Goal: Task Accomplishment & Management: Manage account settings

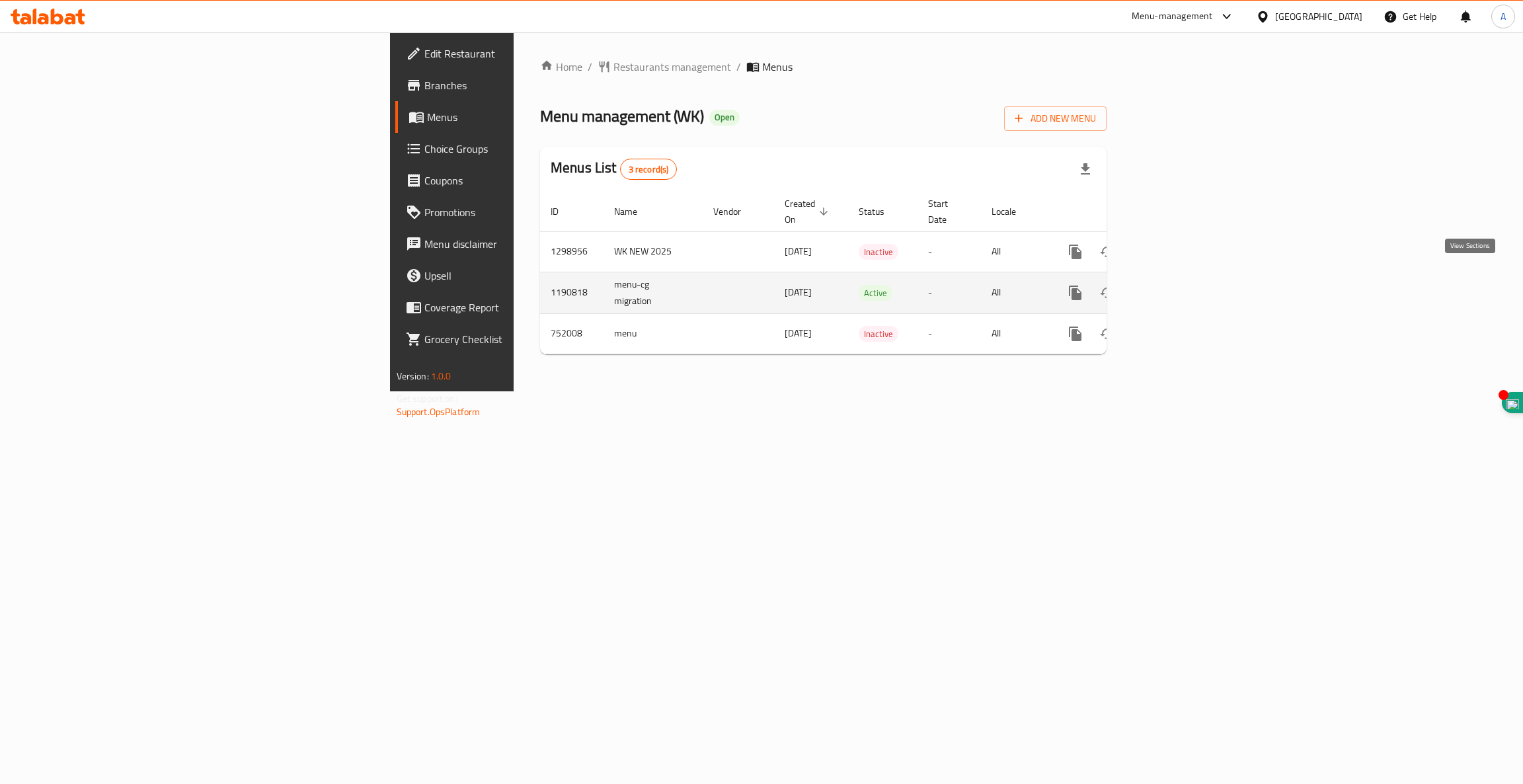
click at [1179, 285] on icon "enhanced table" at bounding box center [1171, 293] width 16 height 16
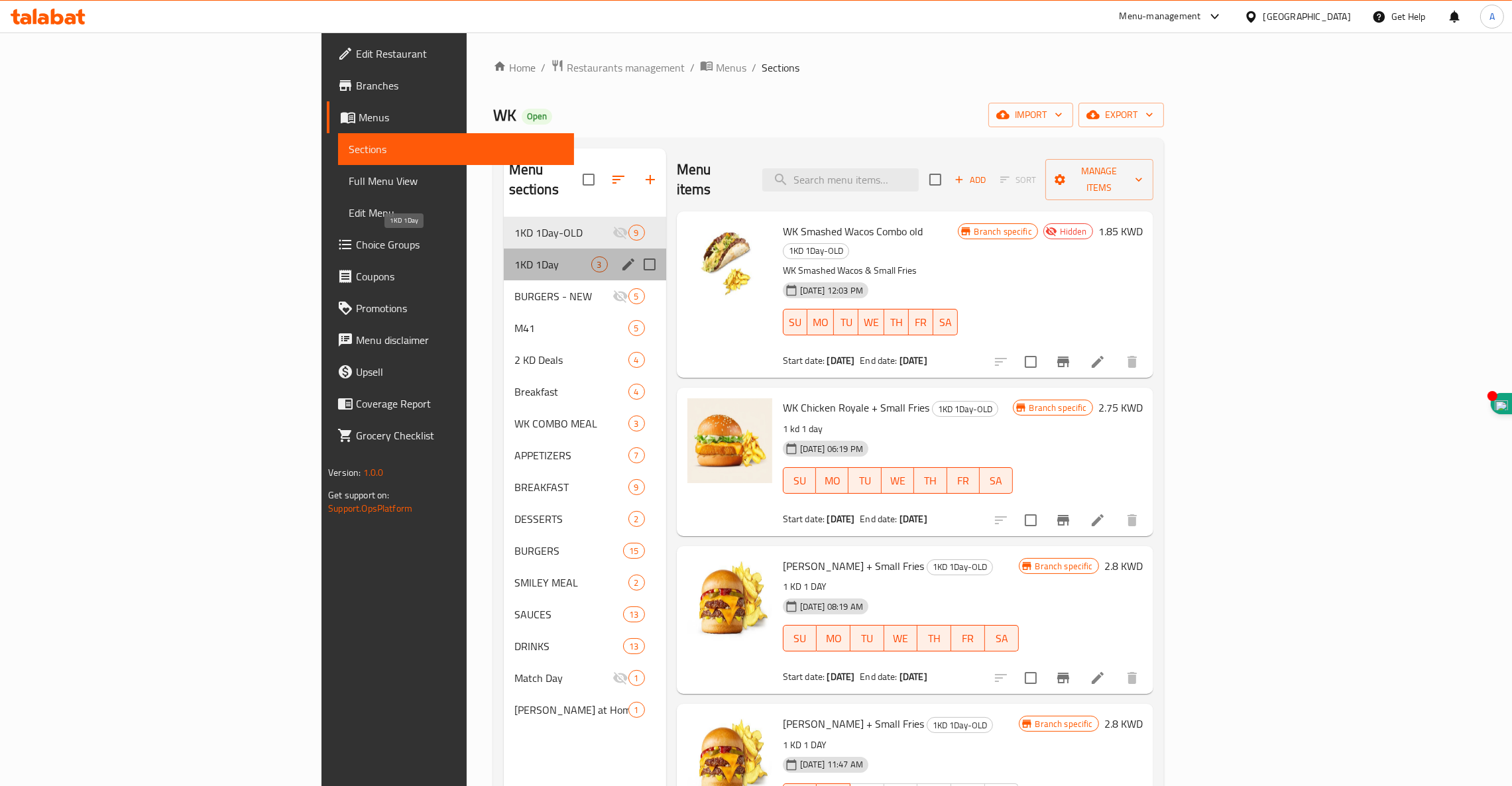
click at [515, 256] on span "1KD 1Day" at bounding box center [553, 264] width 77 height 16
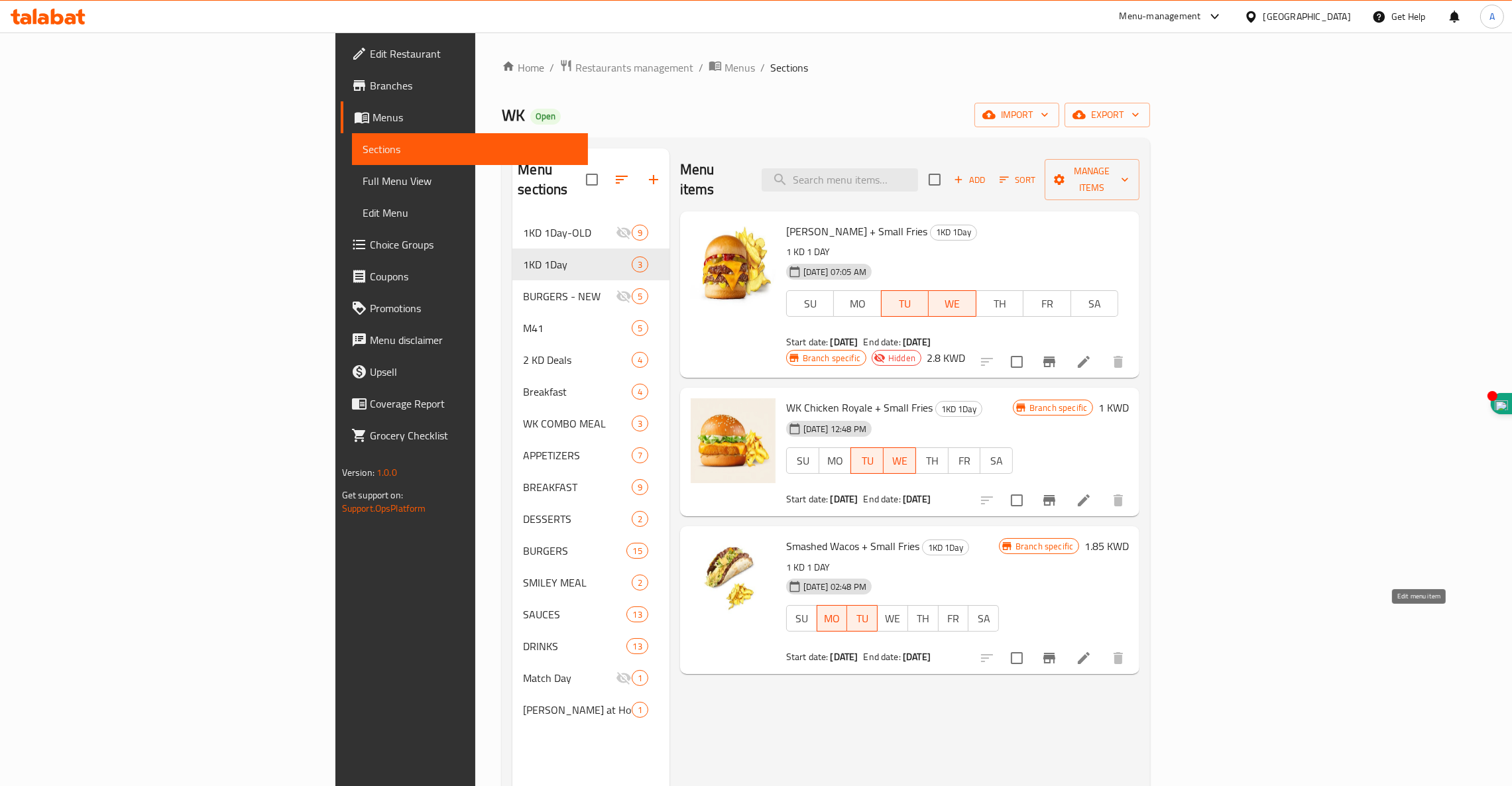
click at [1090, 652] on icon at bounding box center [1084, 658] width 12 height 12
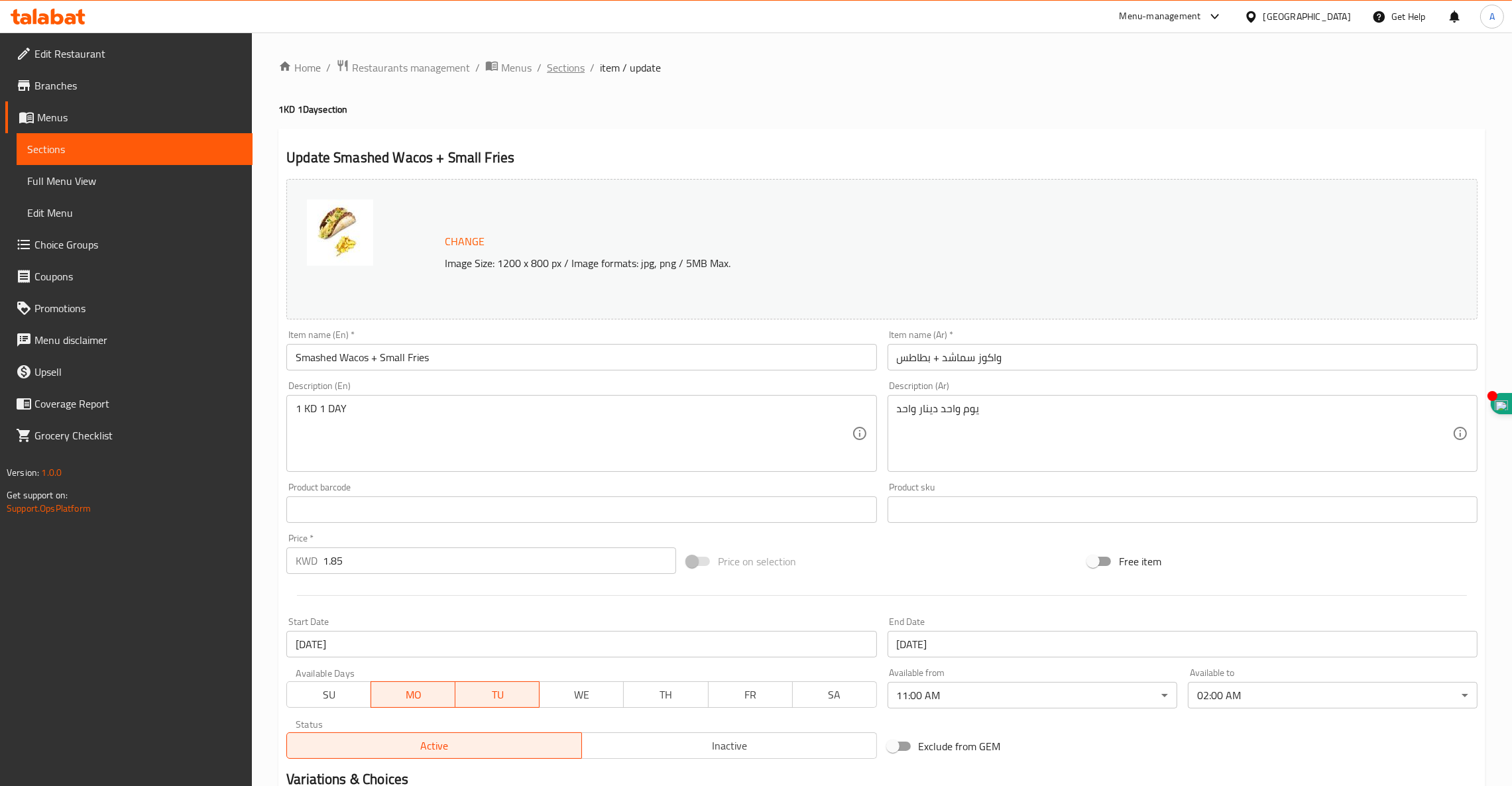
click at [566, 66] on span "Sections" at bounding box center [566, 68] width 38 height 16
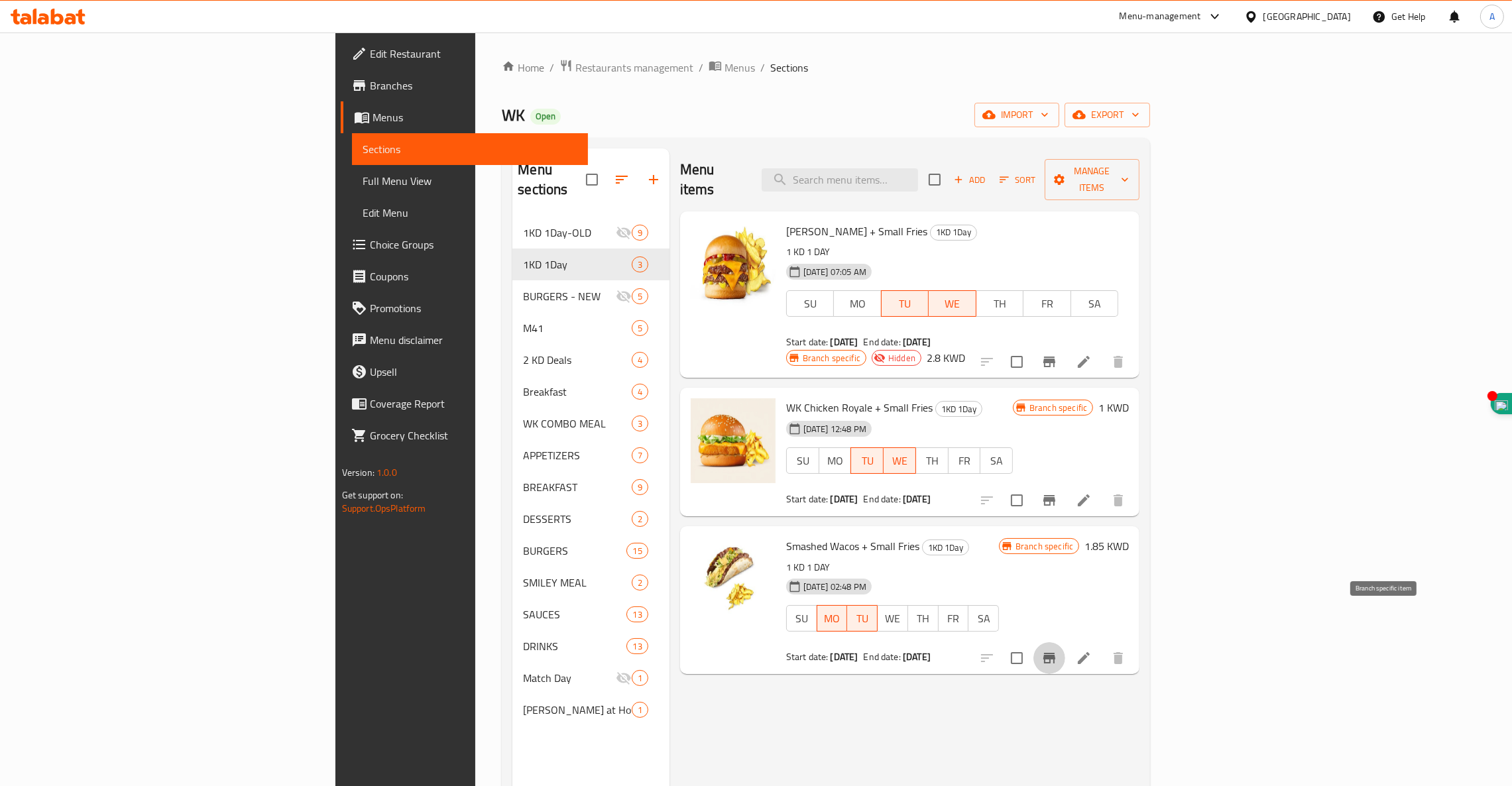
click at [1057, 650] on icon "Branch-specific-item" at bounding box center [1049, 658] width 16 height 16
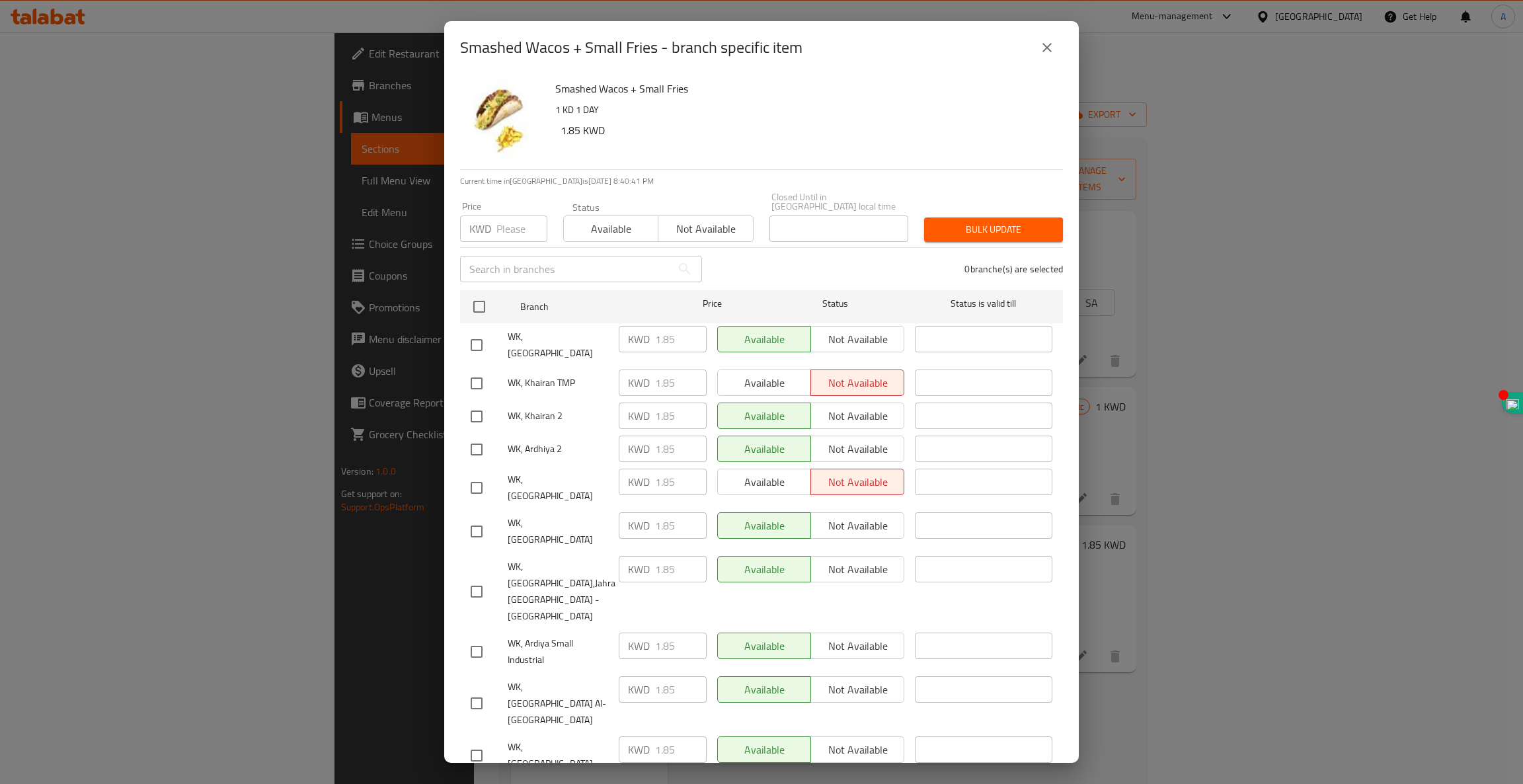
click at [752, 469] on div "Available Not available" at bounding box center [811, 482] width 187 height 27
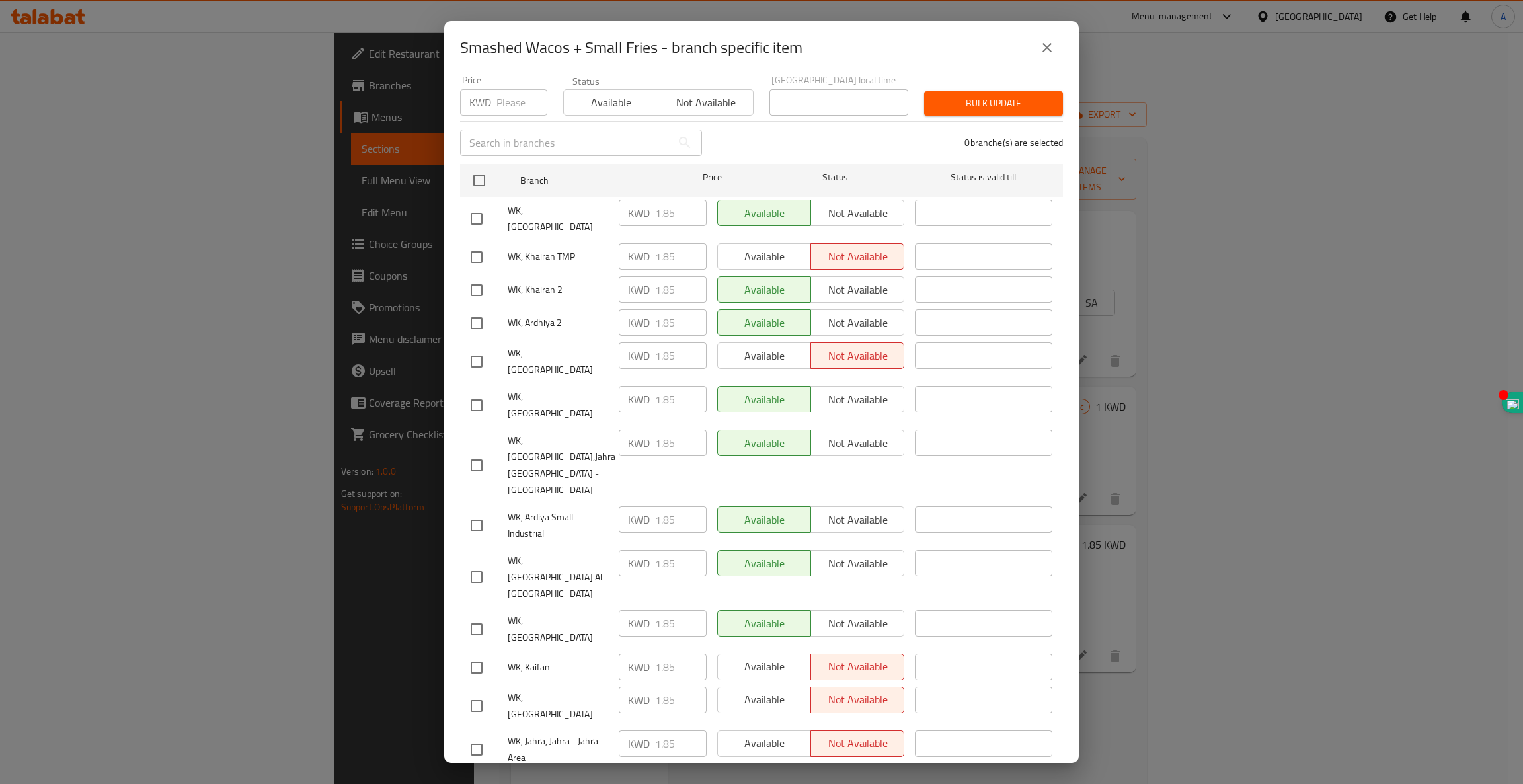
scroll to position [179, 0]
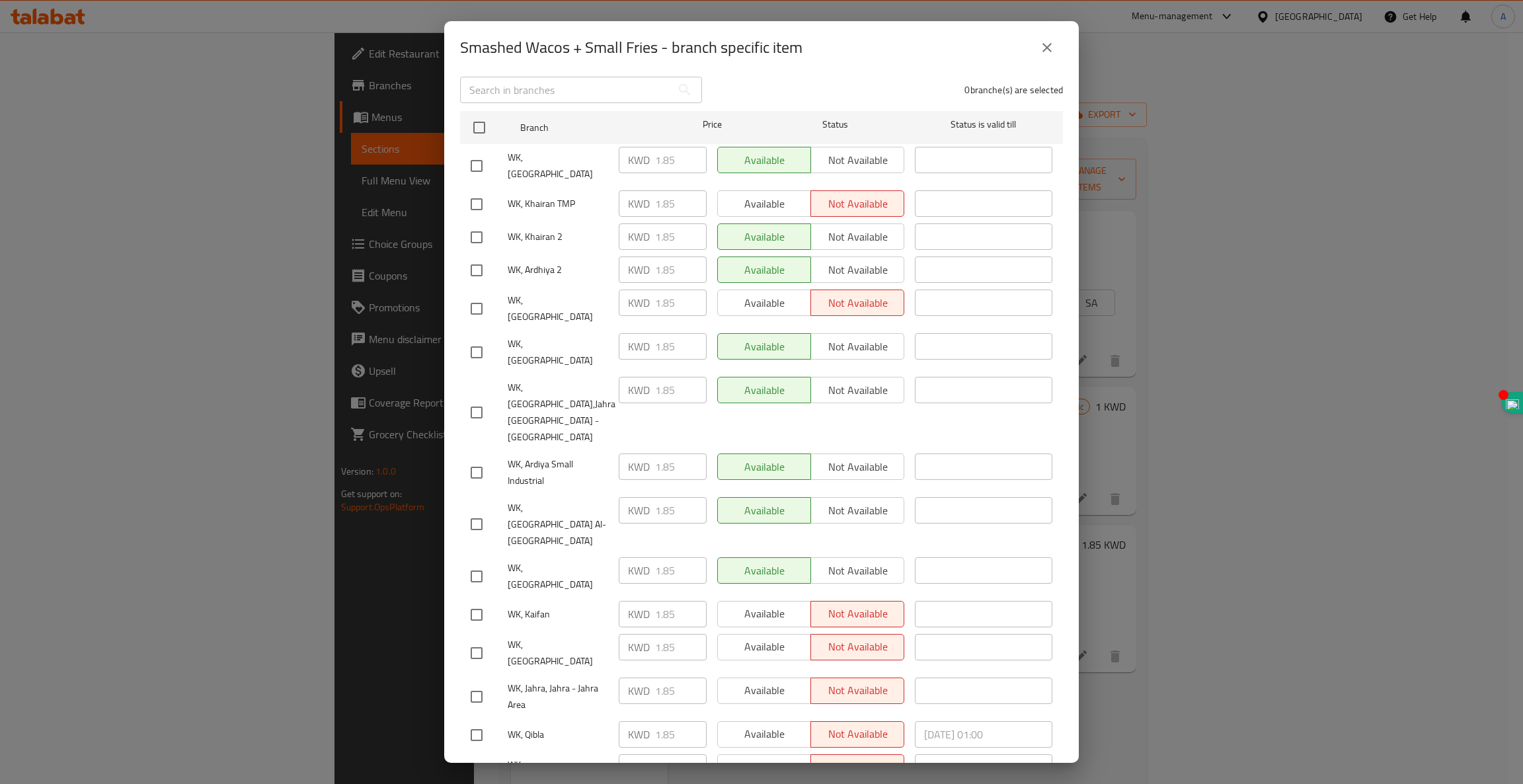
click at [470, 721] on input "checkbox" at bounding box center [476, 734] width 27 height 27
checkbox input "true"
click at [743, 724] on span "Available" at bounding box center [764, 733] width 82 height 19
click at [463, 759] on input "checkbox" at bounding box center [476, 773] width 27 height 27
checkbox input "true"
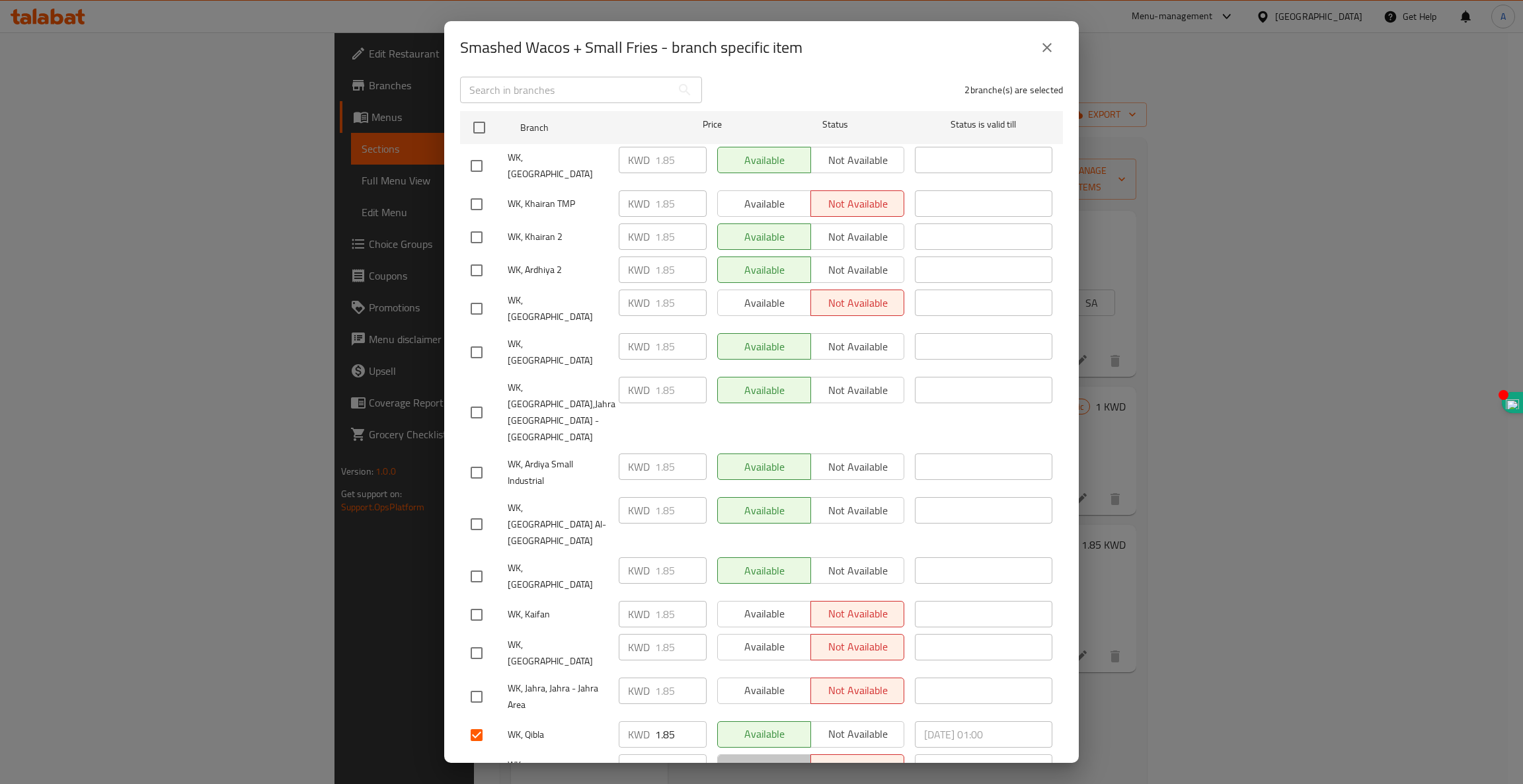
click at [760, 757] on span "Available" at bounding box center [764, 766] width 82 height 19
checkbox input "true"
click at [475, 601] on input "checkbox" at bounding box center [476, 614] width 27 height 27
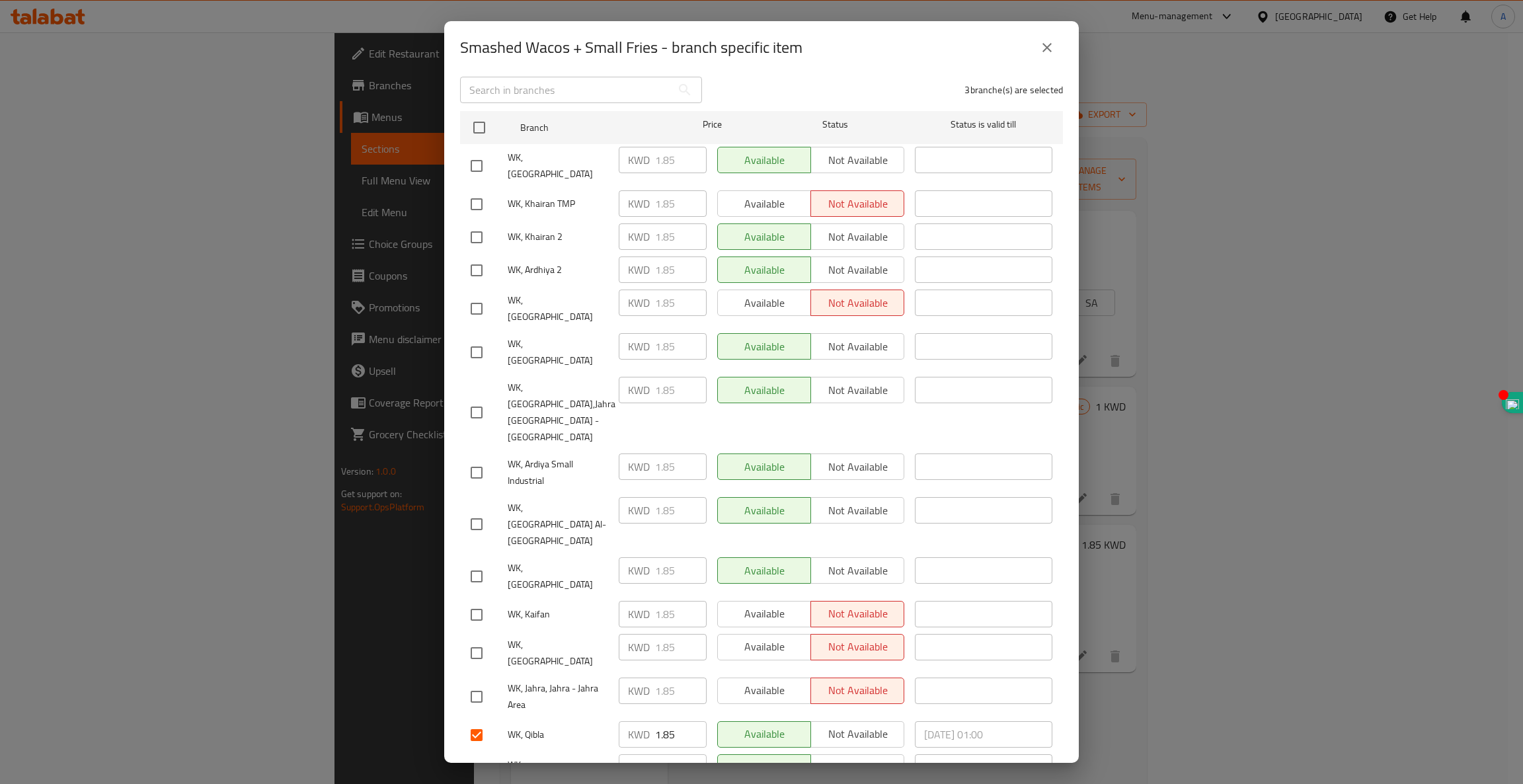
checkbox input "true"
click at [475, 639] on input "checkbox" at bounding box center [476, 652] width 27 height 27
checkbox input "true"
click at [751, 637] on span "Available" at bounding box center [764, 646] width 82 height 19
click at [749, 604] on span "Available" at bounding box center [764, 613] width 82 height 19
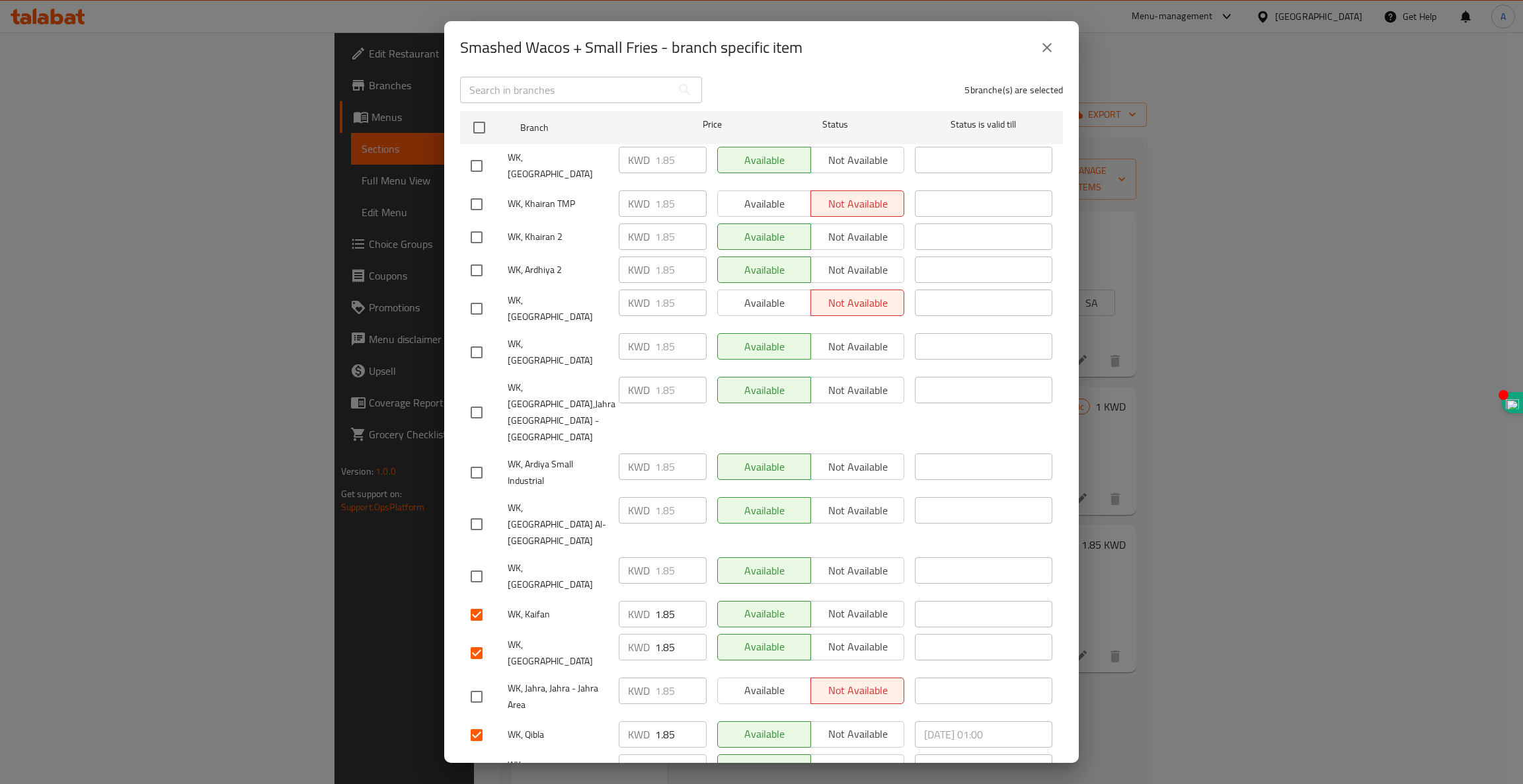
click at [477, 562] on input "checkbox" at bounding box center [476, 576] width 27 height 27
click at [474, 562] on input "checkbox" at bounding box center [476, 576] width 27 height 27
checkbox input "false"
click at [482, 157] on input "checkbox" at bounding box center [476, 165] width 27 height 27
checkbox input "true"
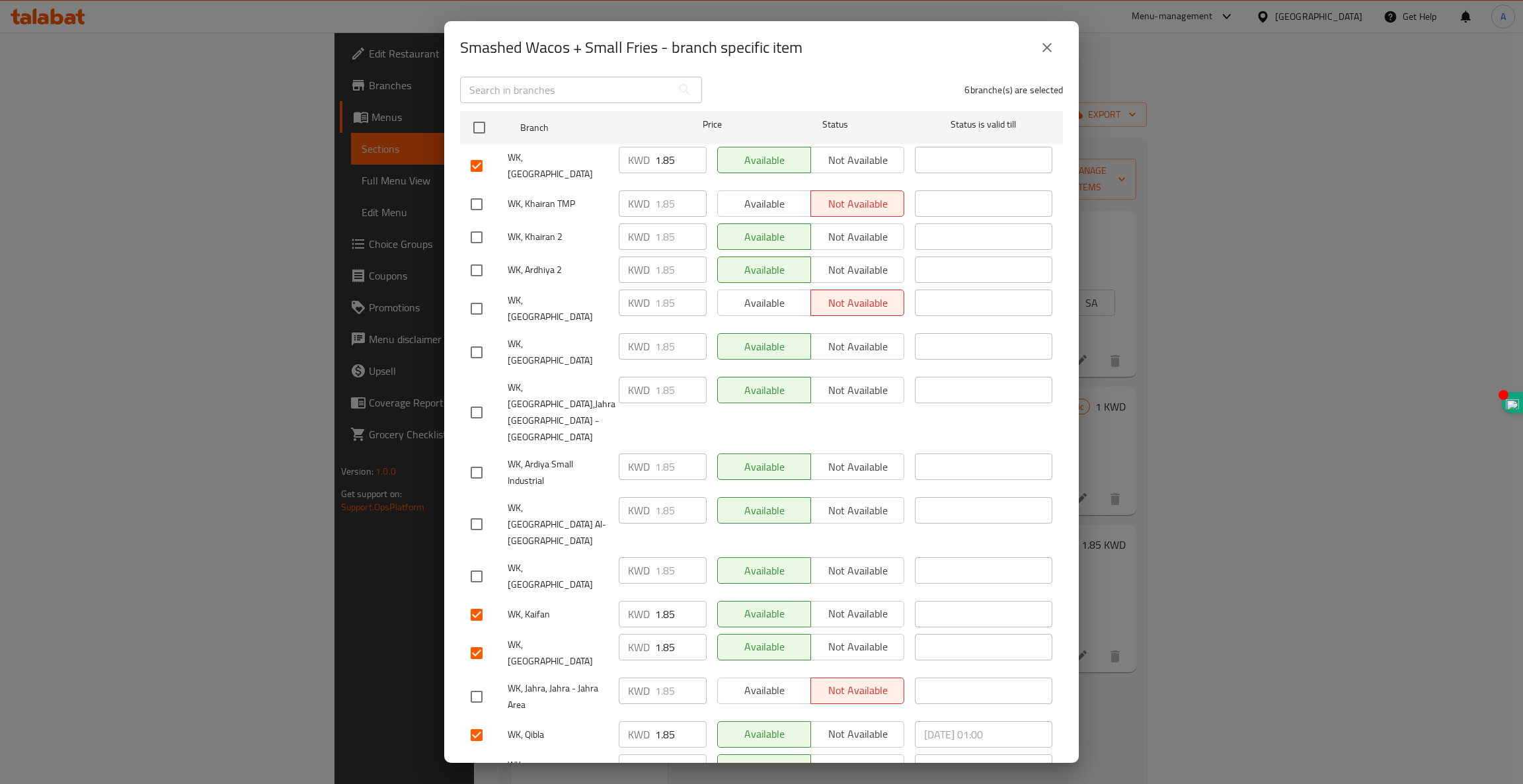
click at [474, 295] on input "checkbox" at bounding box center [476, 308] width 27 height 27
checkbox input "true"
click at [477, 683] on input "checkbox" at bounding box center [476, 696] width 27 height 27
checkbox input "true"
click at [796, 677] on button "Available" at bounding box center [764, 690] width 94 height 27
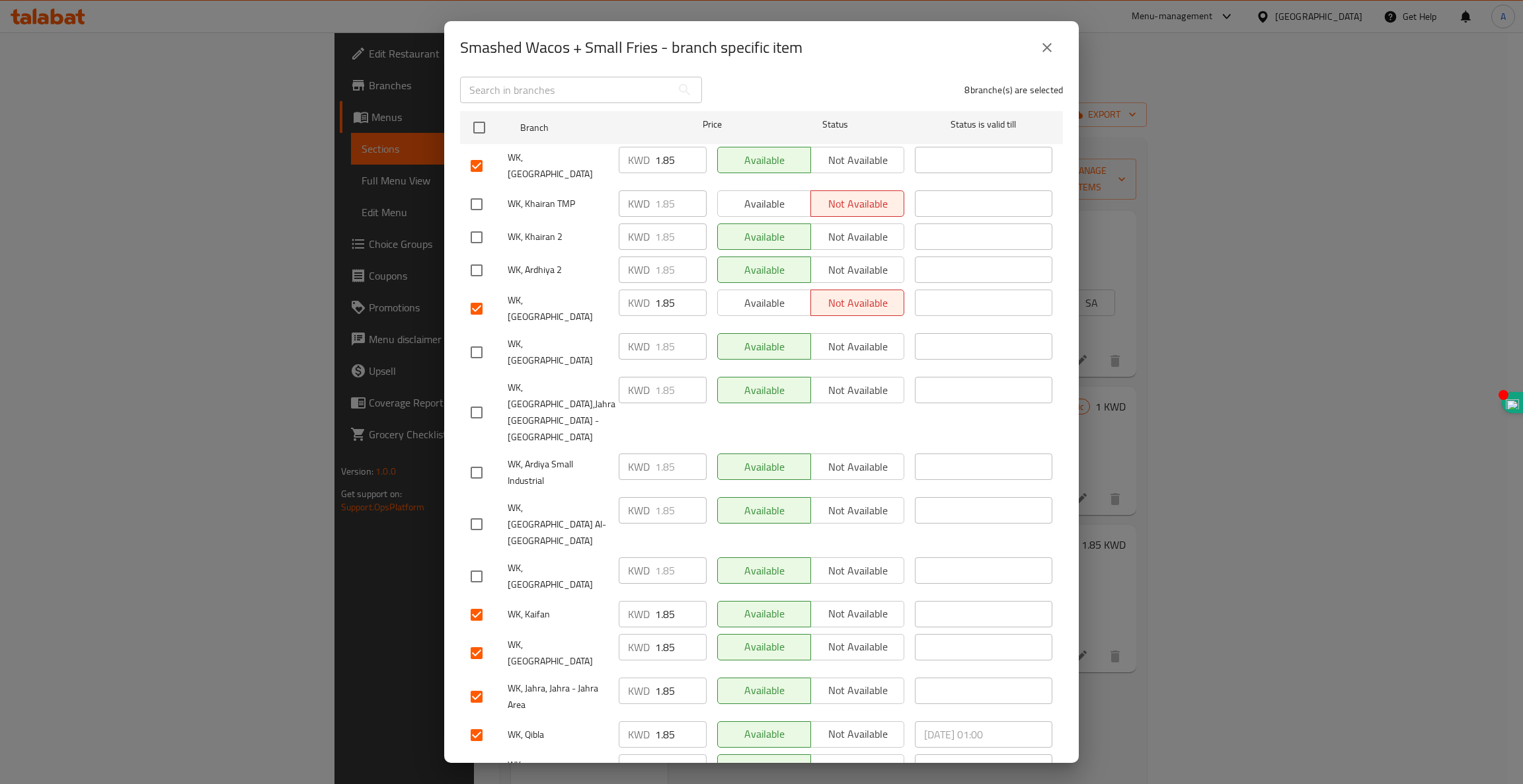
checkbox input "true"
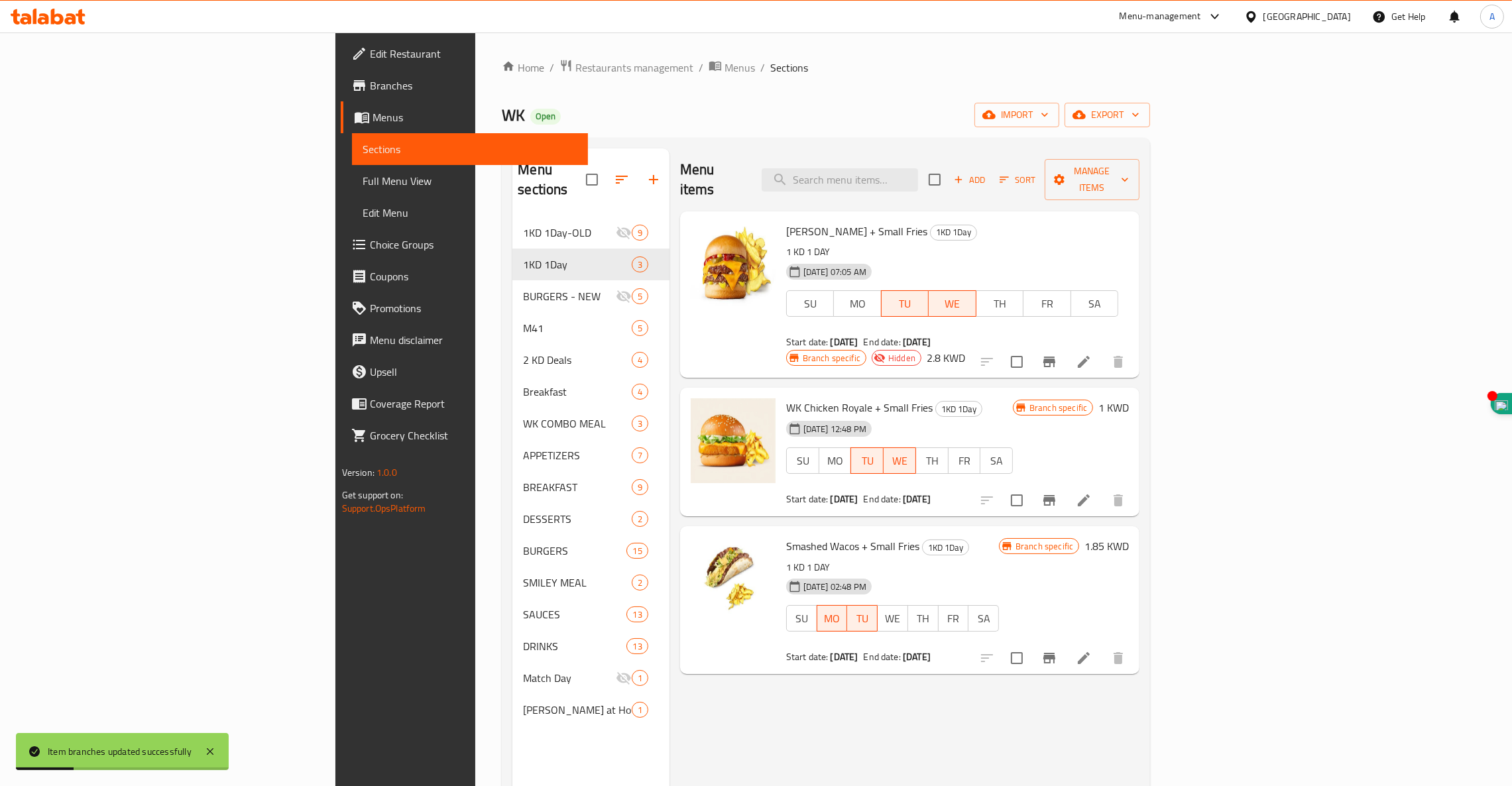
click at [1057, 650] on icon "Branch-specific-item" at bounding box center [1049, 658] width 16 height 16
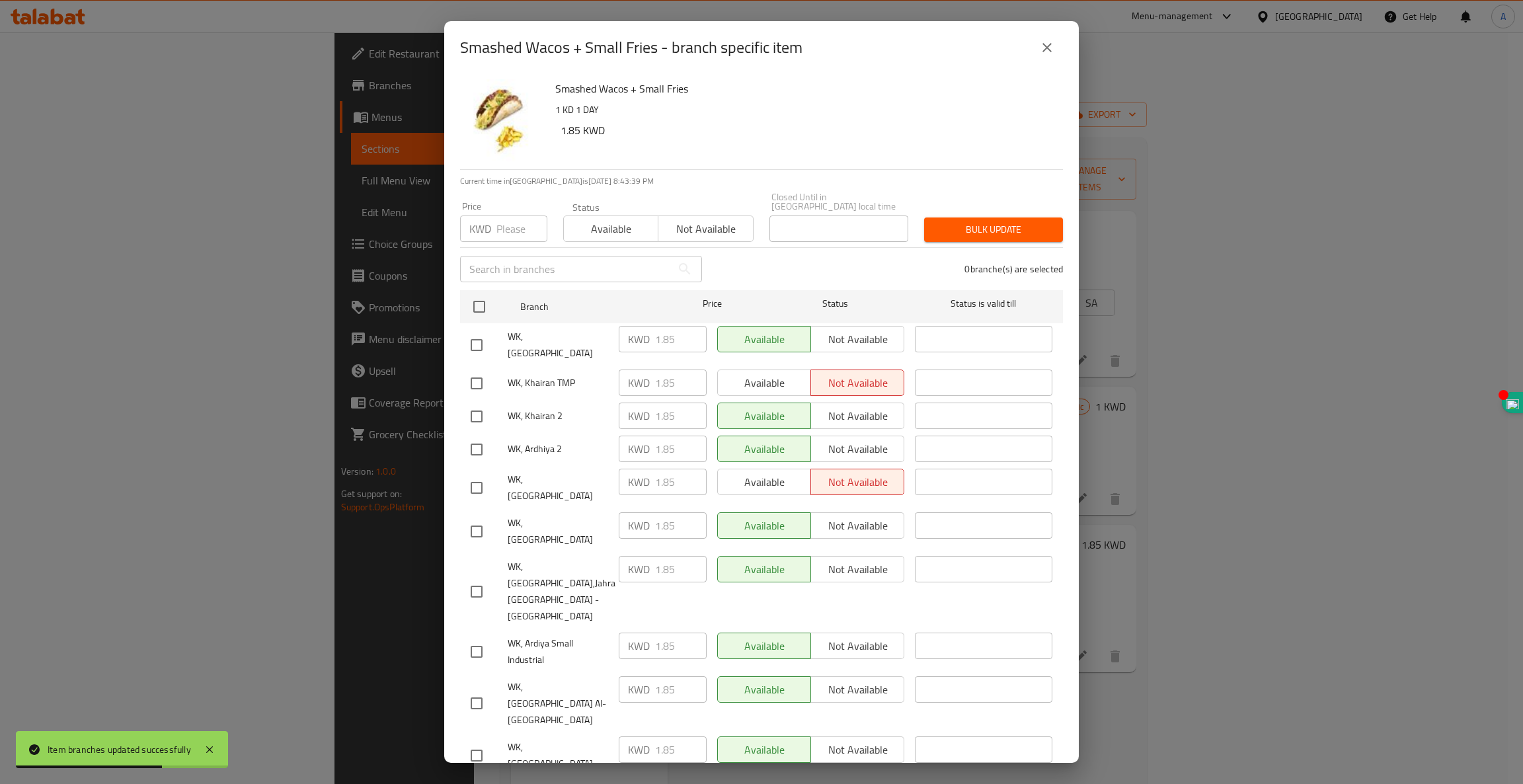
click at [479, 436] on input "checkbox" at bounding box center [476, 449] width 27 height 27
checkbox input "true"
click at [473, 403] on input "checkbox" at bounding box center [476, 416] width 27 height 27
checkbox input "true"
click at [847, 406] on span "Not available" at bounding box center [858, 415] width 82 height 19
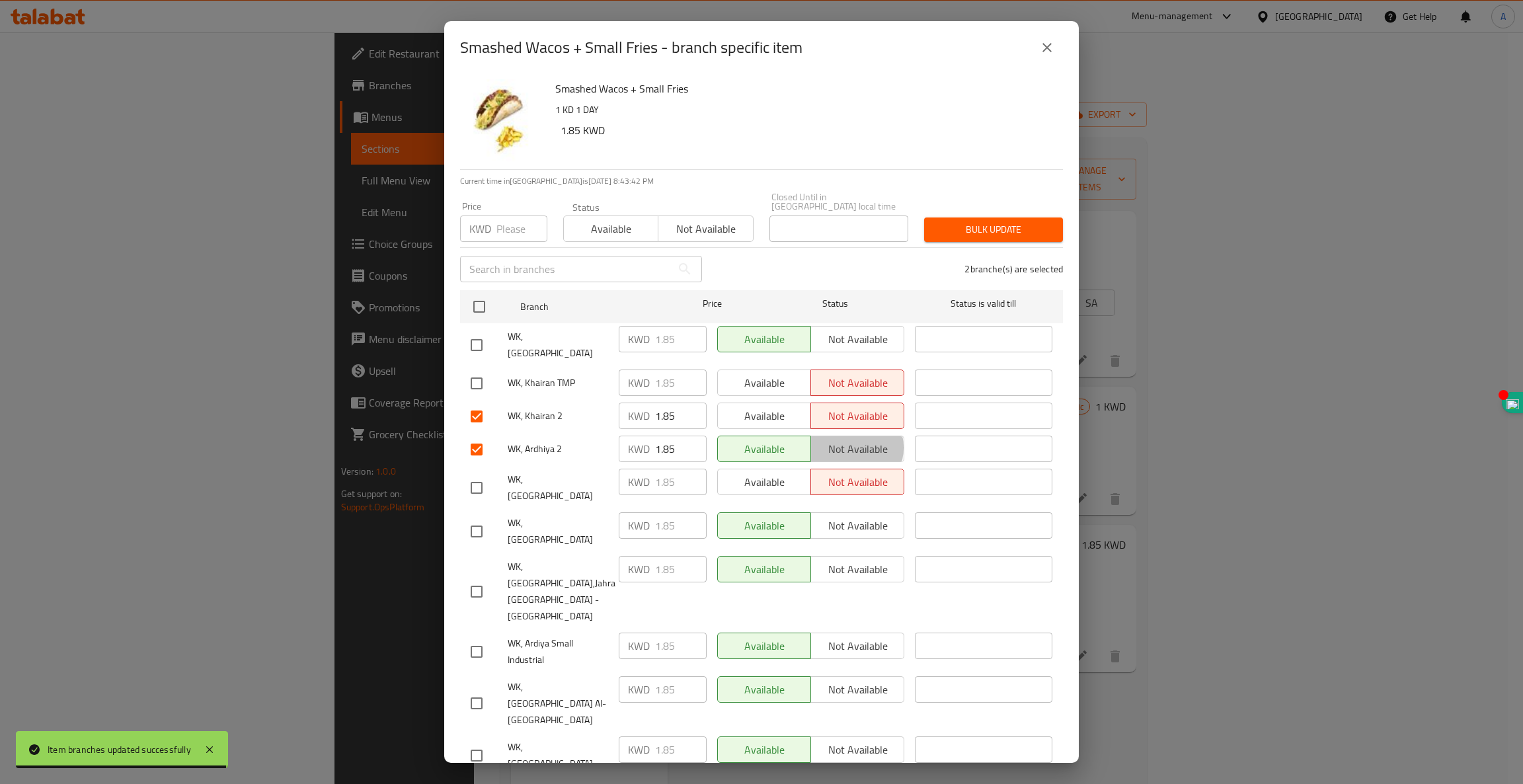
click at [838, 439] on span "Not available" at bounding box center [858, 448] width 82 height 19
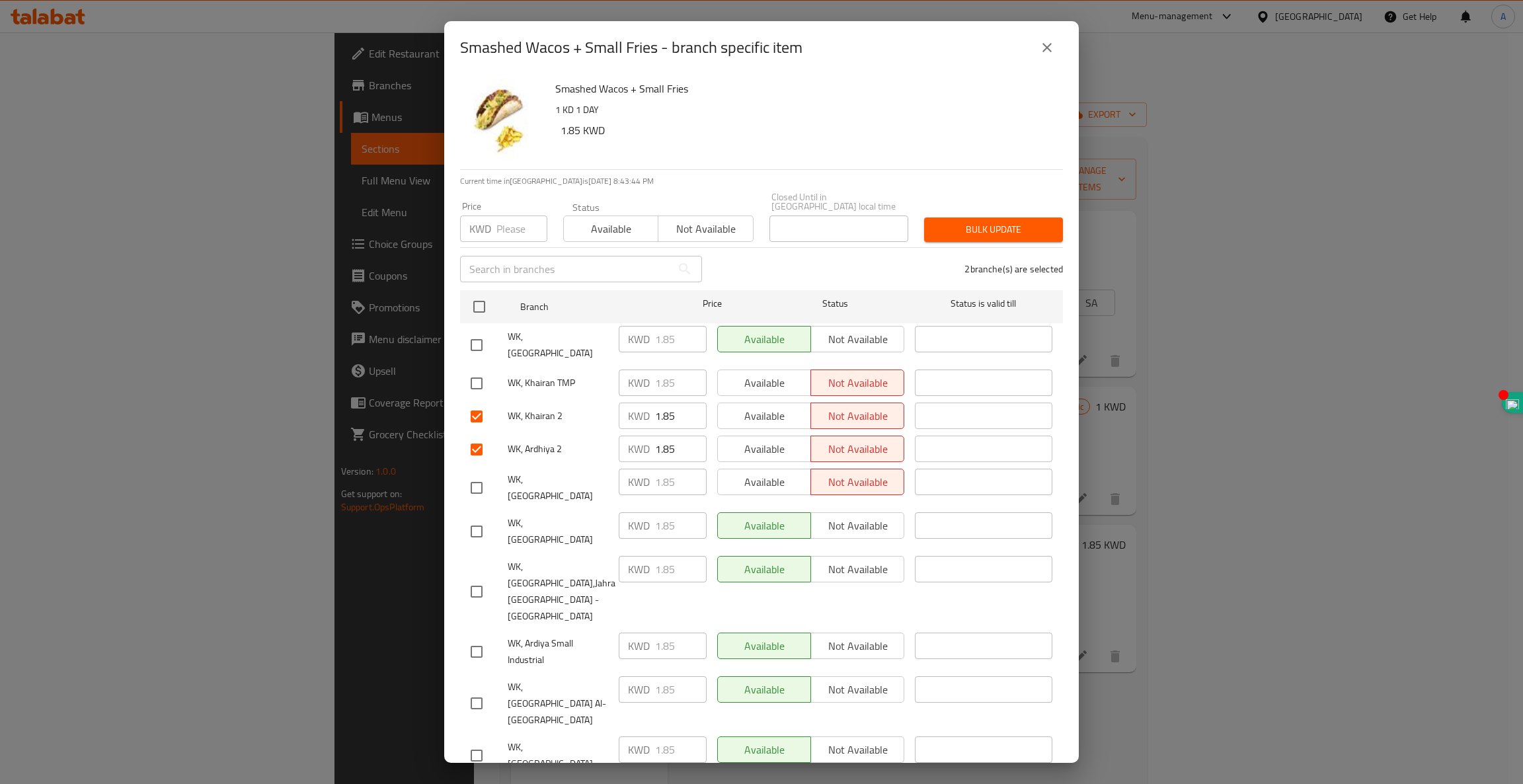
click at [478, 474] on input "checkbox" at bounding box center [476, 487] width 27 height 27
checkbox input "true"
click at [757, 472] on span "Available" at bounding box center [764, 481] width 82 height 19
click at [474, 780] on input "checkbox" at bounding box center [476, 793] width 27 height 27
checkbox input "true"
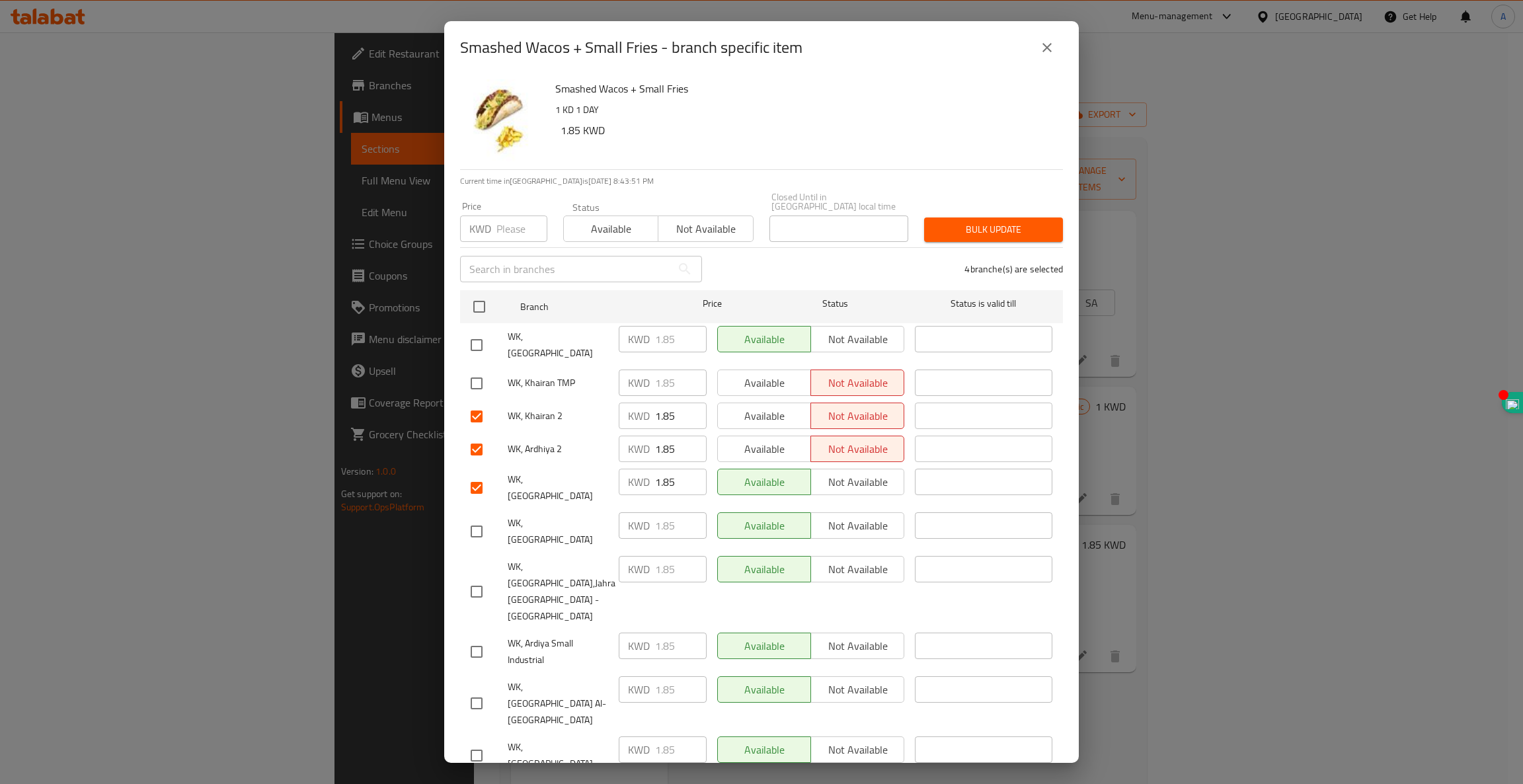
checkbox input "true"
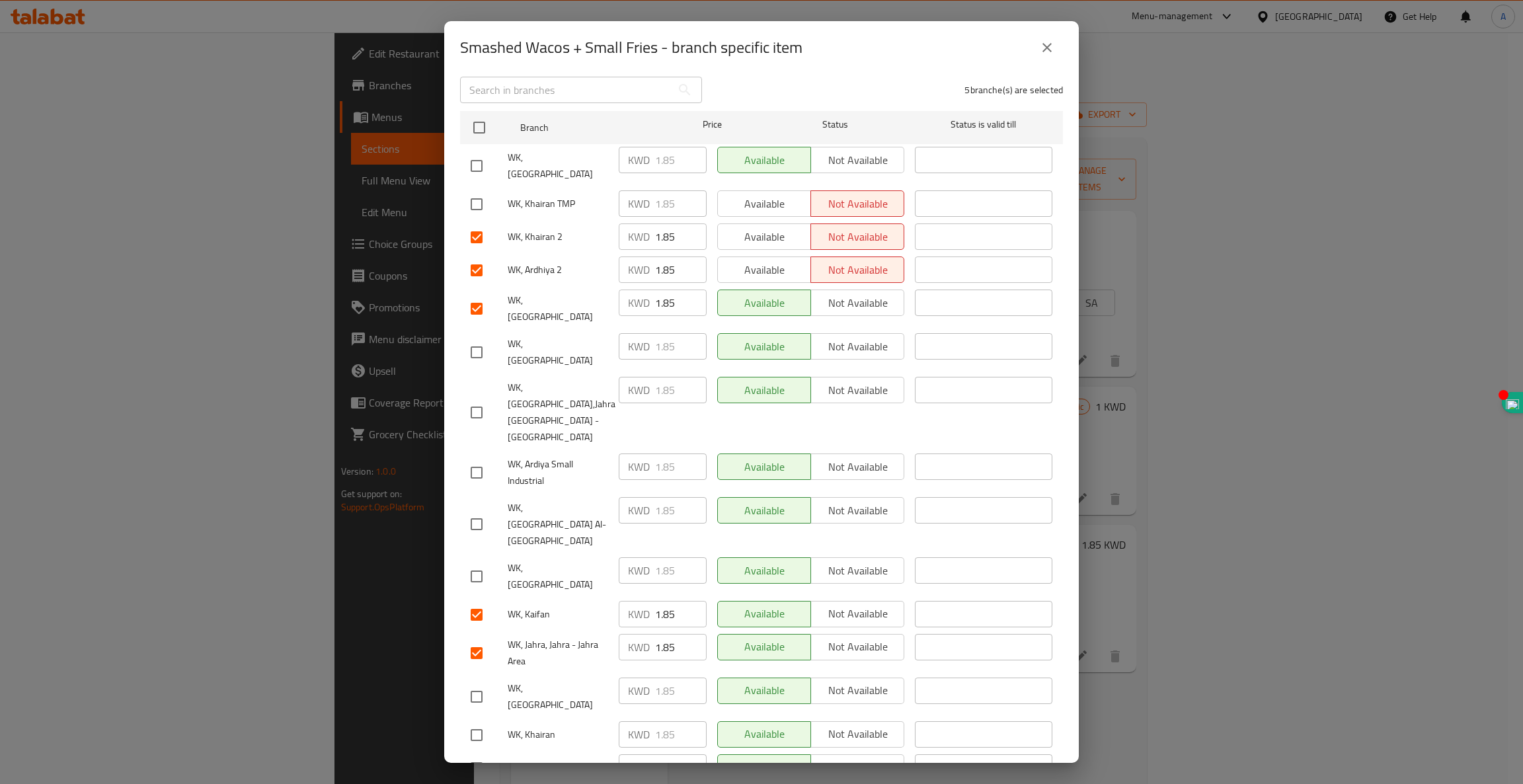
click at [474, 683] on input "checkbox" at bounding box center [476, 696] width 27 height 27
checkbox input "true"
click at [474, 721] on input "checkbox" at bounding box center [476, 734] width 27 height 27
checkbox input "true"
click at [473, 754] on input "checkbox" at bounding box center [476, 767] width 27 height 27
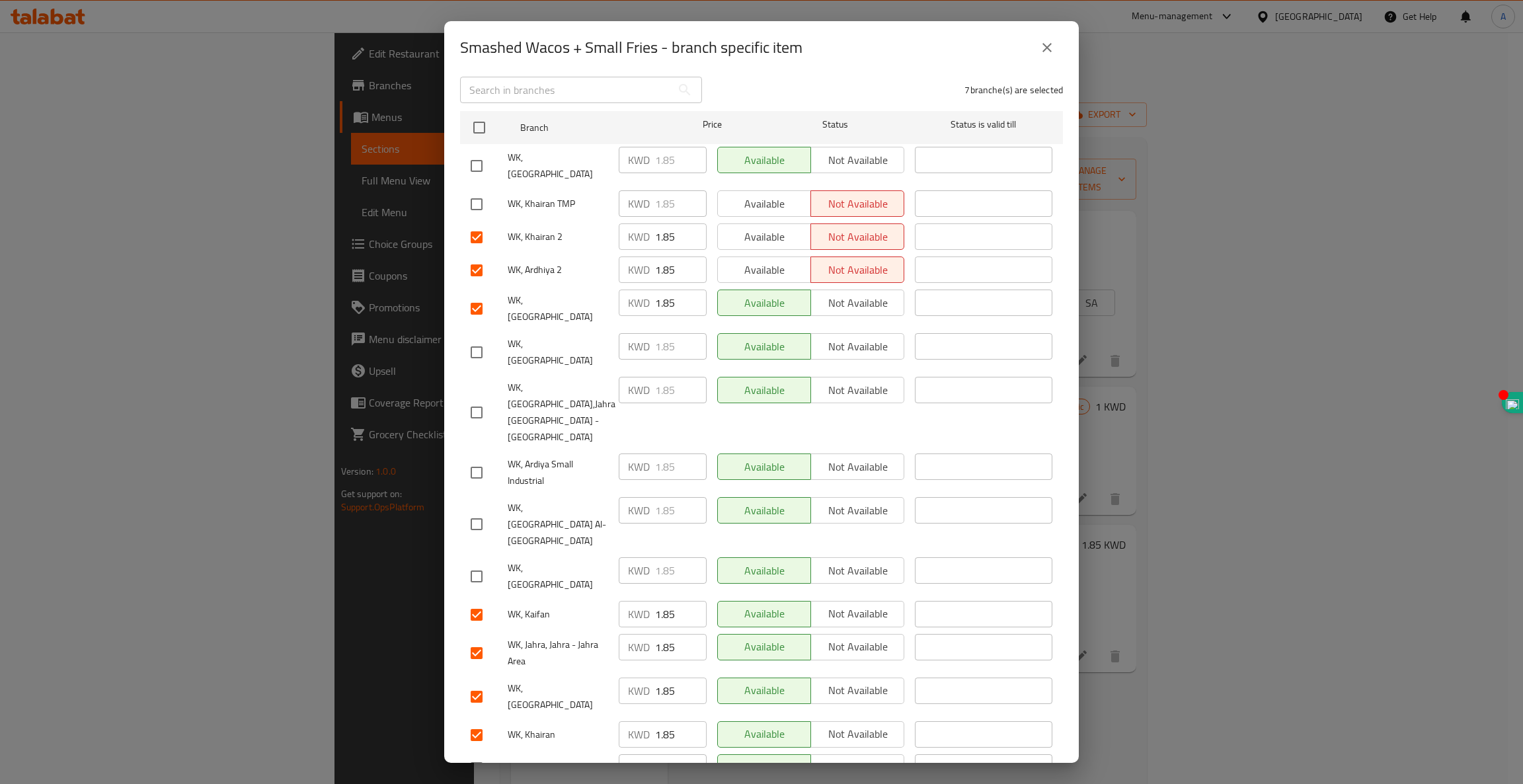
checkbox input "true"
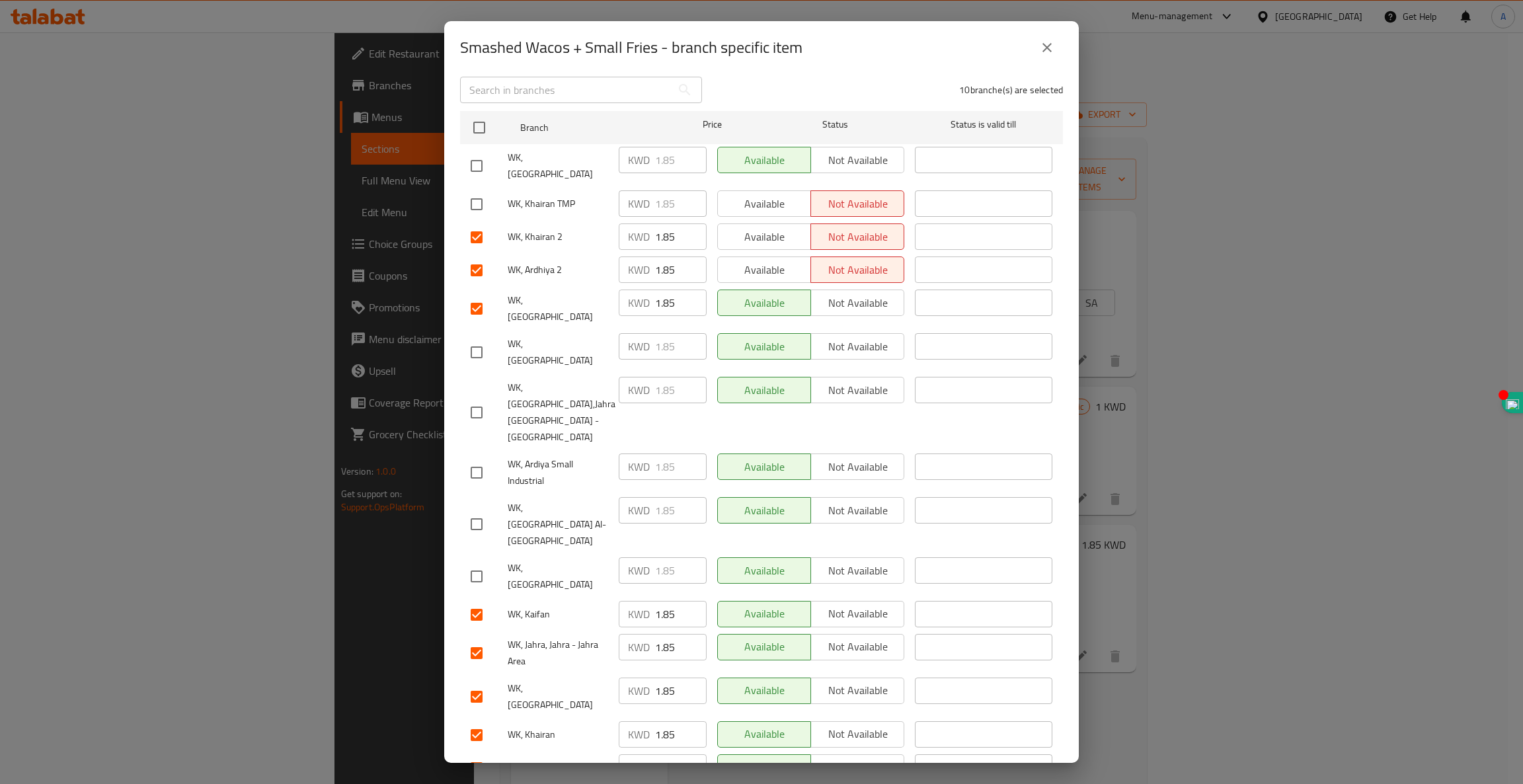
click at [477, 459] on input "checkbox" at bounding box center [476, 472] width 27 height 27
checkbox input "true"
click at [841, 457] on span "Not available" at bounding box center [858, 467] width 82 height 19
click at [474, 398] on input "checkbox" at bounding box center [476, 412] width 27 height 27
checkbox input "true"
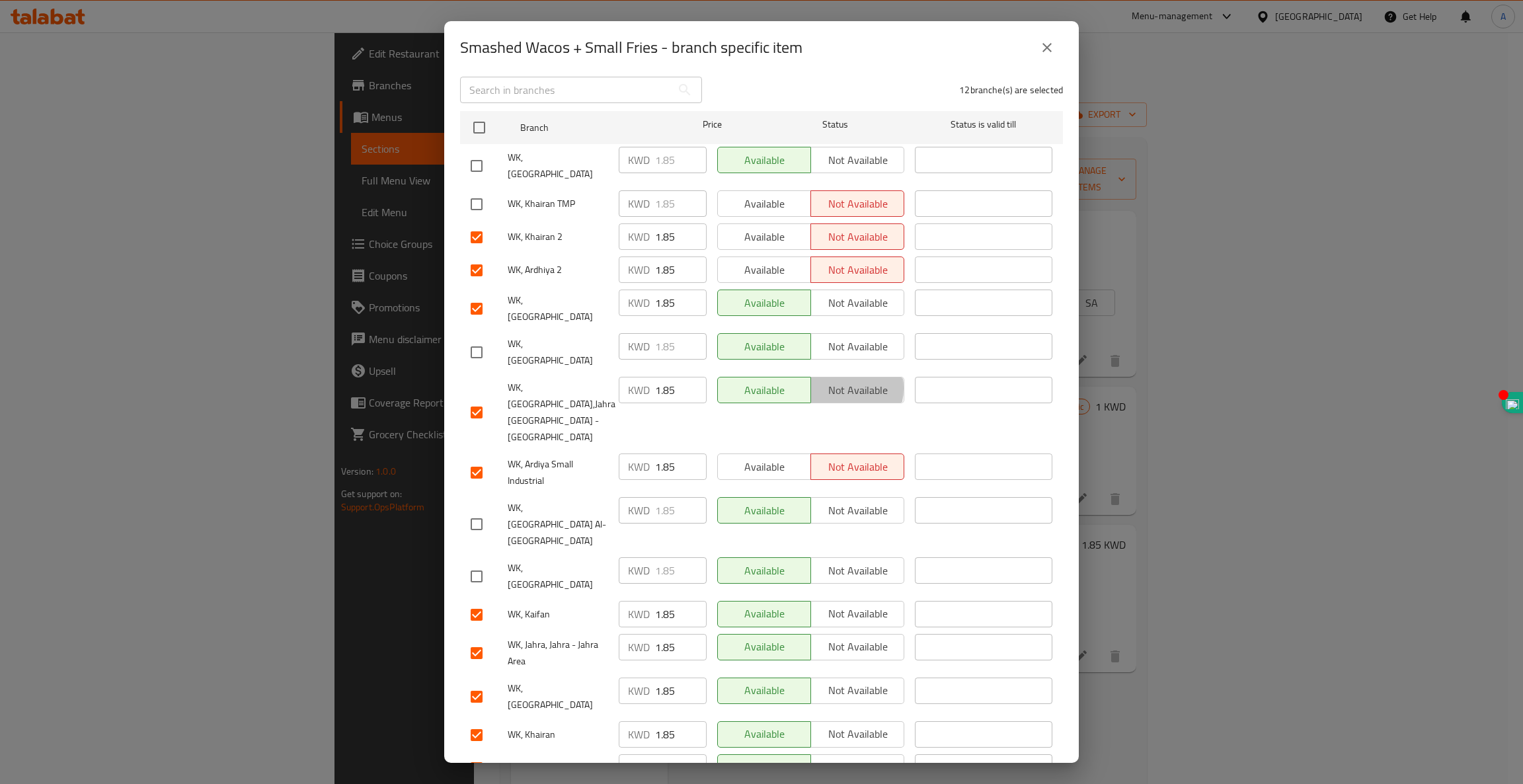
click at [827, 381] on span "Not available" at bounding box center [858, 390] width 82 height 19
click at [480, 339] on input "checkbox" at bounding box center [476, 352] width 27 height 27
checkbox input "true"
click at [830, 337] on span "Not available" at bounding box center [858, 346] width 82 height 19
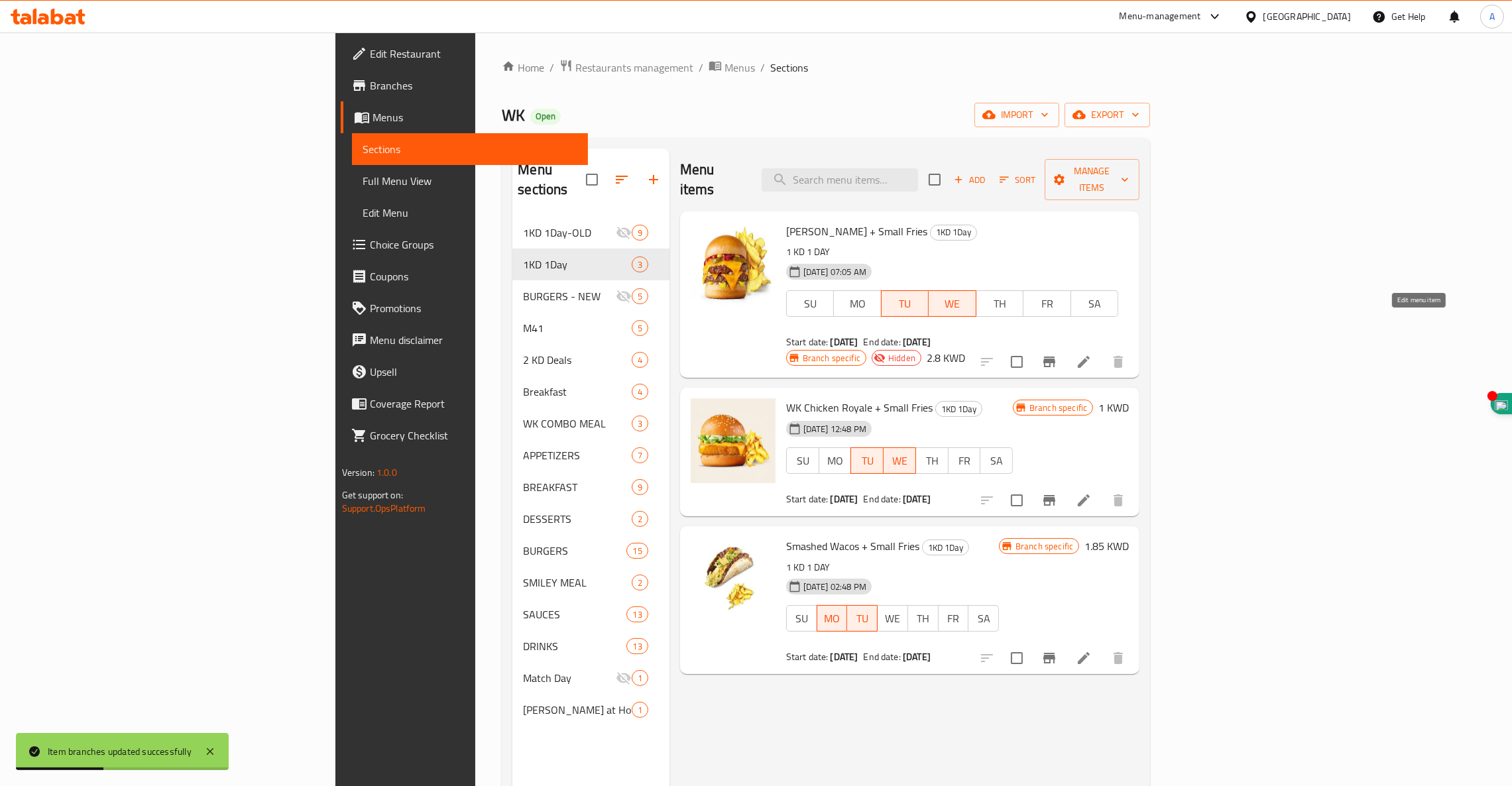
click at [1092, 353] on icon at bounding box center [1084, 361] width 16 height 16
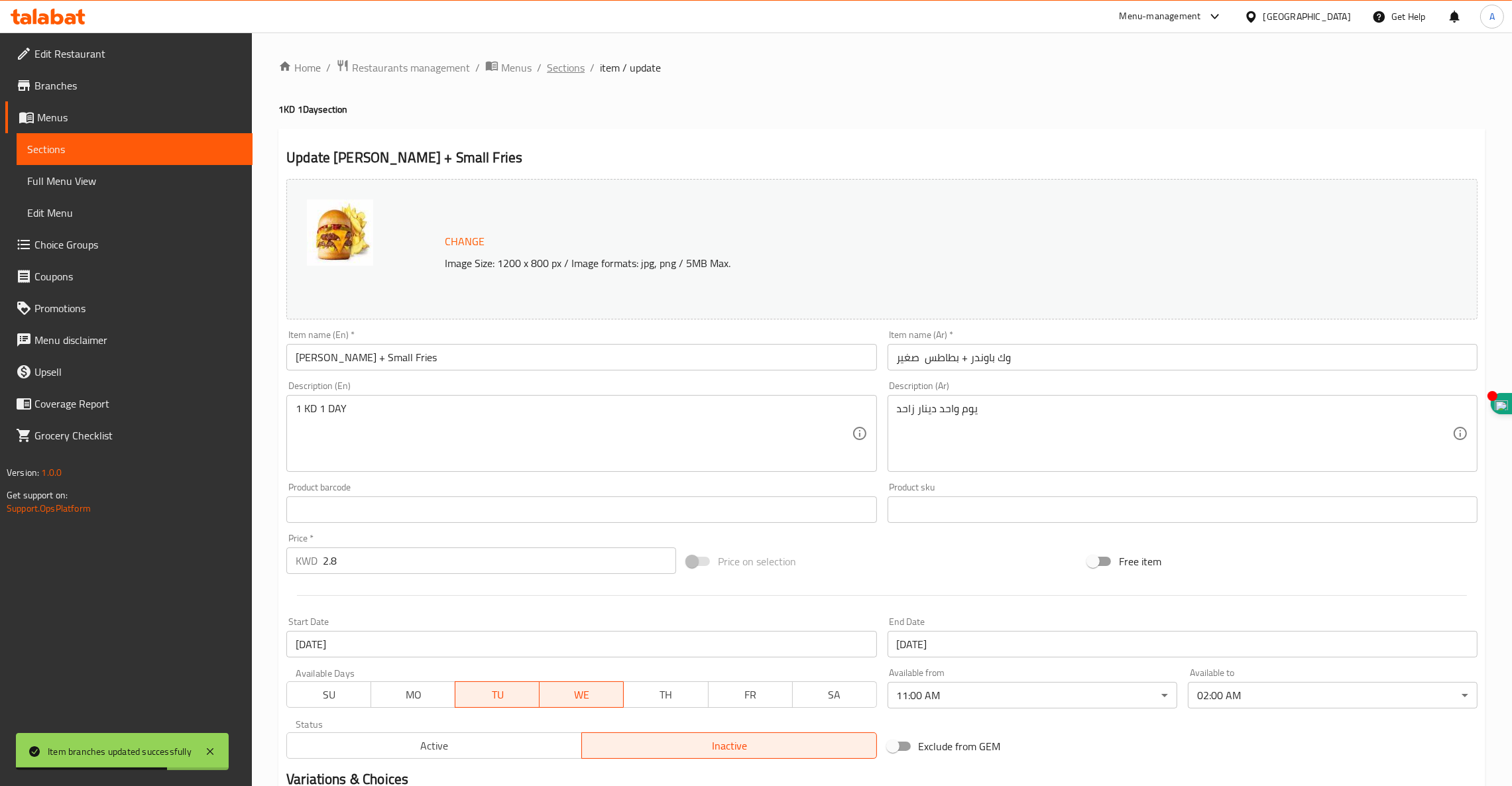
click at [552, 70] on span "Sections" at bounding box center [566, 68] width 38 height 16
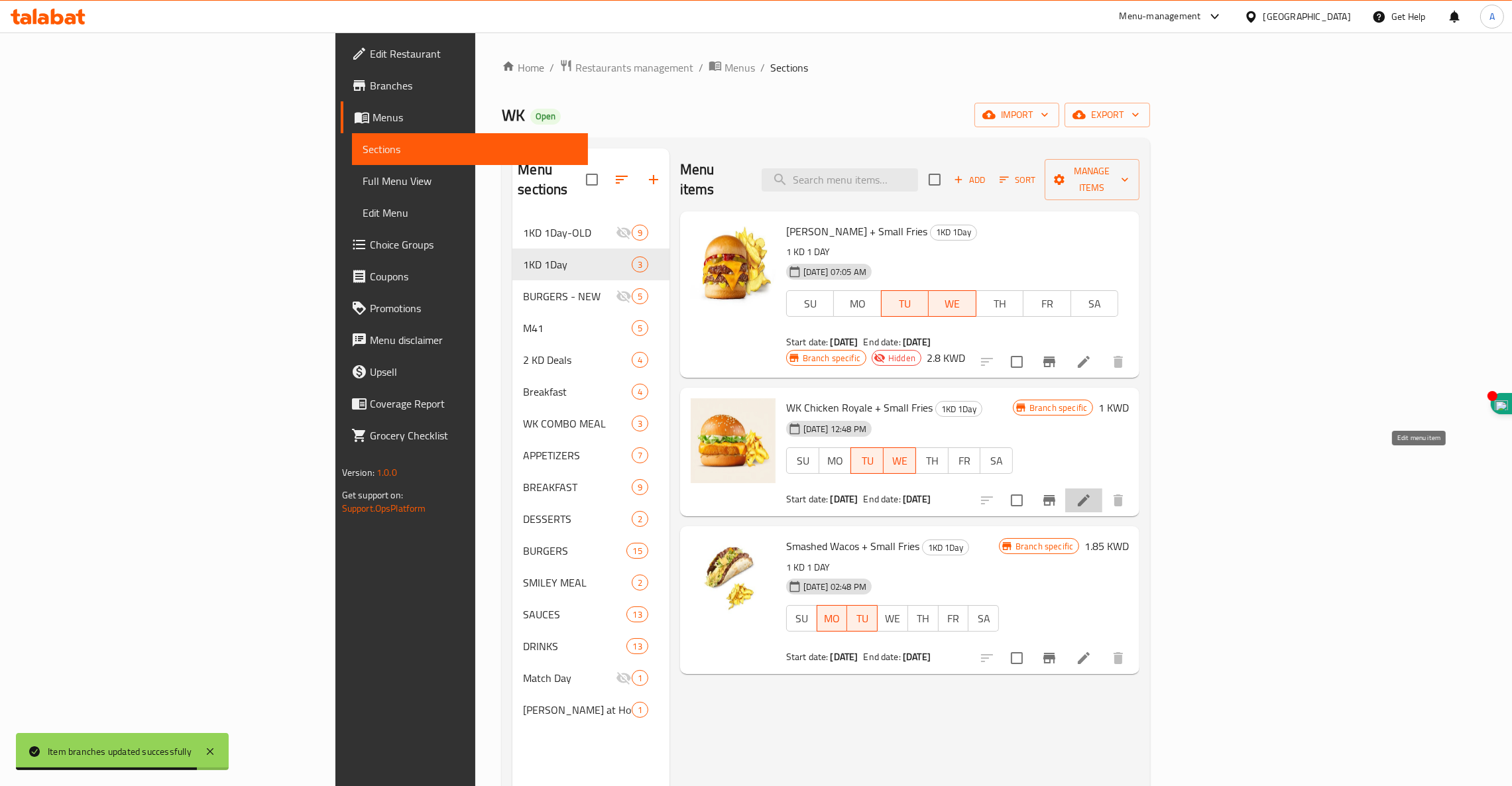
click at [1090, 494] on icon at bounding box center [1084, 500] width 12 height 12
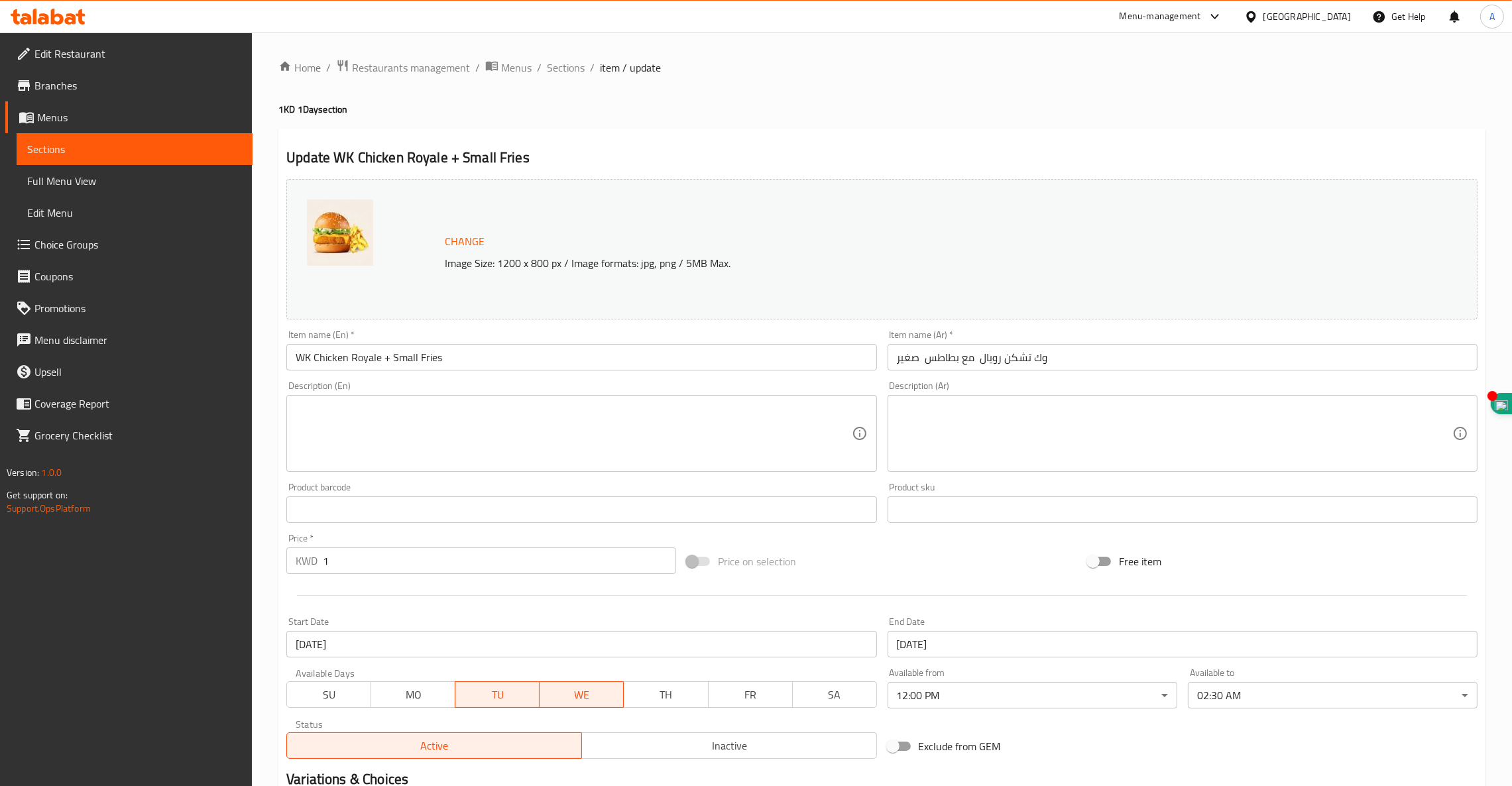
click at [697, 768] on div "Variations & Choices" at bounding box center [882, 779] width 1201 height 30
click at [721, 747] on span "Inactive" at bounding box center [729, 745] width 284 height 19
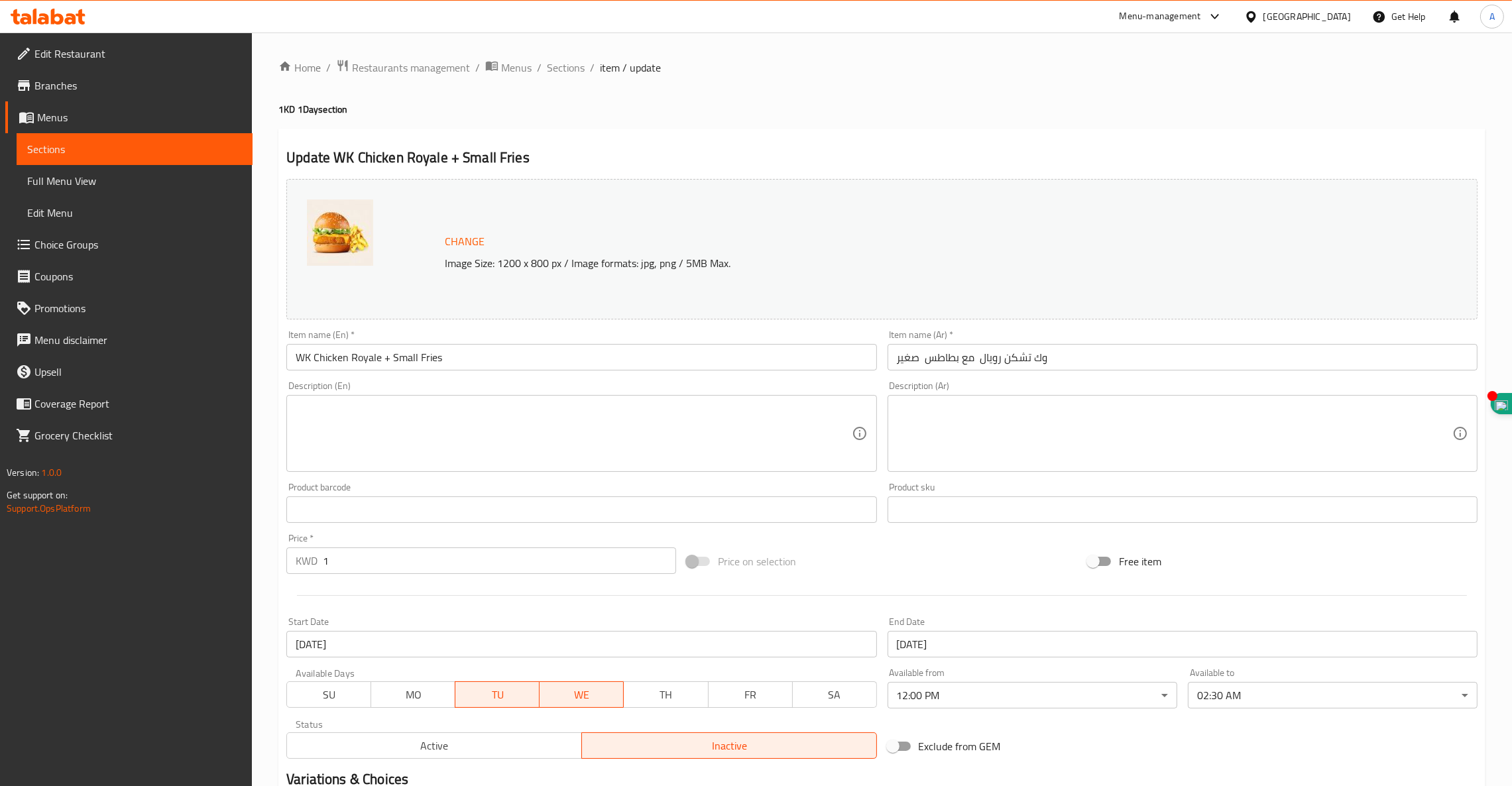
scroll to position [168, 0]
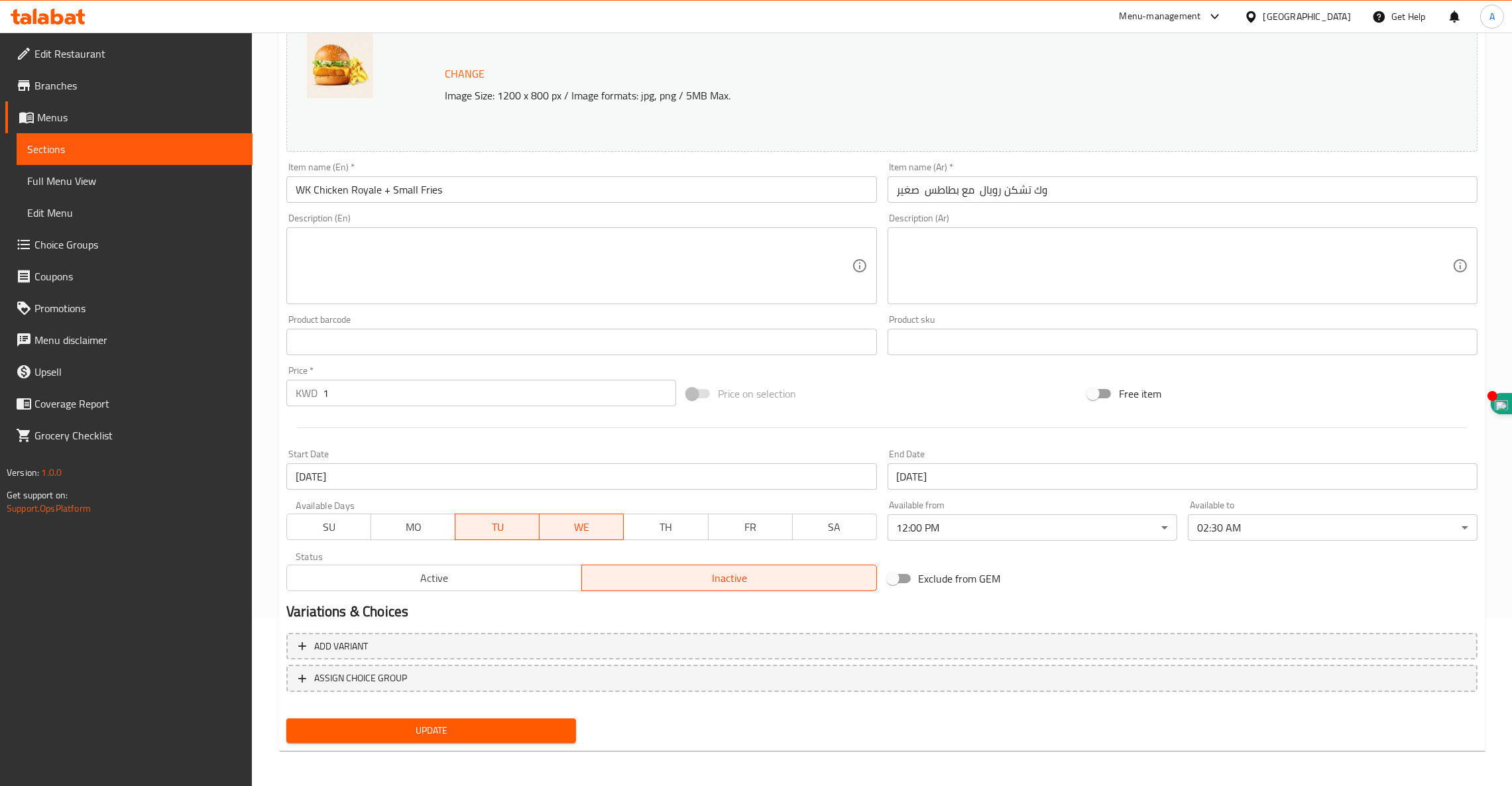
click at [426, 722] on span "Update" at bounding box center [431, 730] width 268 height 16
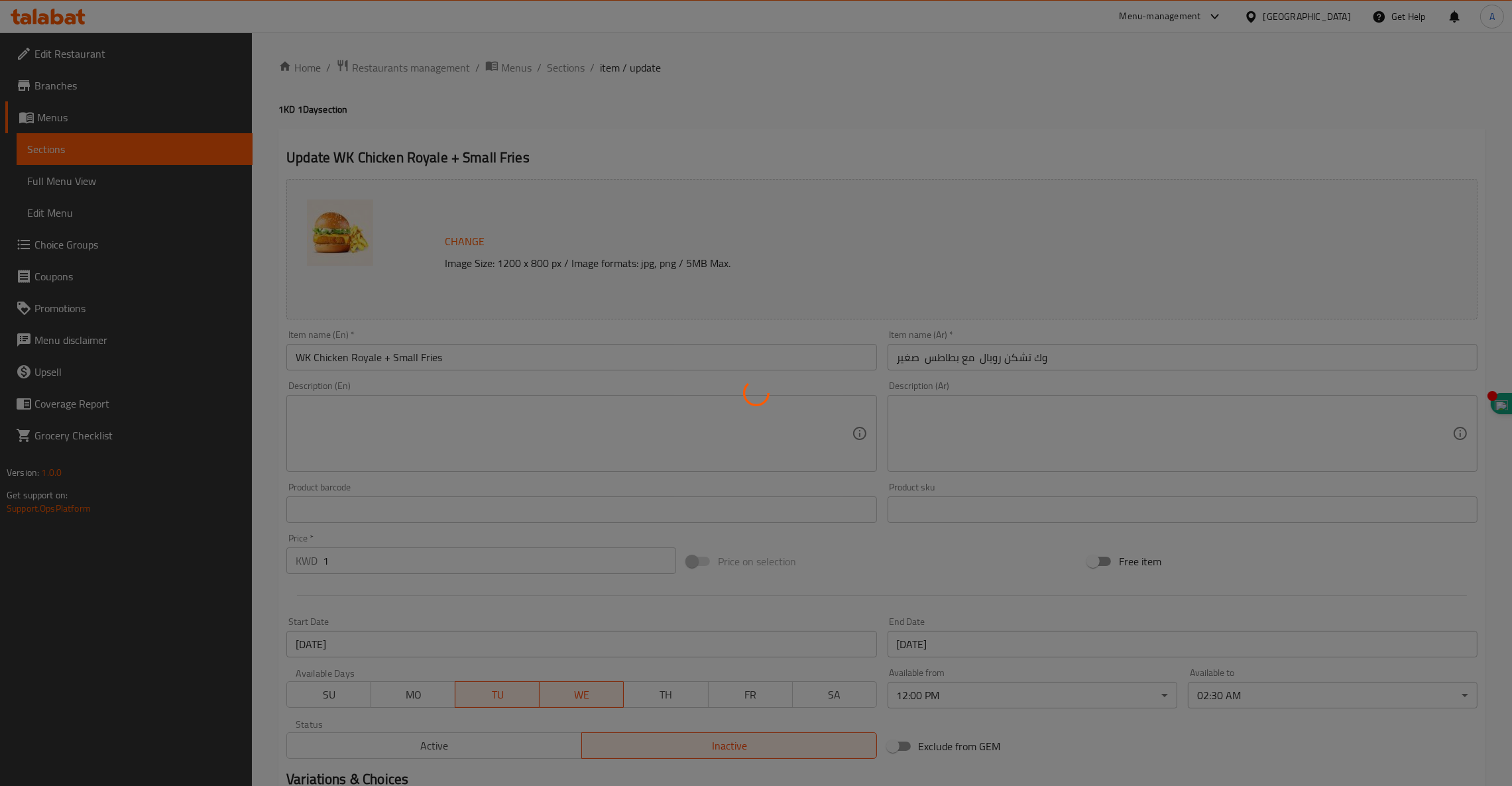
scroll to position [1, 0]
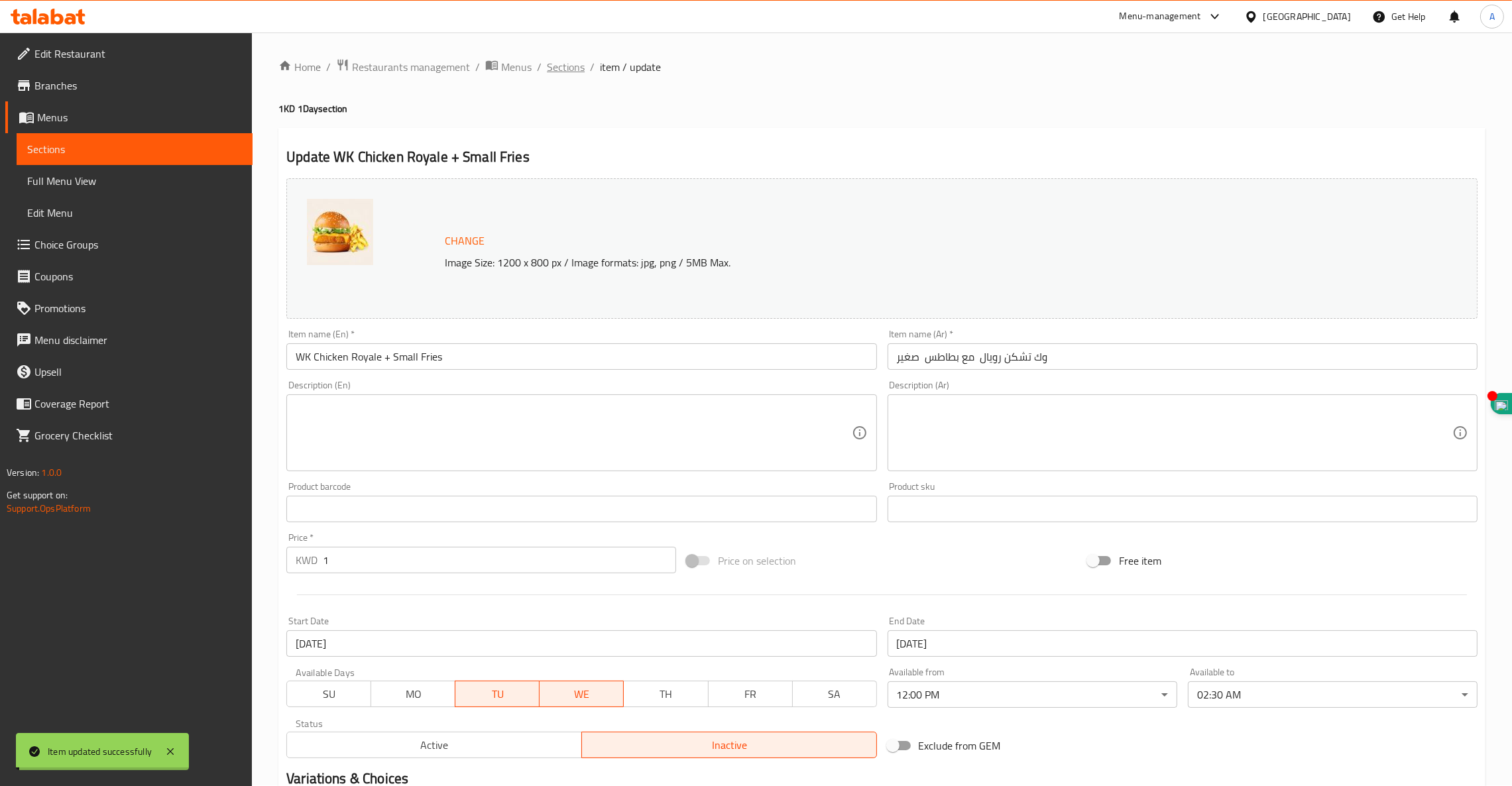
click at [565, 67] on div "Home / Restaurants management / Menus / Sections / item / update 1KD 1Day secti…" at bounding box center [882, 493] width 1207 height 870
click at [565, 67] on span "Sections" at bounding box center [566, 67] width 38 height 16
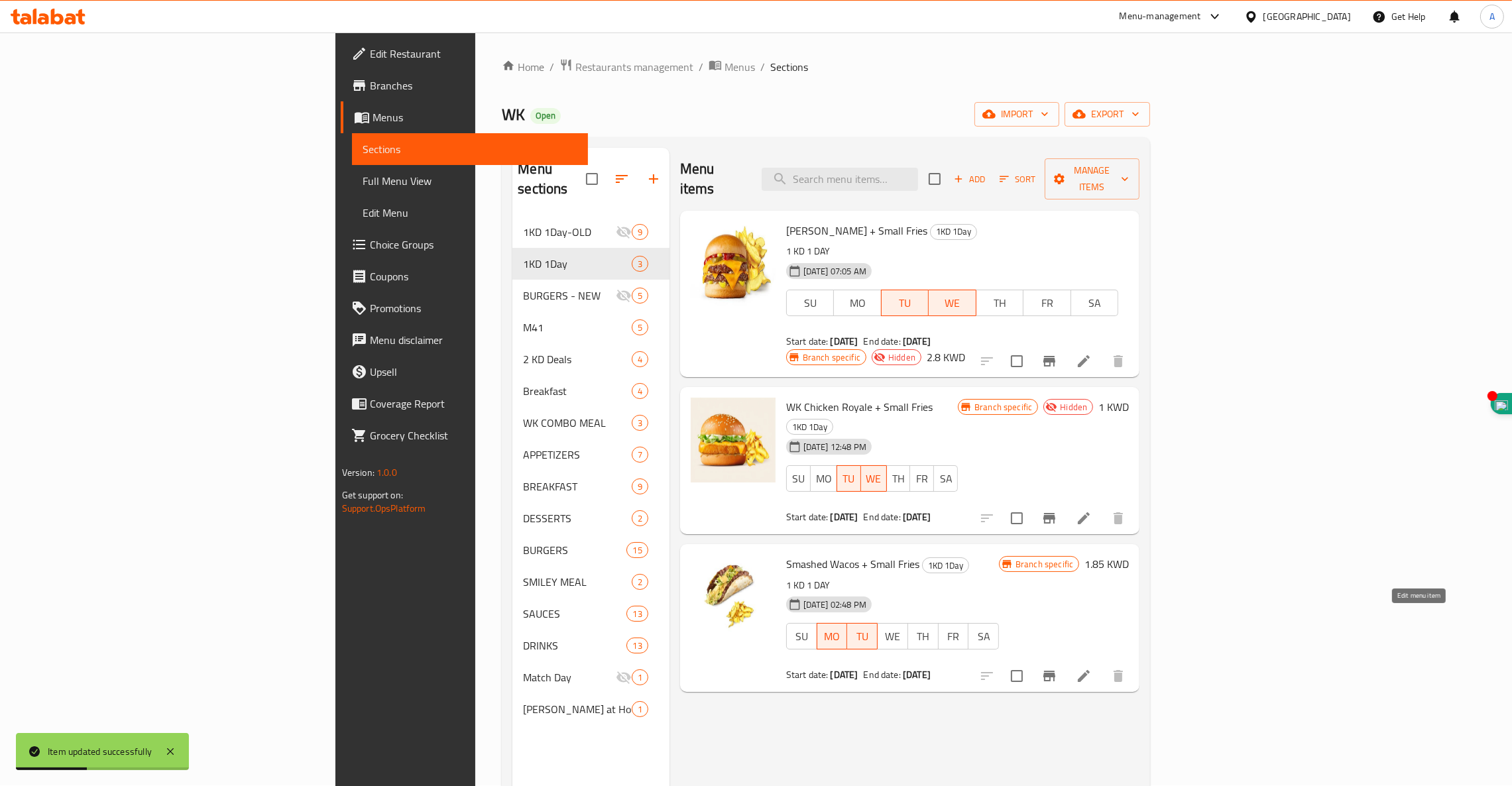
click at [1090, 670] on icon at bounding box center [1084, 675] width 12 height 12
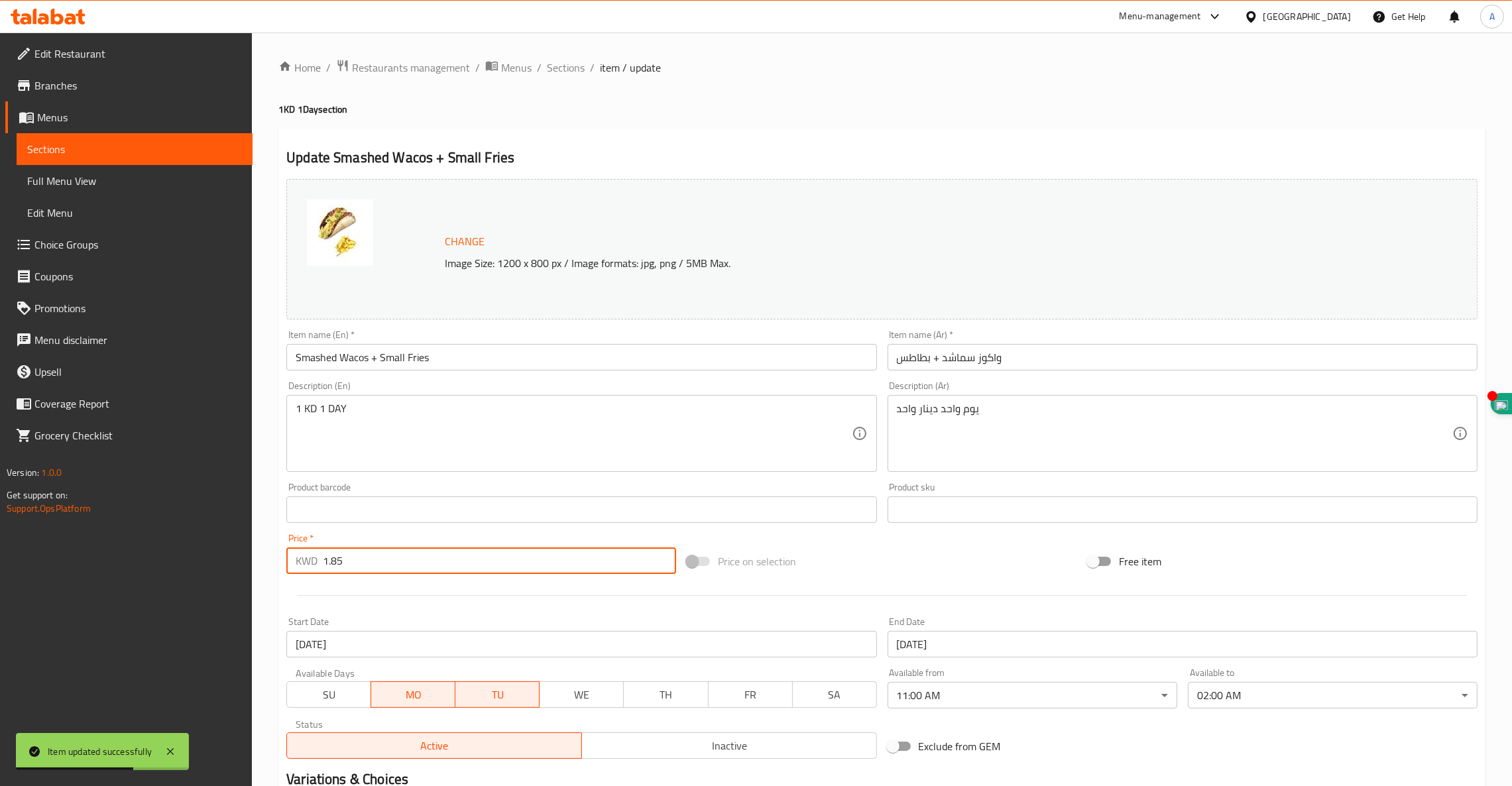
drag, startPoint x: 404, startPoint y: 564, endPoint x: 162, endPoint y: 545, distance: 242.7
click at [162, 545] on div "Edit Restaurant Branches Menus Sections Full Menu View Edit Menu Choice Groups …" at bounding box center [756, 494] width 1512 height 923
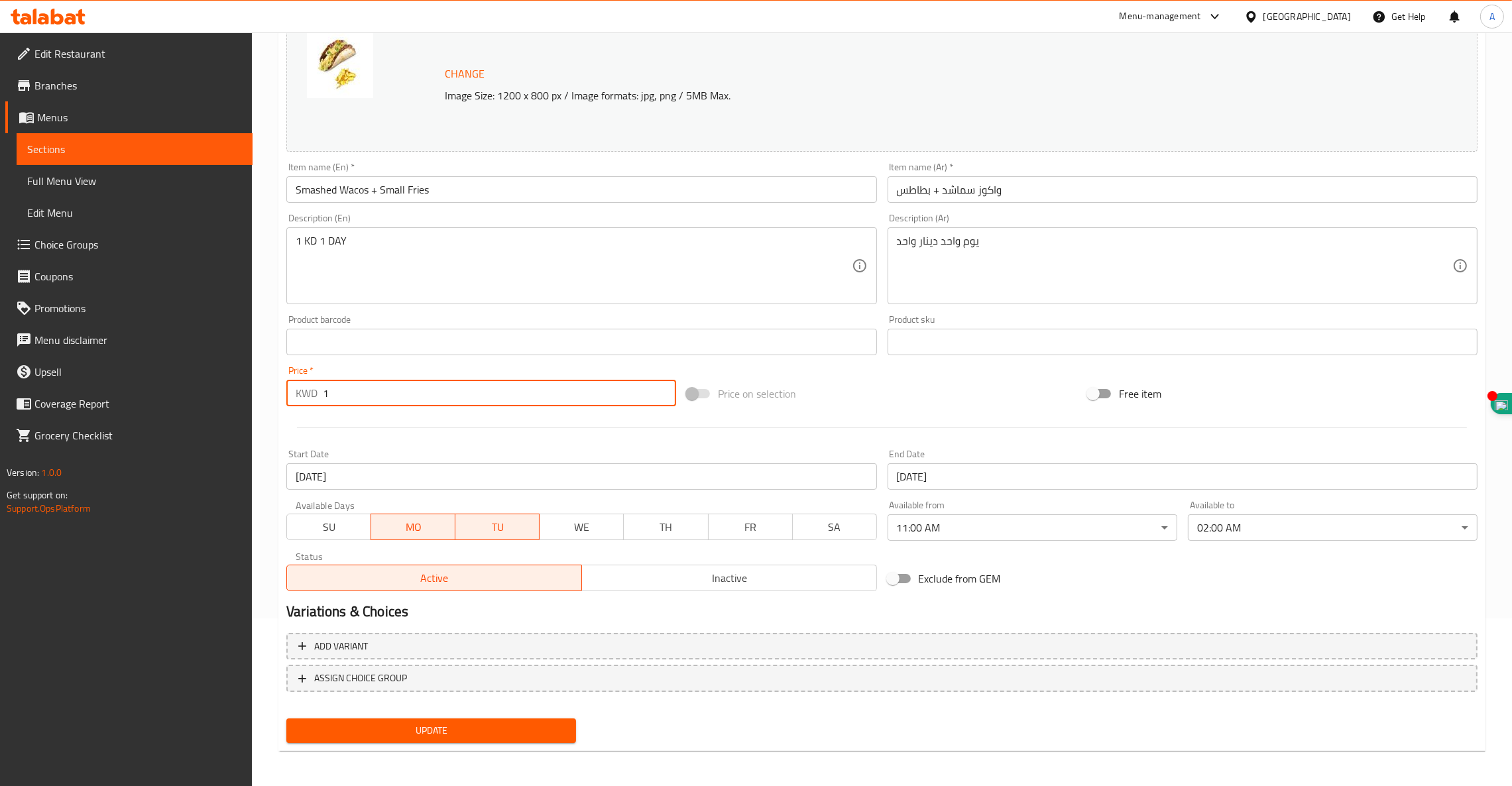
type input "1"
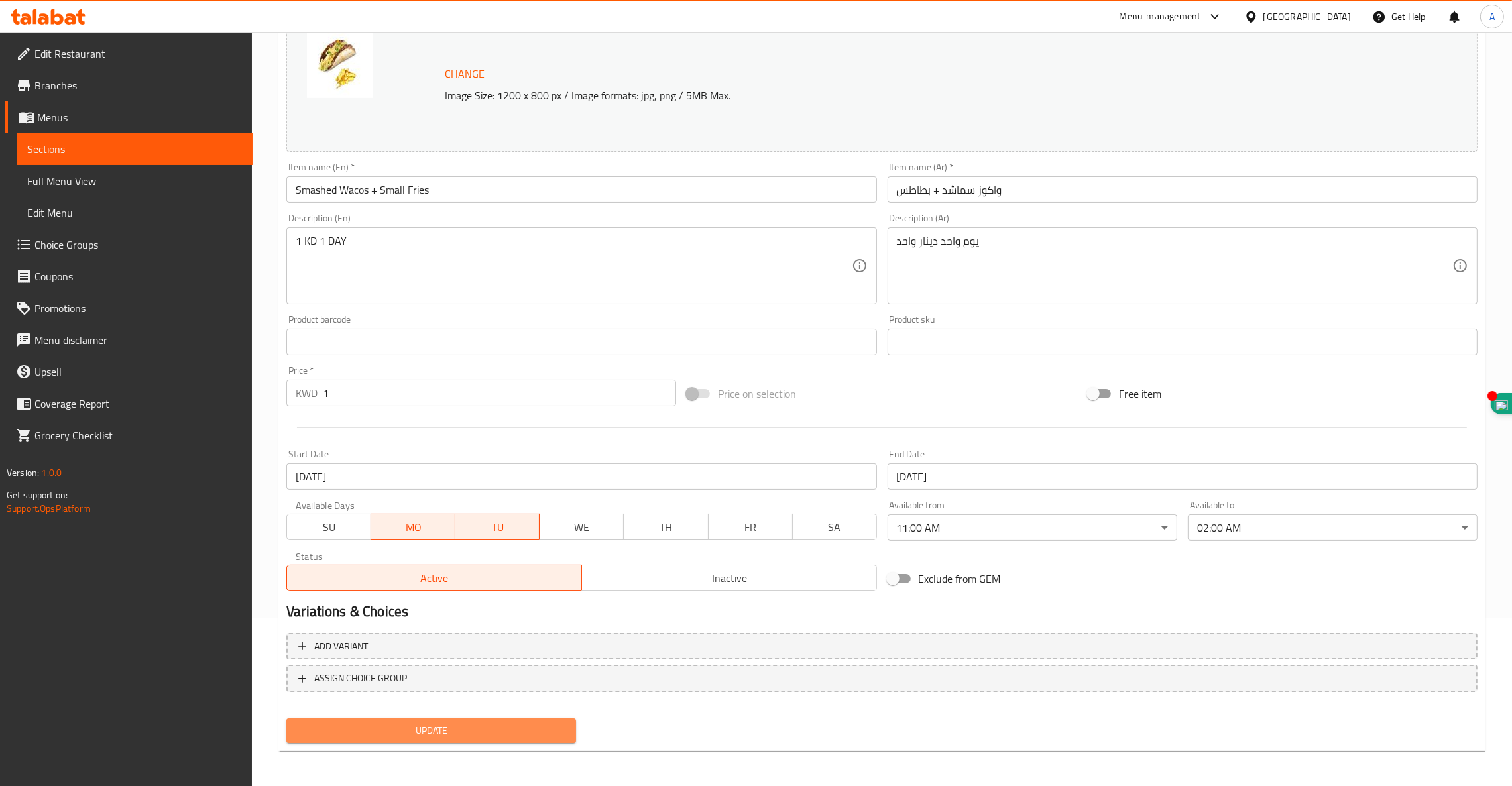
click at [455, 731] on span "Update" at bounding box center [431, 730] width 268 height 16
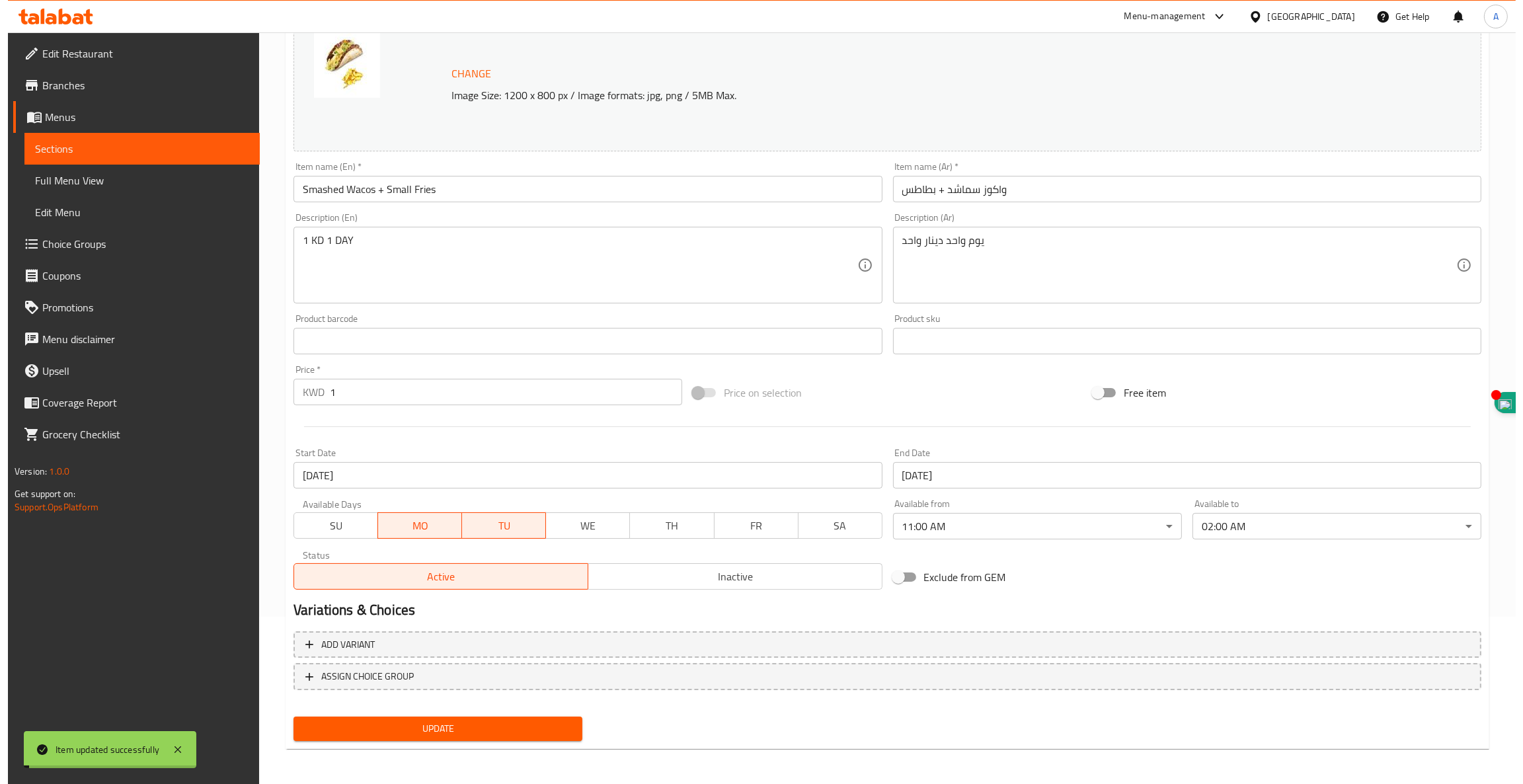
scroll to position [0, 0]
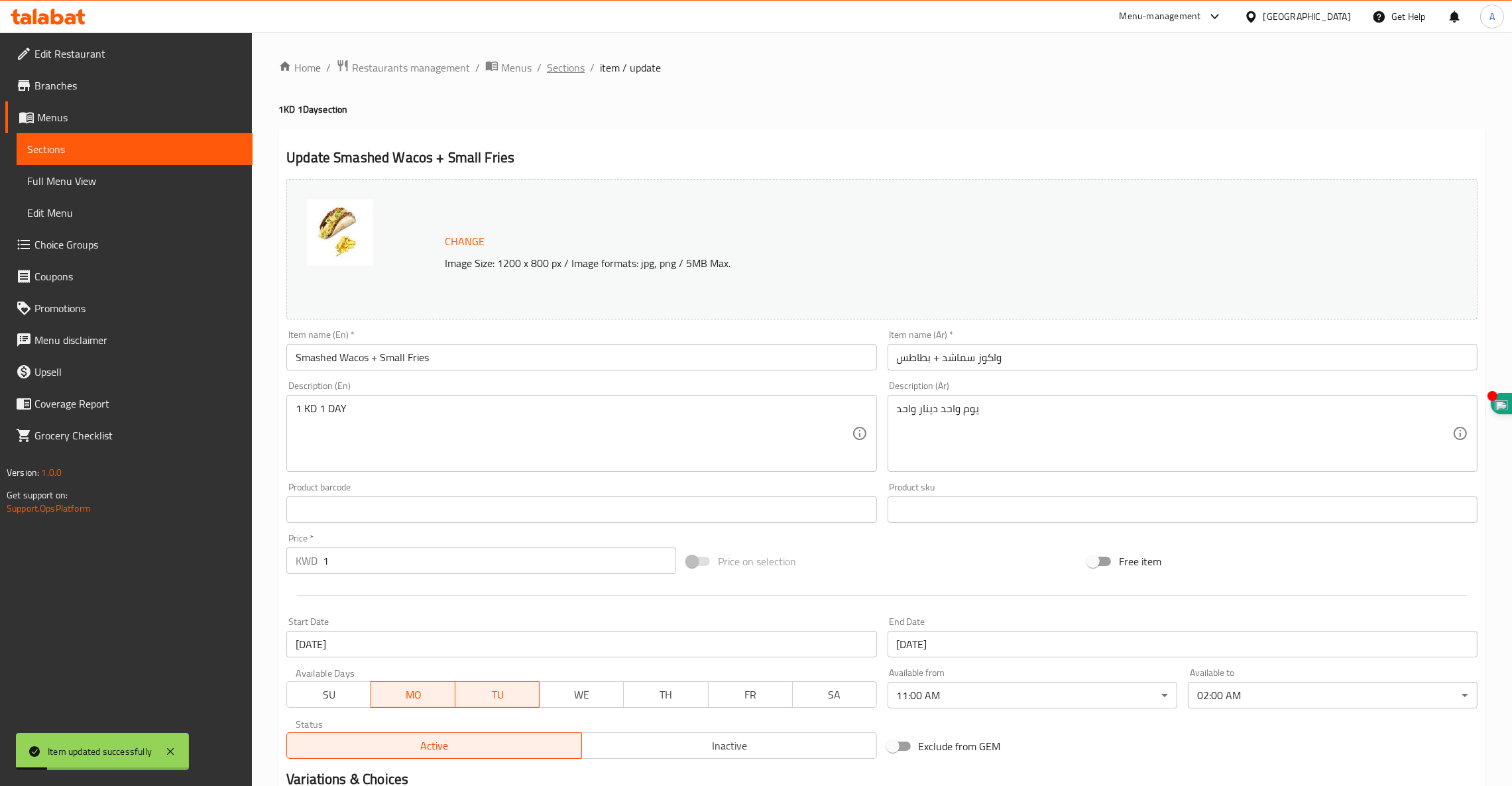
click at [565, 64] on span "Sections" at bounding box center [566, 68] width 38 height 16
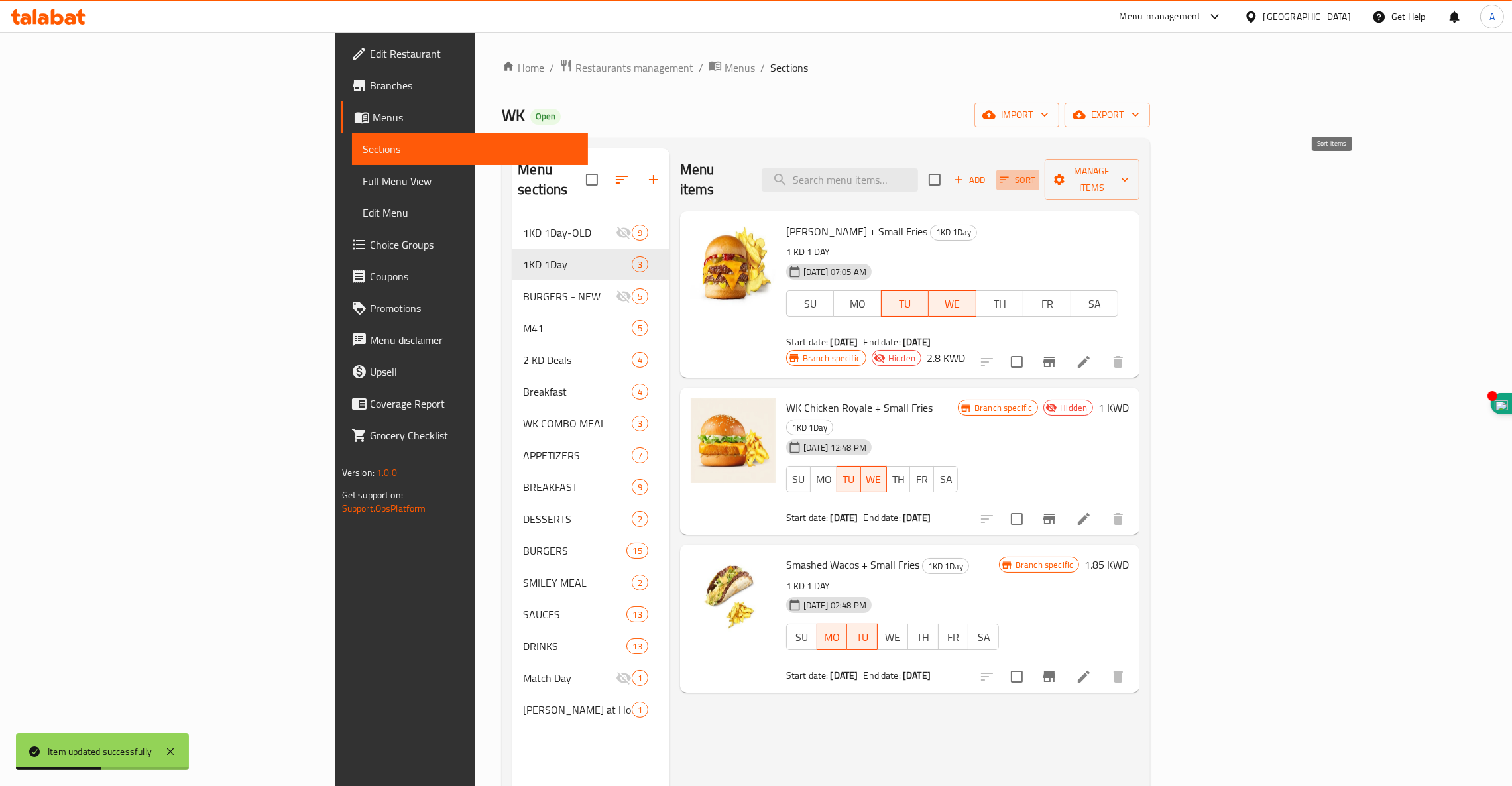
click at [1010, 174] on icon "button" at bounding box center [1004, 179] width 12 height 12
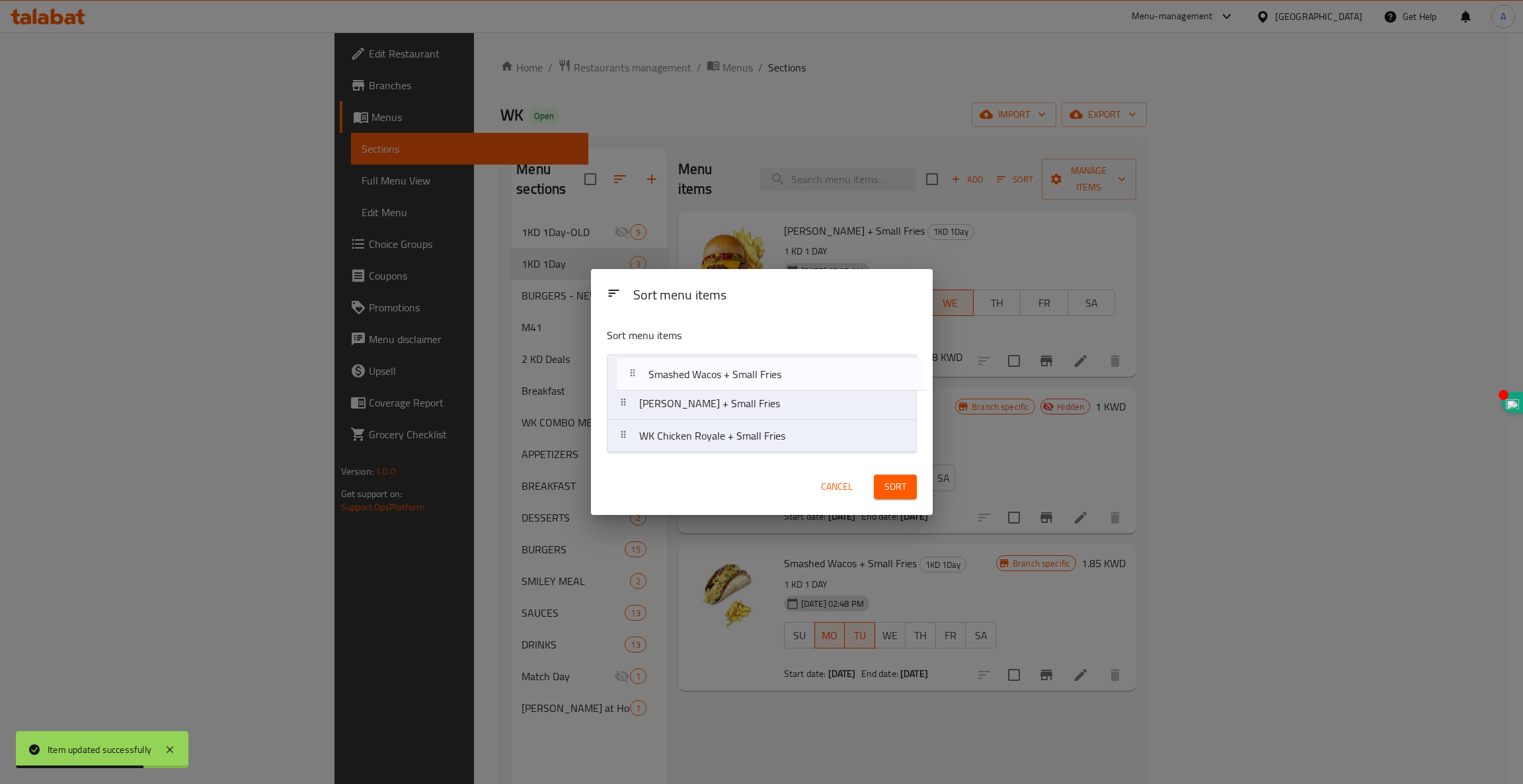
drag, startPoint x: 707, startPoint y: 438, endPoint x: 725, endPoint y: 370, distance: 70.3
click at [725, 370] on nav "WK Pounder + Small Fries WK Chicken Royale + Small Fries Smashed Wacos + Small …" at bounding box center [762, 403] width 310 height 99
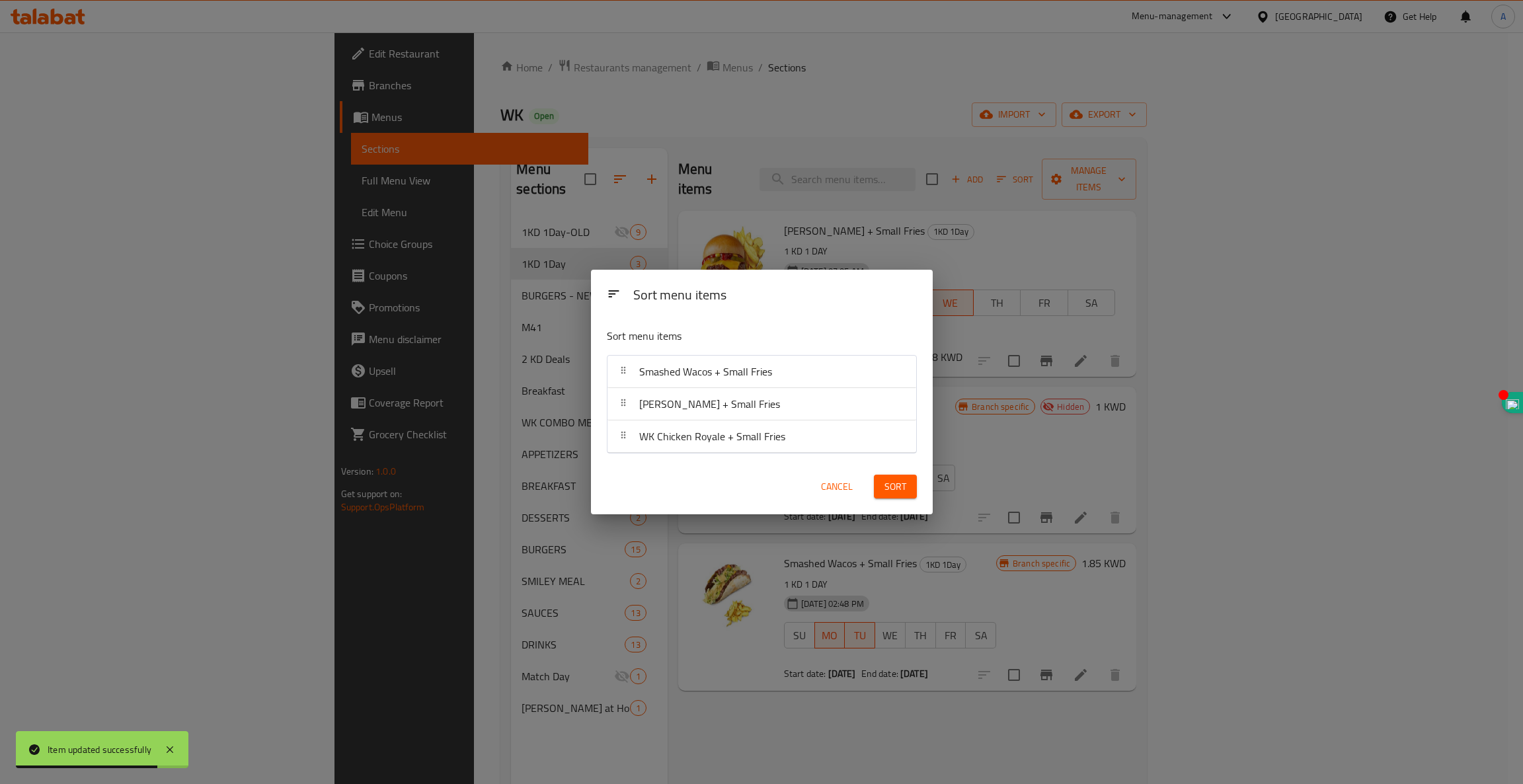
click at [901, 495] on button "Sort" at bounding box center [895, 486] width 43 height 25
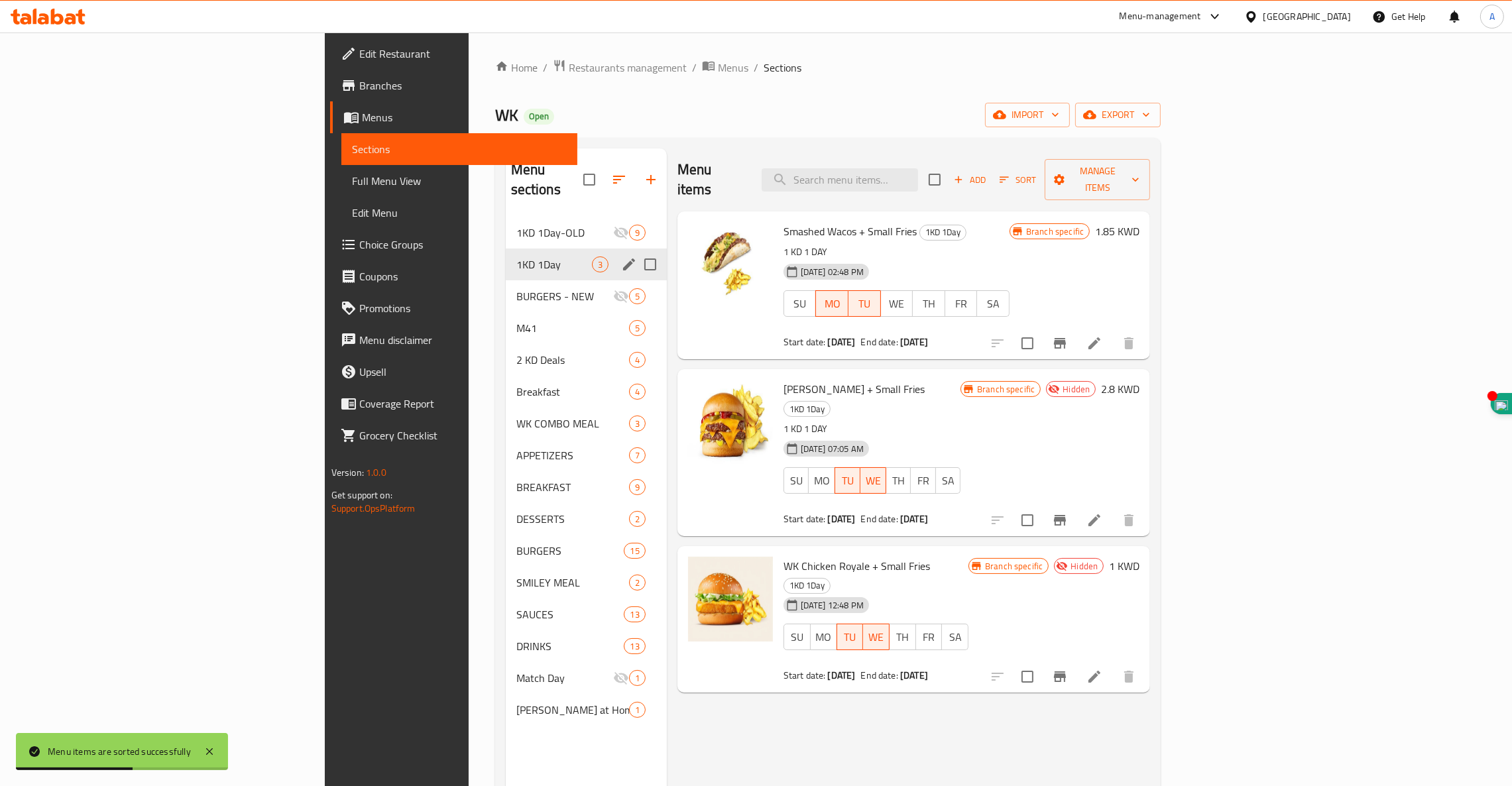
click at [619, 255] on button "edit" at bounding box center [629, 265] width 20 height 20
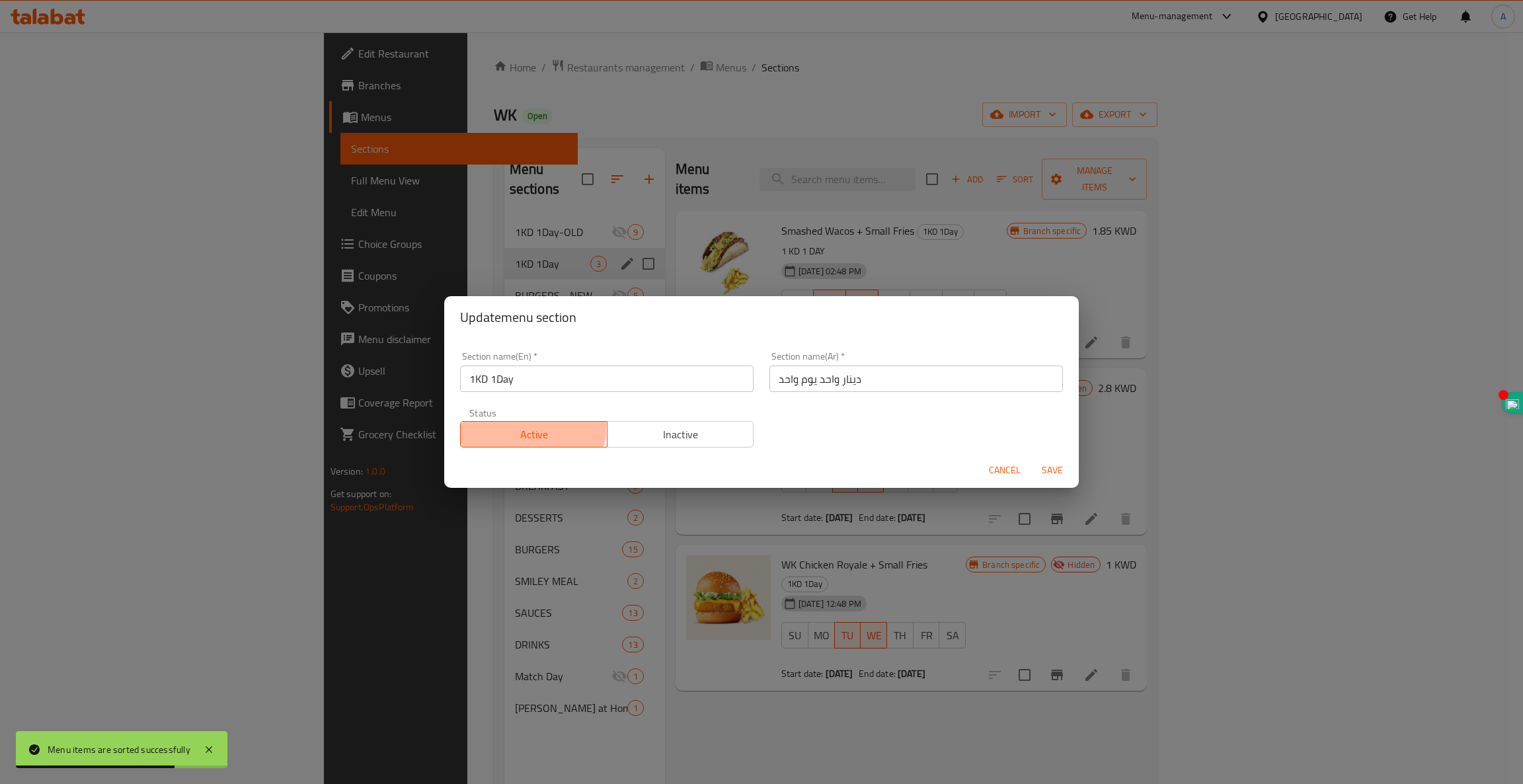
click at [521, 426] on span "Active" at bounding box center [534, 434] width 136 height 19
click at [546, 424] on button "Active" at bounding box center [534, 434] width 147 height 27
click at [1054, 470] on span "Save" at bounding box center [1052, 469] width 32 height 16
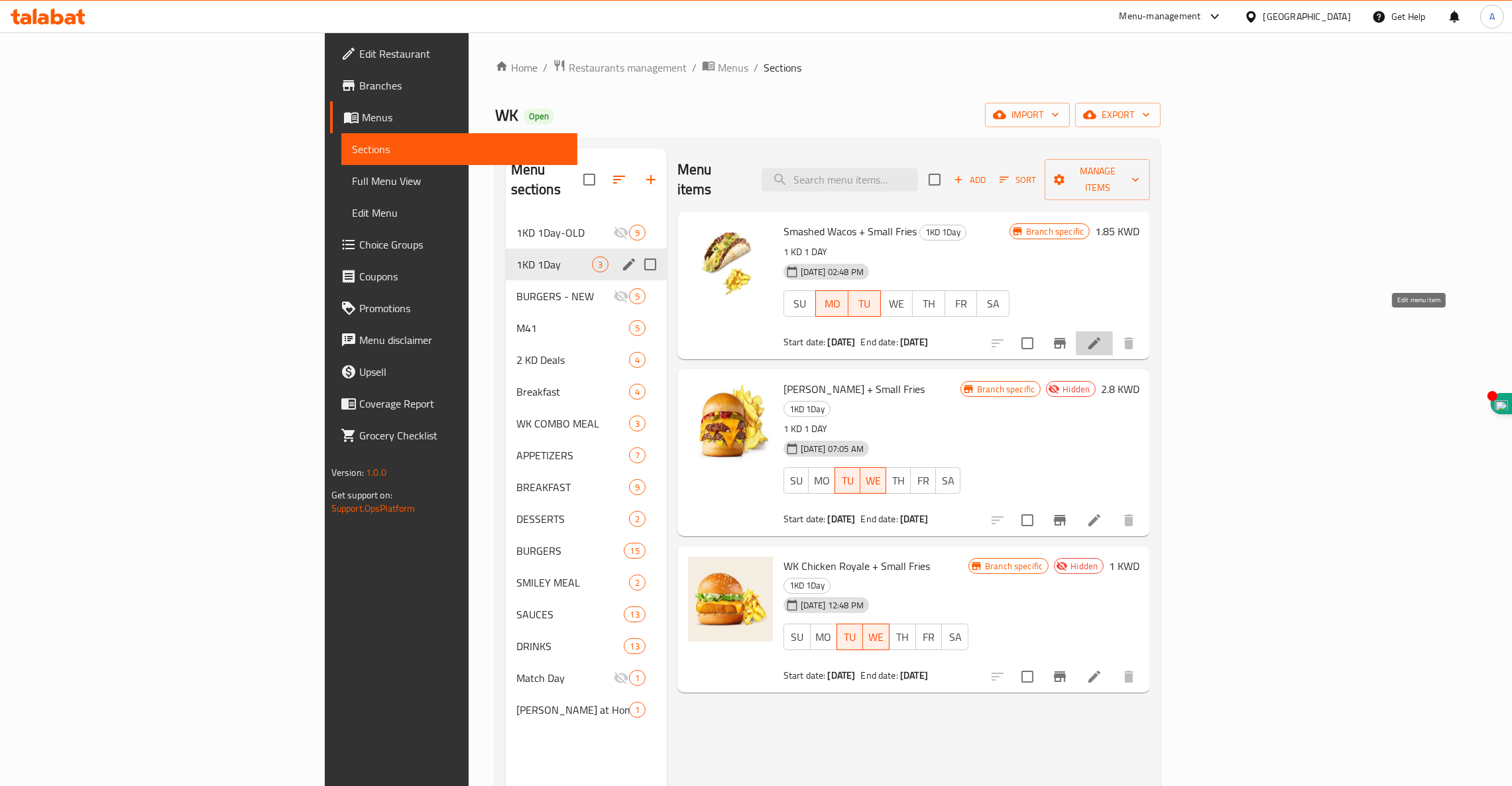
click at [1100, 337] on icon at bounding box center [1094, 343] width 12 height 12
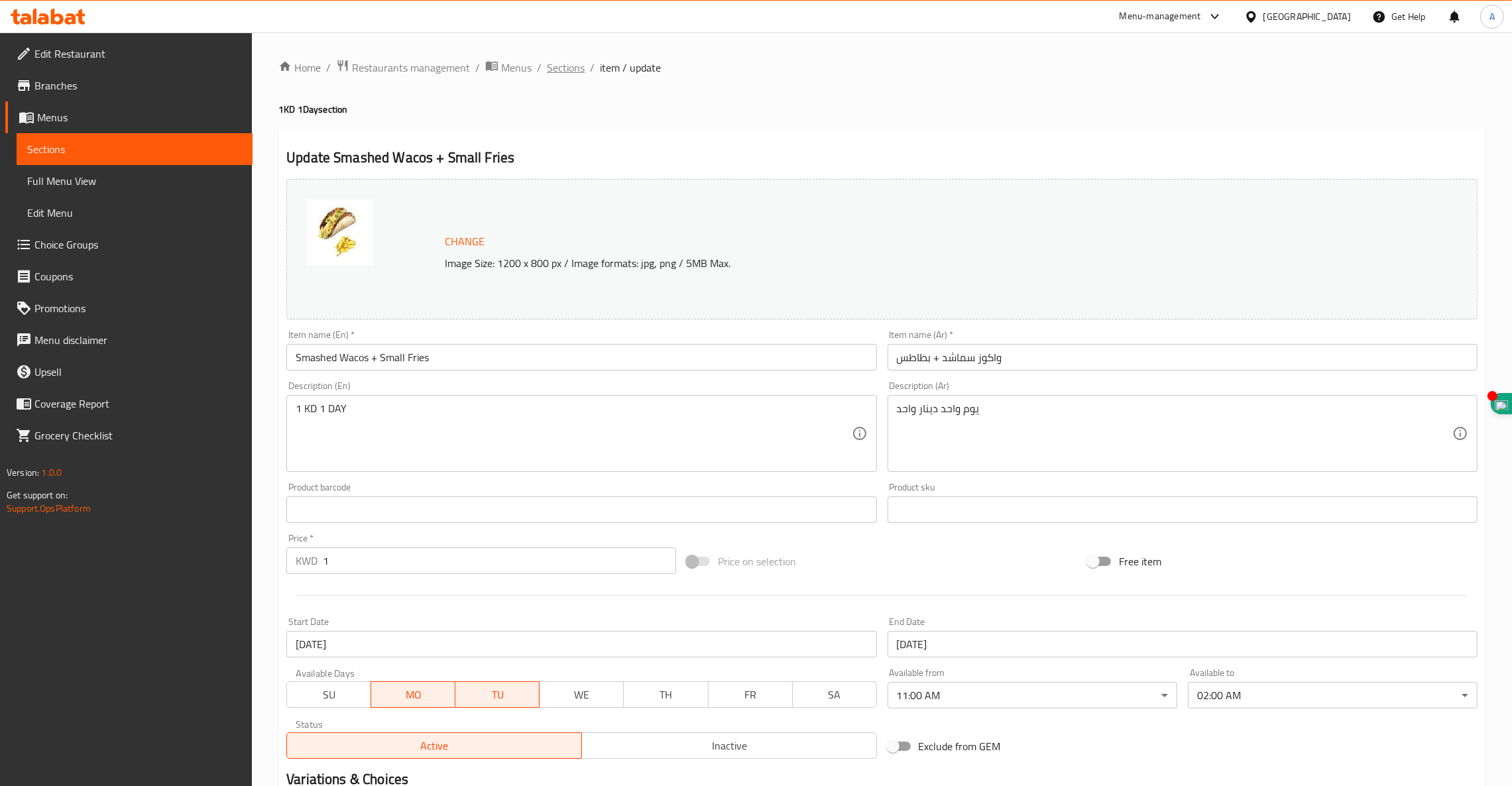
click at [567, 66] on span "Sections" at bounding box center [566, 68] width 38 height 16
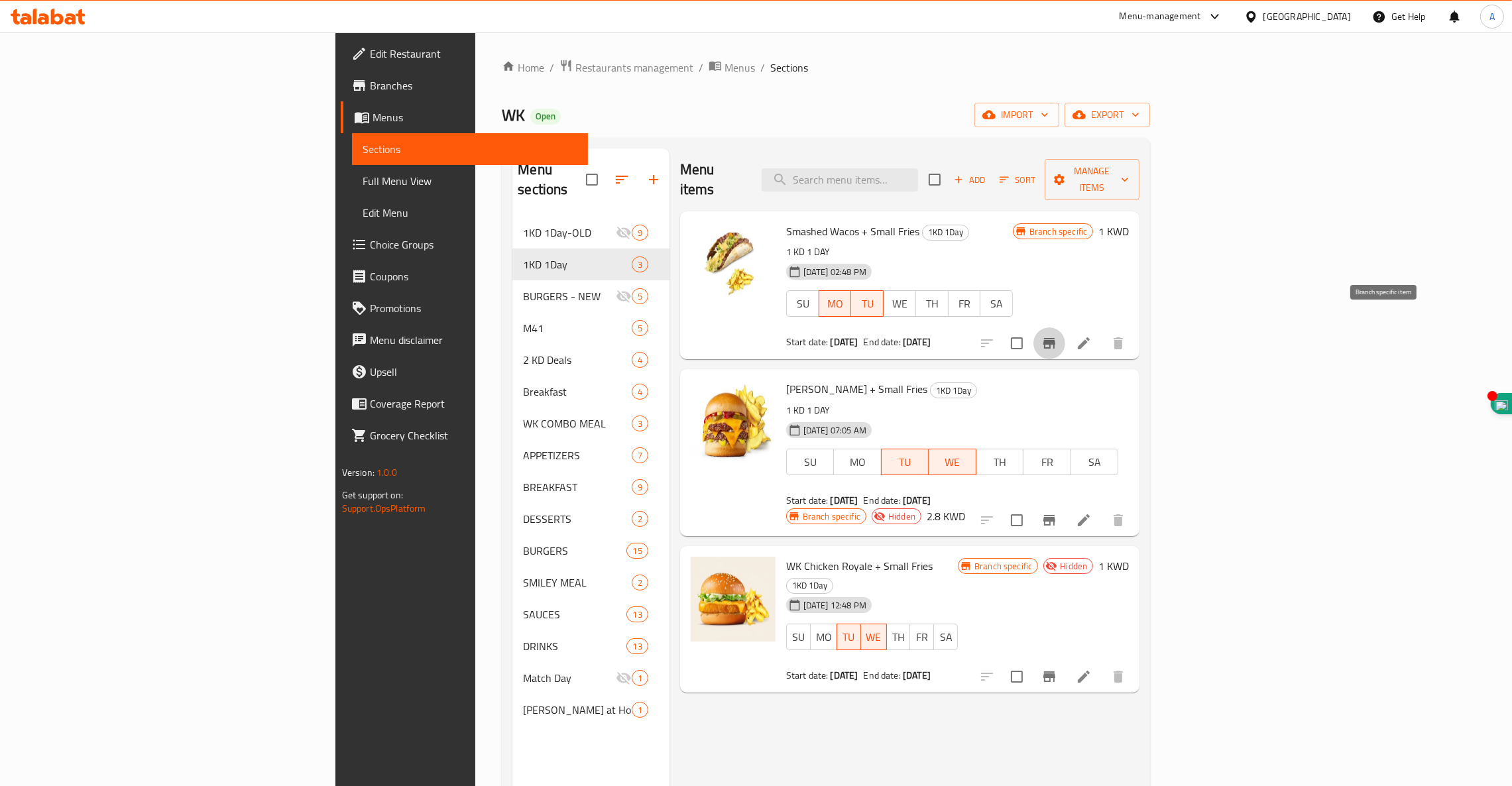
click at [1055, 338] on icon "Branch-specific-item" at bounding box center [1049, 343] width 12 height 11
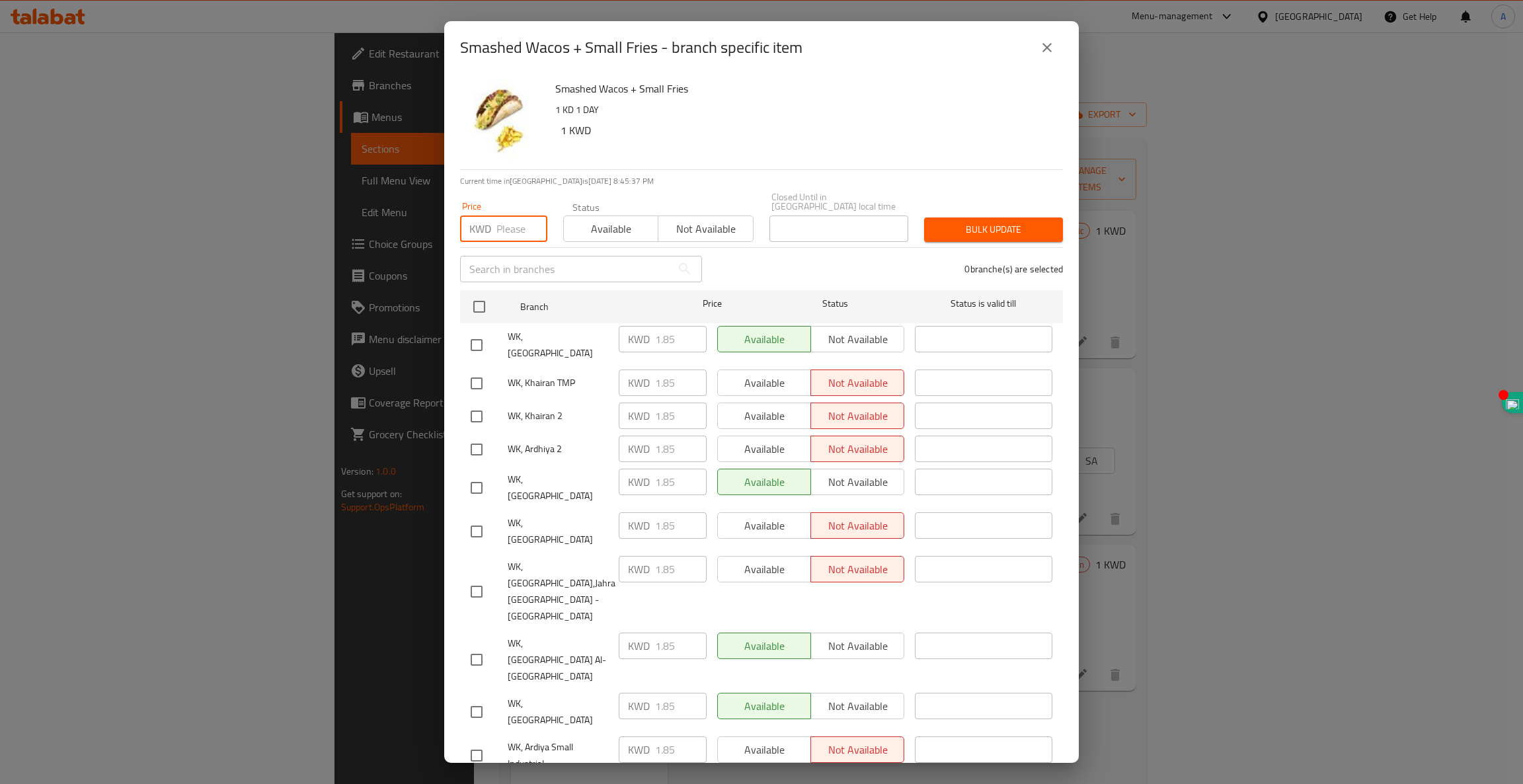
click at [497, 218] on input "number" at bounding box center [522, 229] width 51 height 27
type input "1"
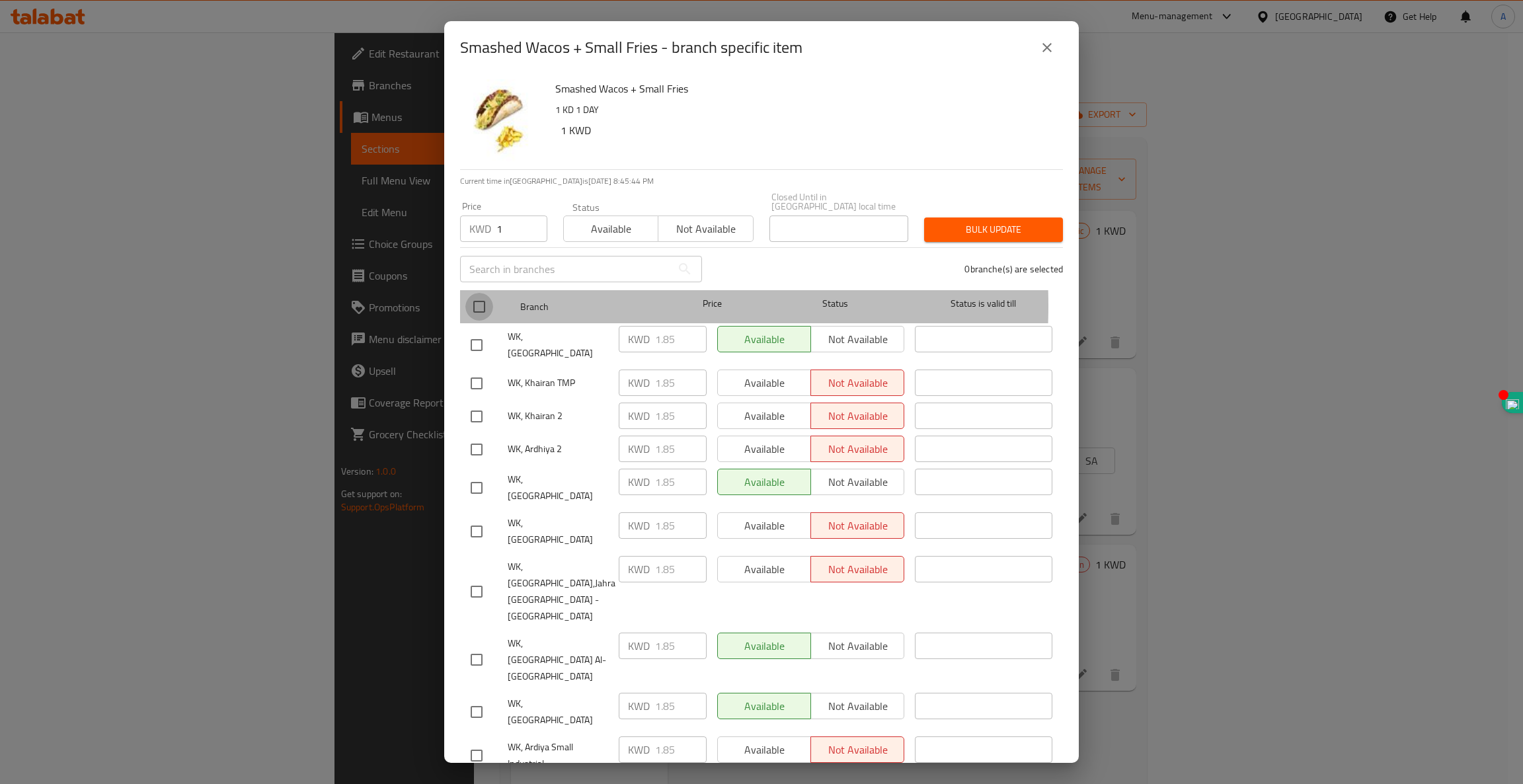
click at [478, 296] on input "checkbox" at bounding box center [479, 306] width 27 height 27
checkbox input "true"
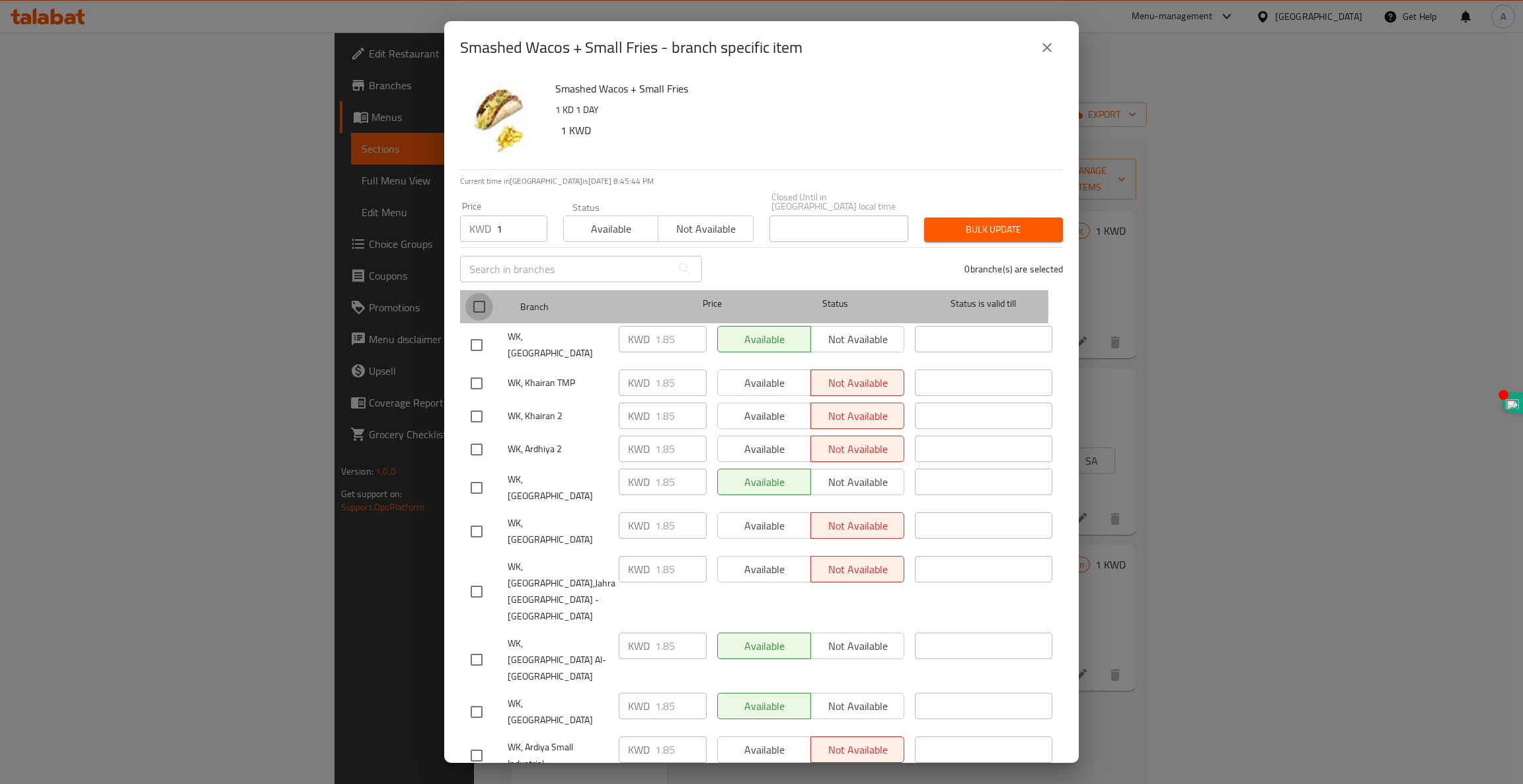
checkbox input "true"
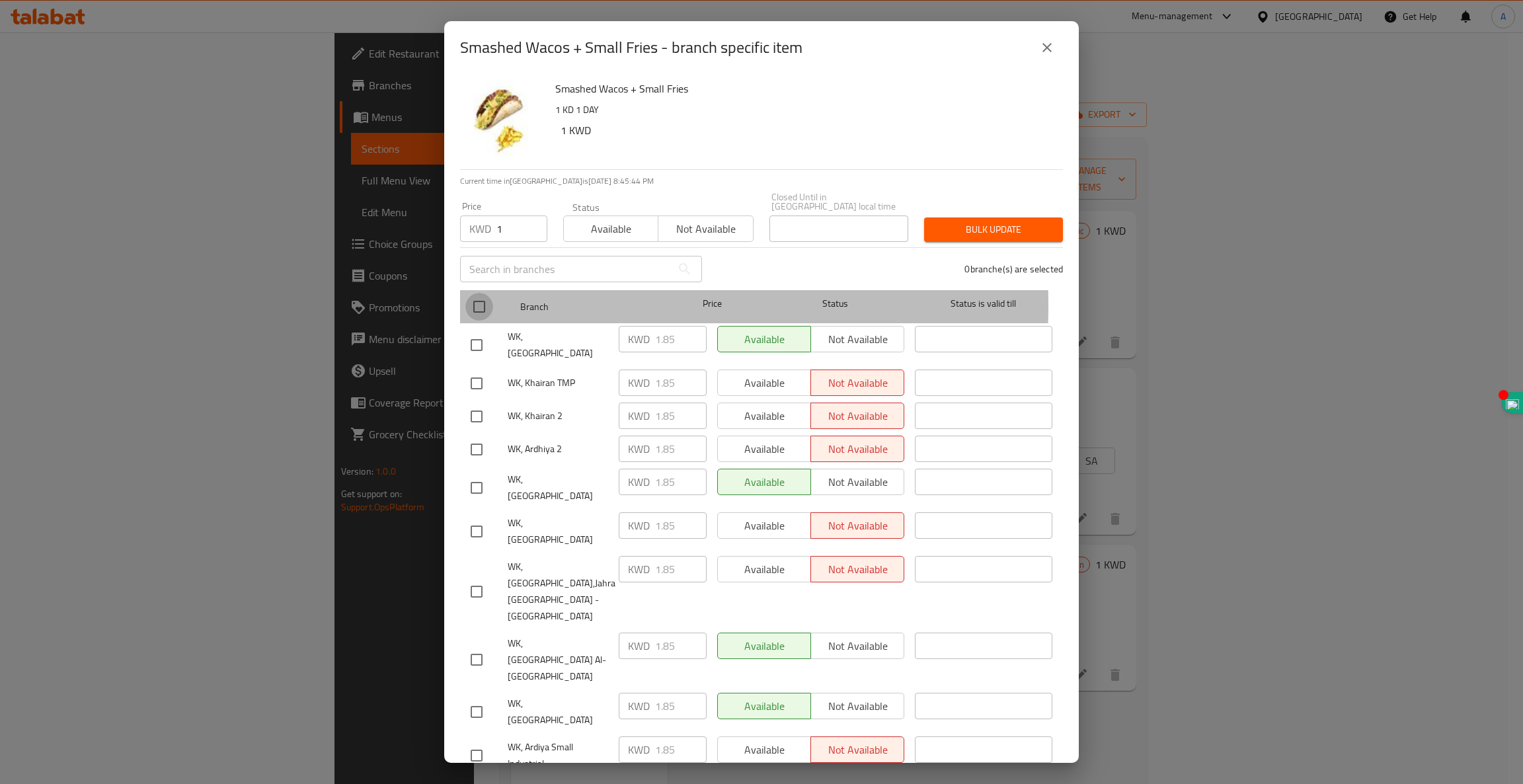
checkbox input "true"
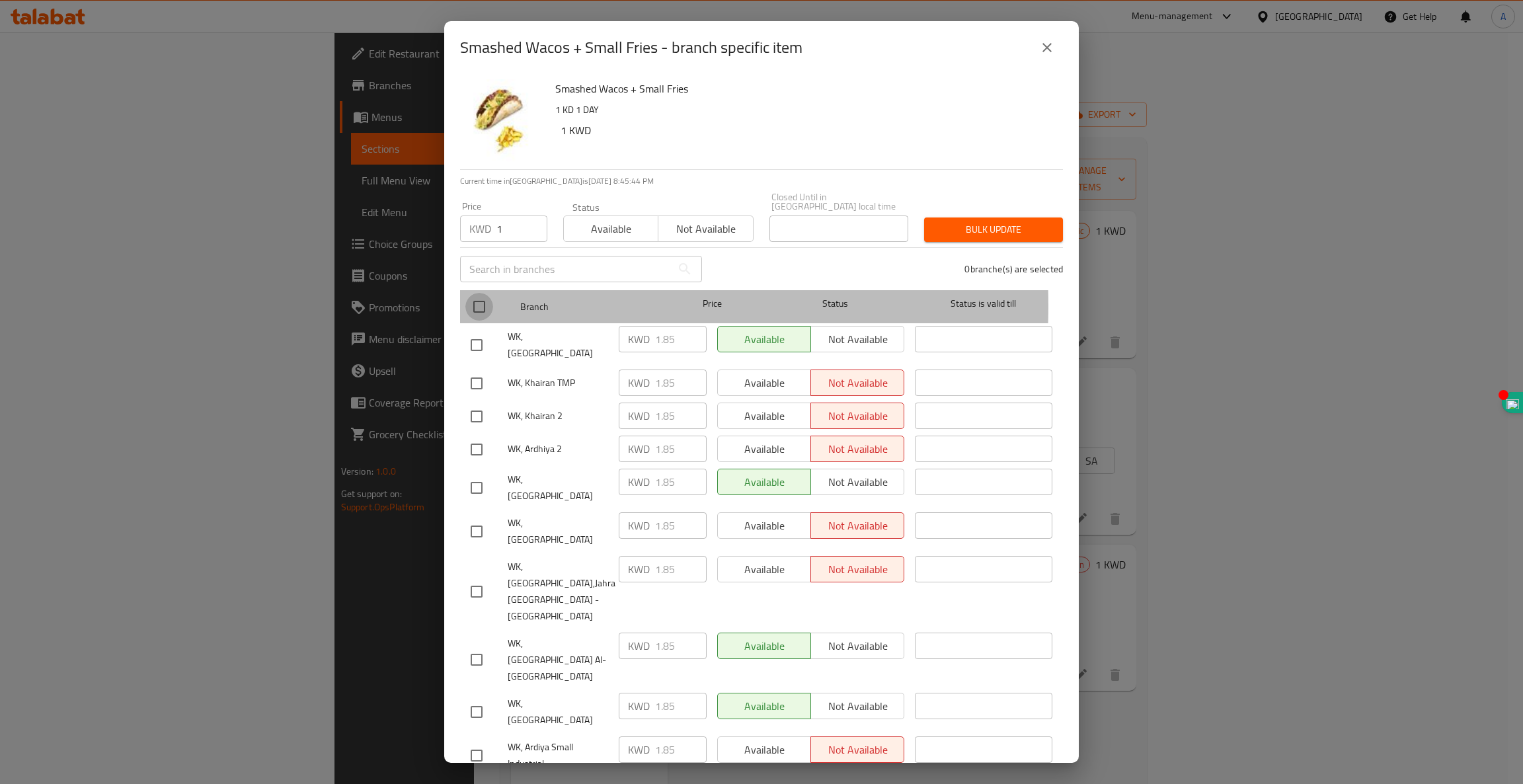
checkbox input "true"
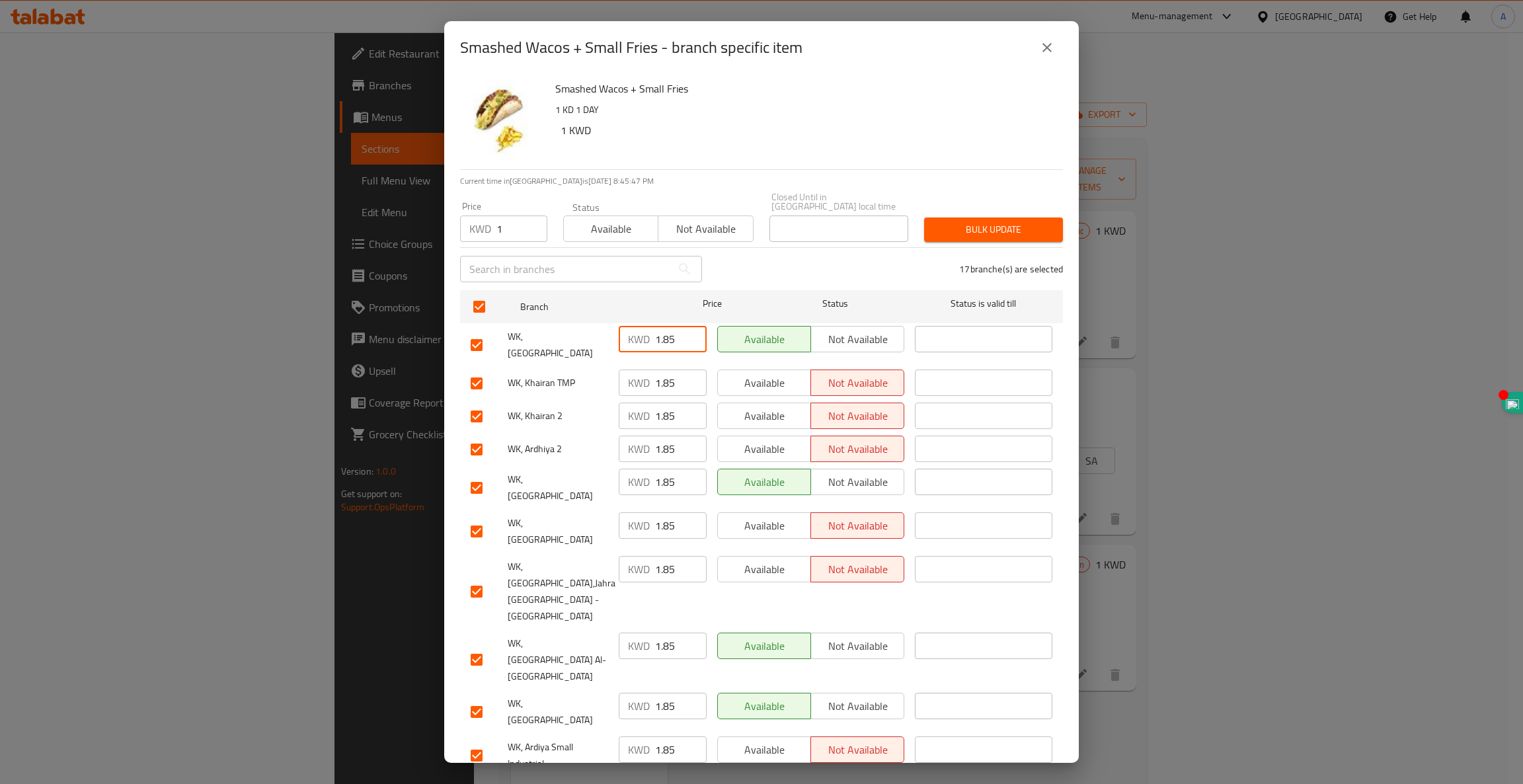
drag, startPoint x: 677, startPoint y: 327, endPoint x: 613, endPoint y: 336, distance: 64.6
click at [613, 336] on div "KWD 1.85 ​" at bounding box center [663, 344] width 99 height 49
type input "1"
drag, startPoint x: 672, startPoint y: 460, endPoint x: 605, endPoint y: 470, distance: 67.7
click at [605, 470] on div "WK, ardhiya KWD 1.85 ​ Available Not available ​" at bounding box center [761, 487] width 592 height 49
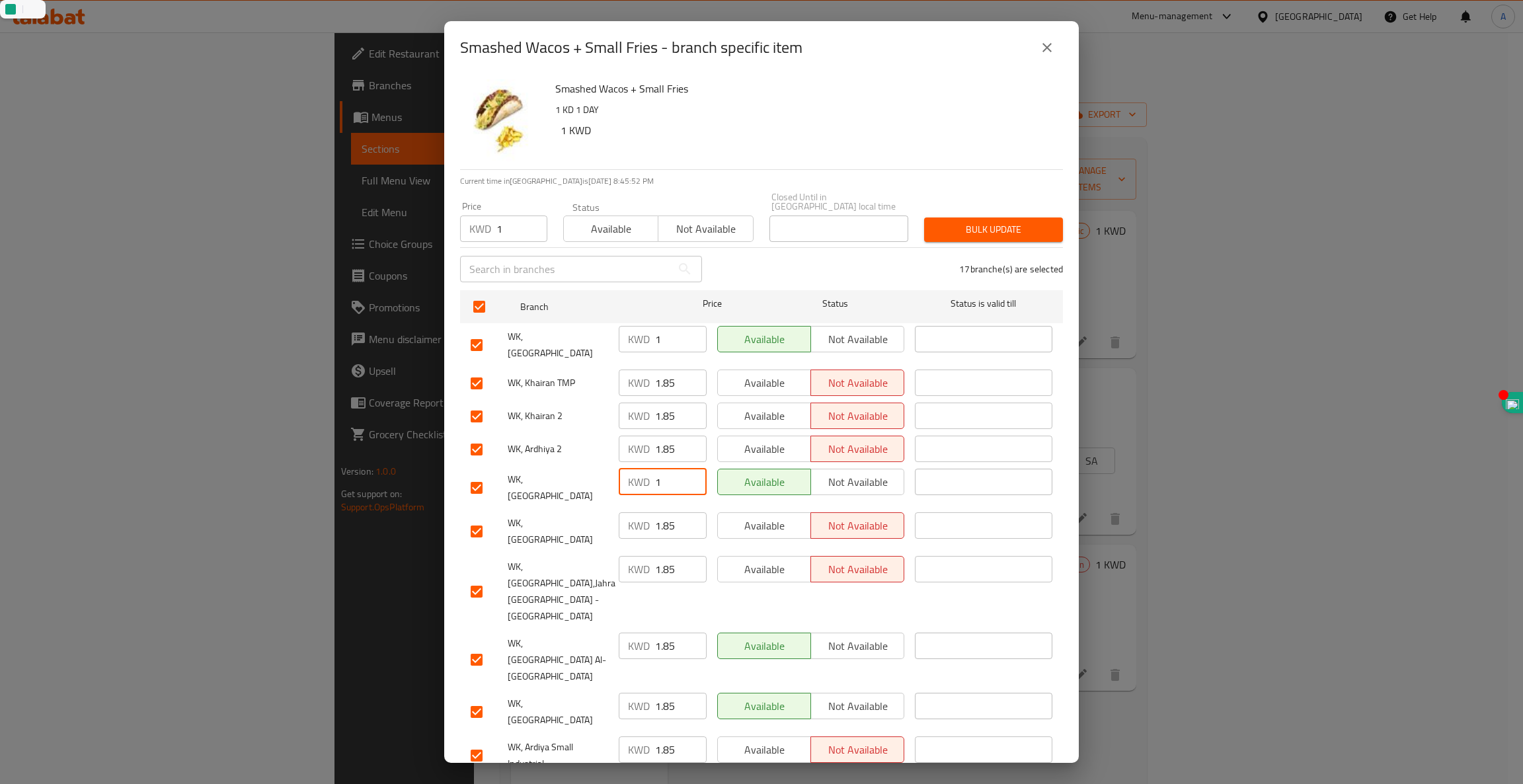
type input "1"
drag, startPoint x: 675, startPoint y: 569, endPoint x: 606, endPoint y: 566, distance: 69.1
click at [606, 627] on div "WK, Sabah Al-Salem KWD 1.85 ​ Available Not available ​" at bounding box center [761, 659] width 592 height 65
type input "1"
drag, startPoint x: 675, startPoint y: 606, endPoint x: 493, endPoint y: 590, distance: 182.7
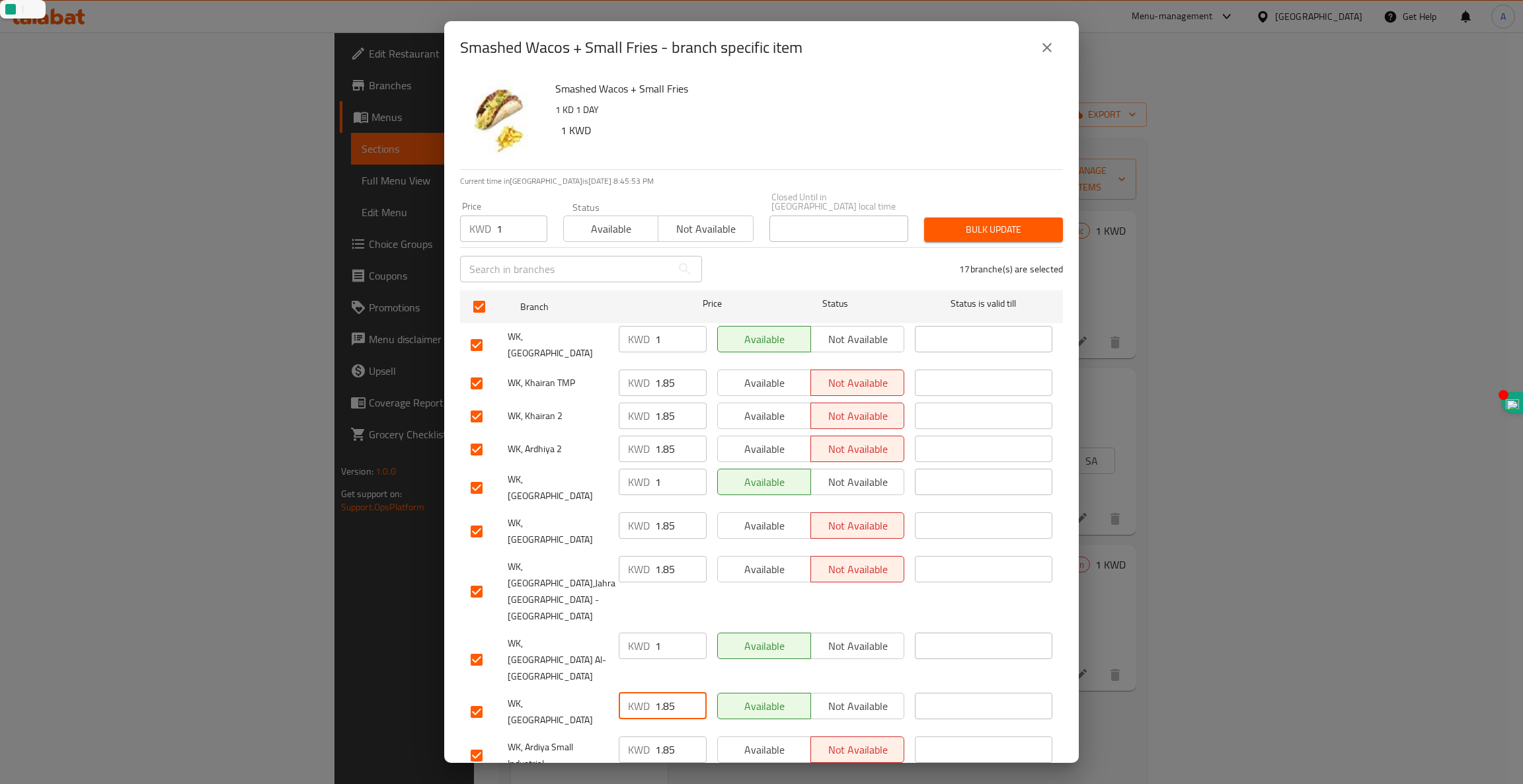
click at [493, 688] on div "WK, Jabriya KWD 1.85 ​ Available Not available ​" at bounding box center [761, 712] width 592 height 49
type input "1"
drag, startPoint x: 668, startPoint y: 681, endPoint x: 485, endPoint y: 688, distance: 183.1
click at [485, 774] on div "WK, Salmiya KWD 1.85 ​ Available Not available ​" at bounding box center [761, 798] width 592 height 49
type input "1"
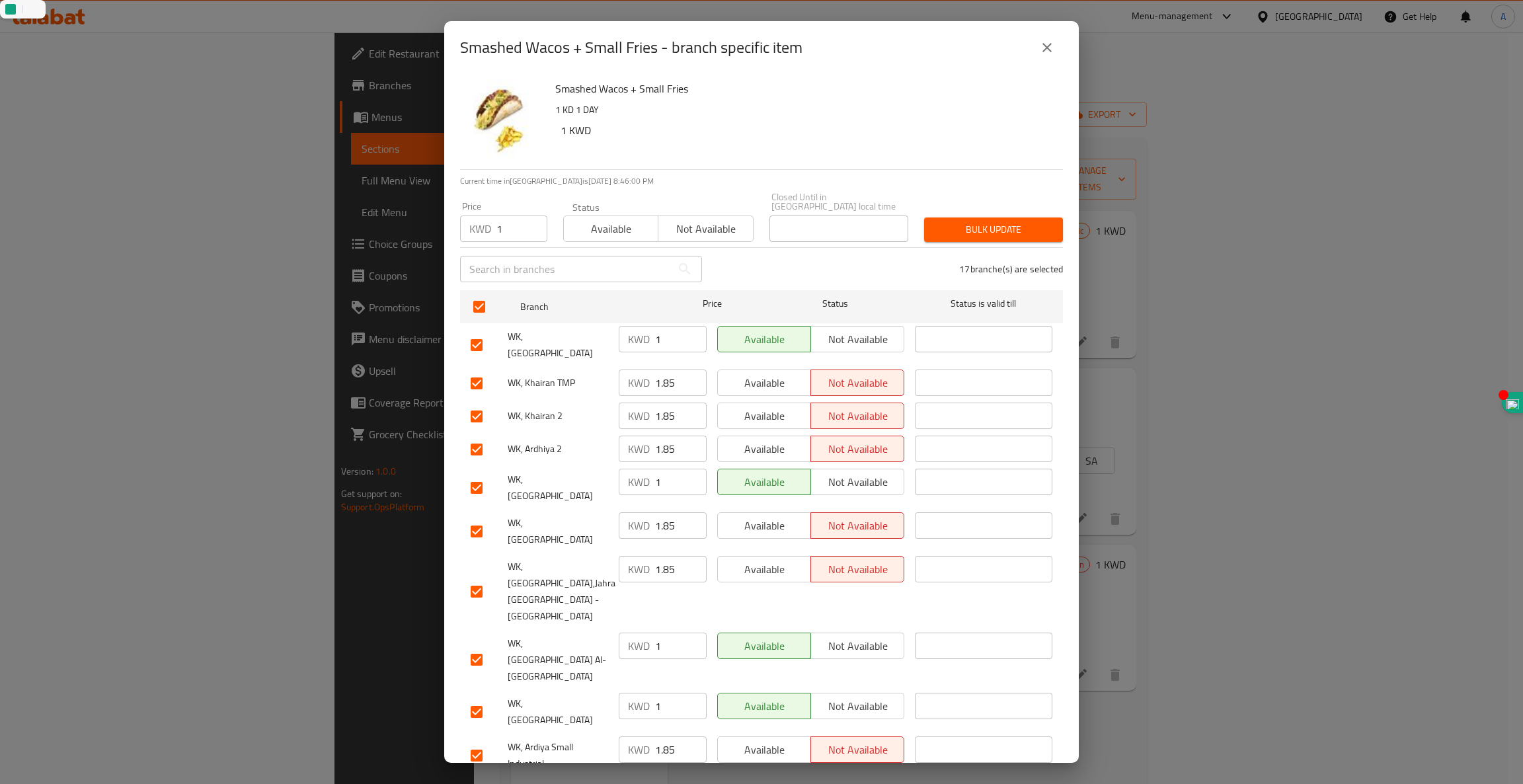
type input "1"
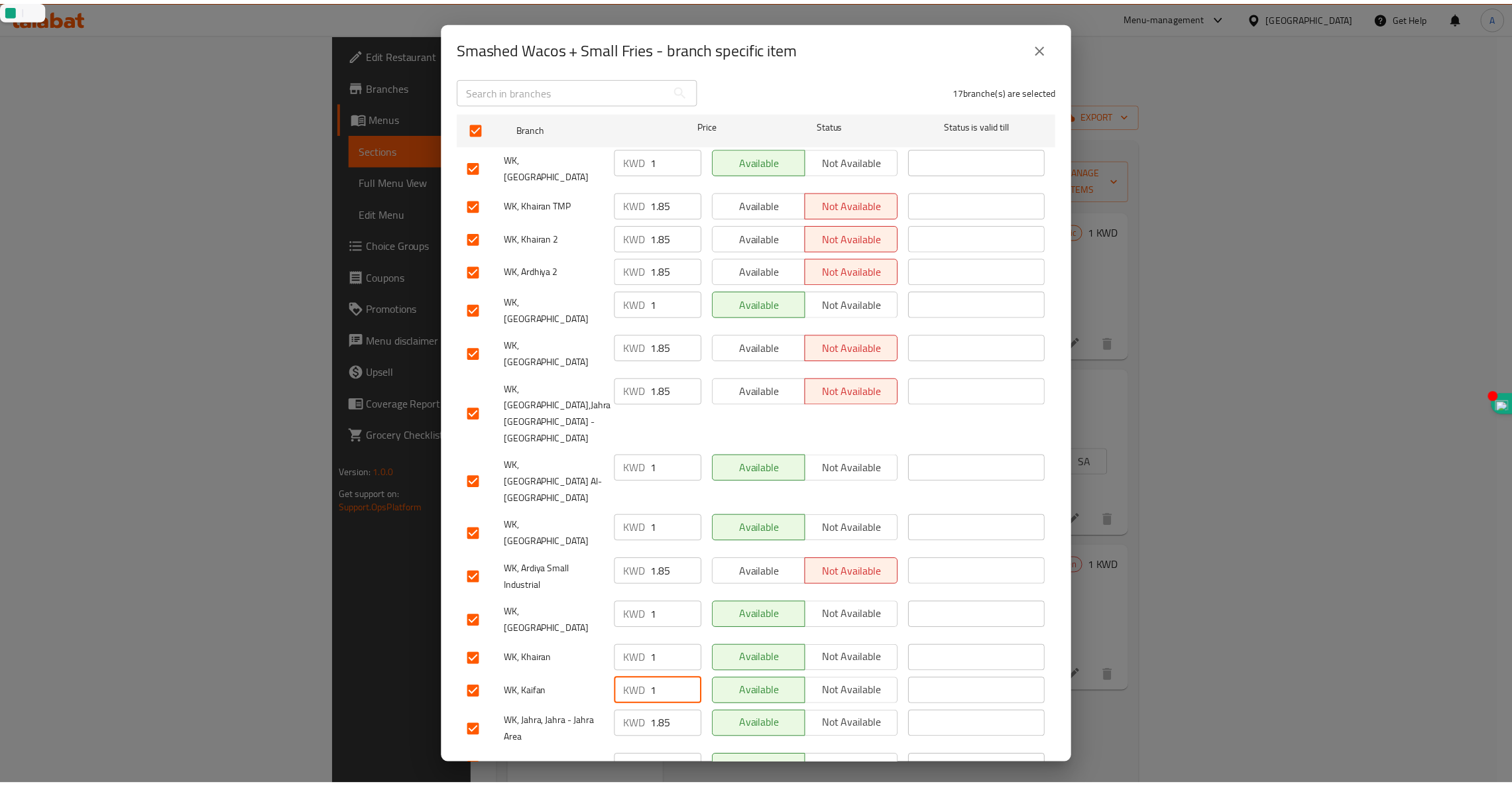
scroll to position [179, 0]
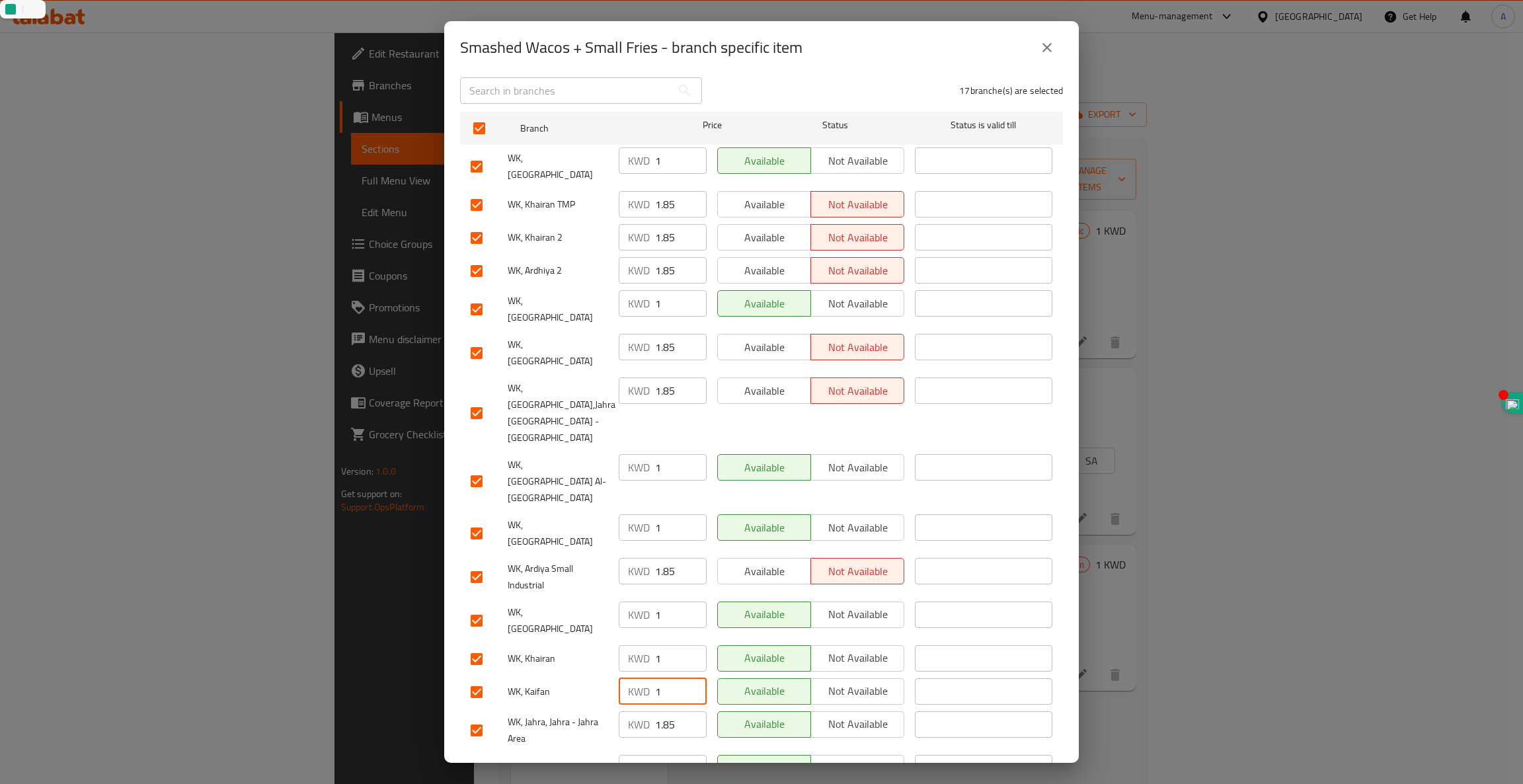
type input "1"
click at [664, 711] on input "1.85" at bounding box center [681, 724] width 51 height 27
type input "1"
click at [662, 754] on input "1.85" at bounding box center [681, 768] width 51 height 27
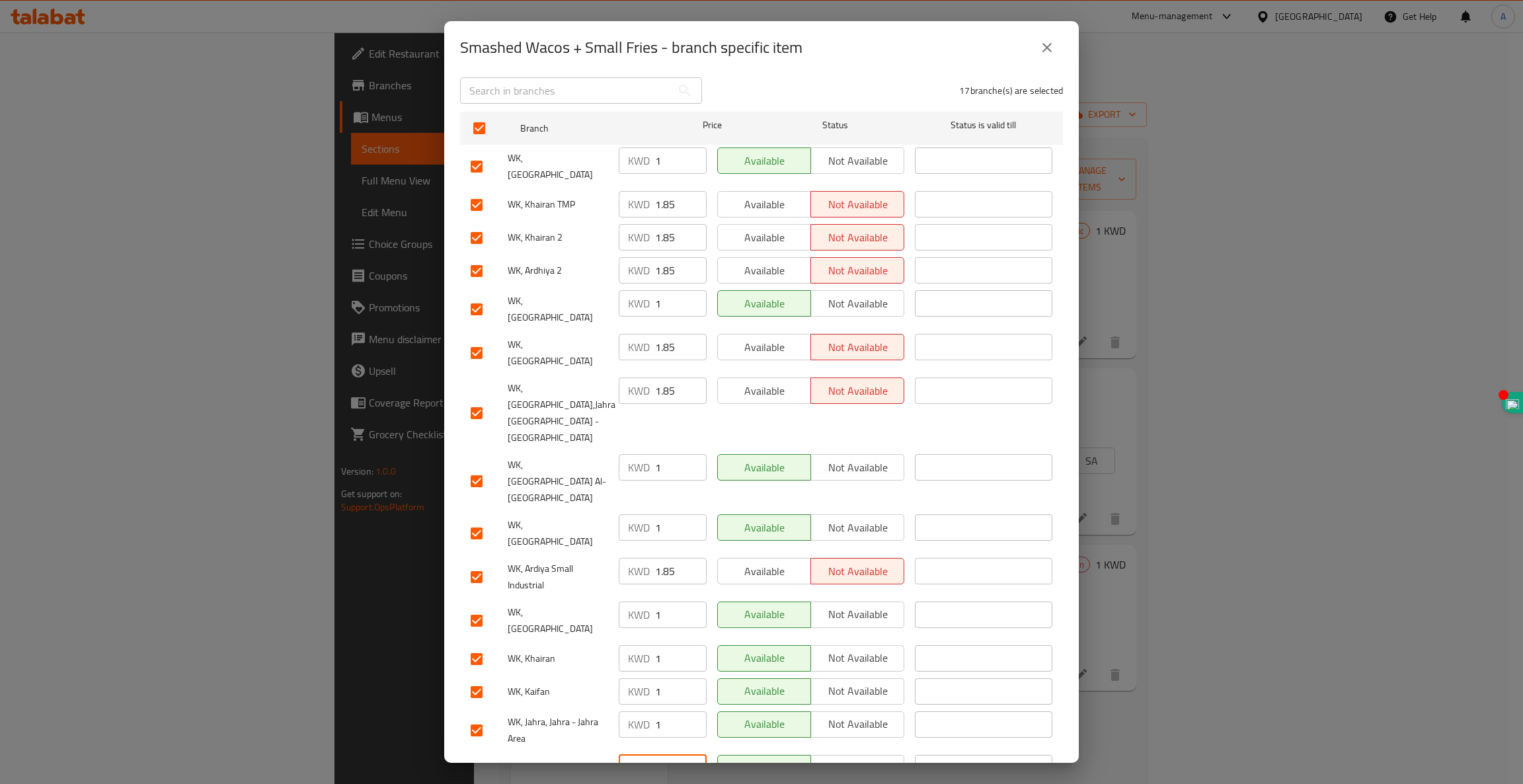
click at [662, 754] on input "1.85" at bounding box center [681, 768] width 51 height 27
type input "1"
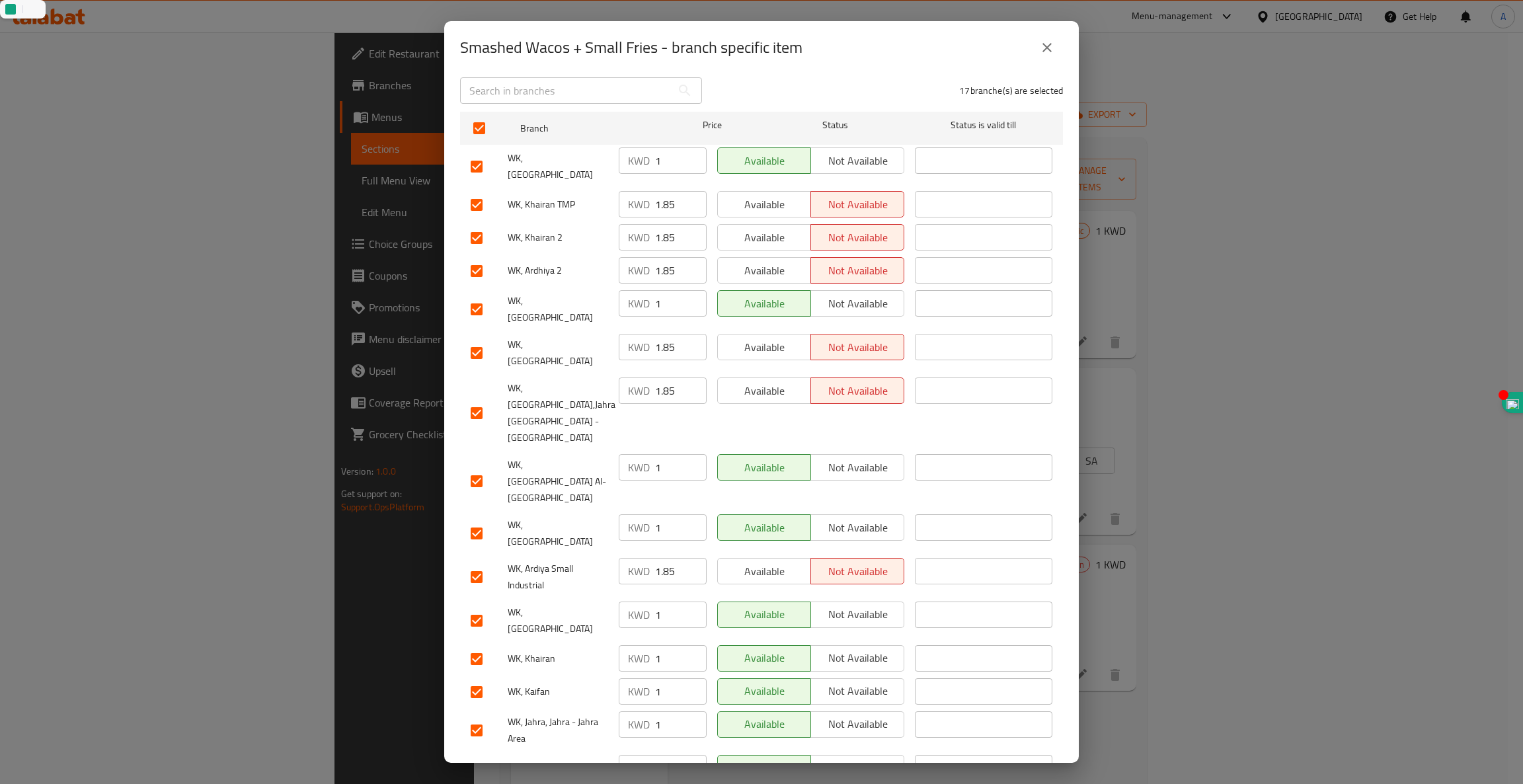
type input "1"
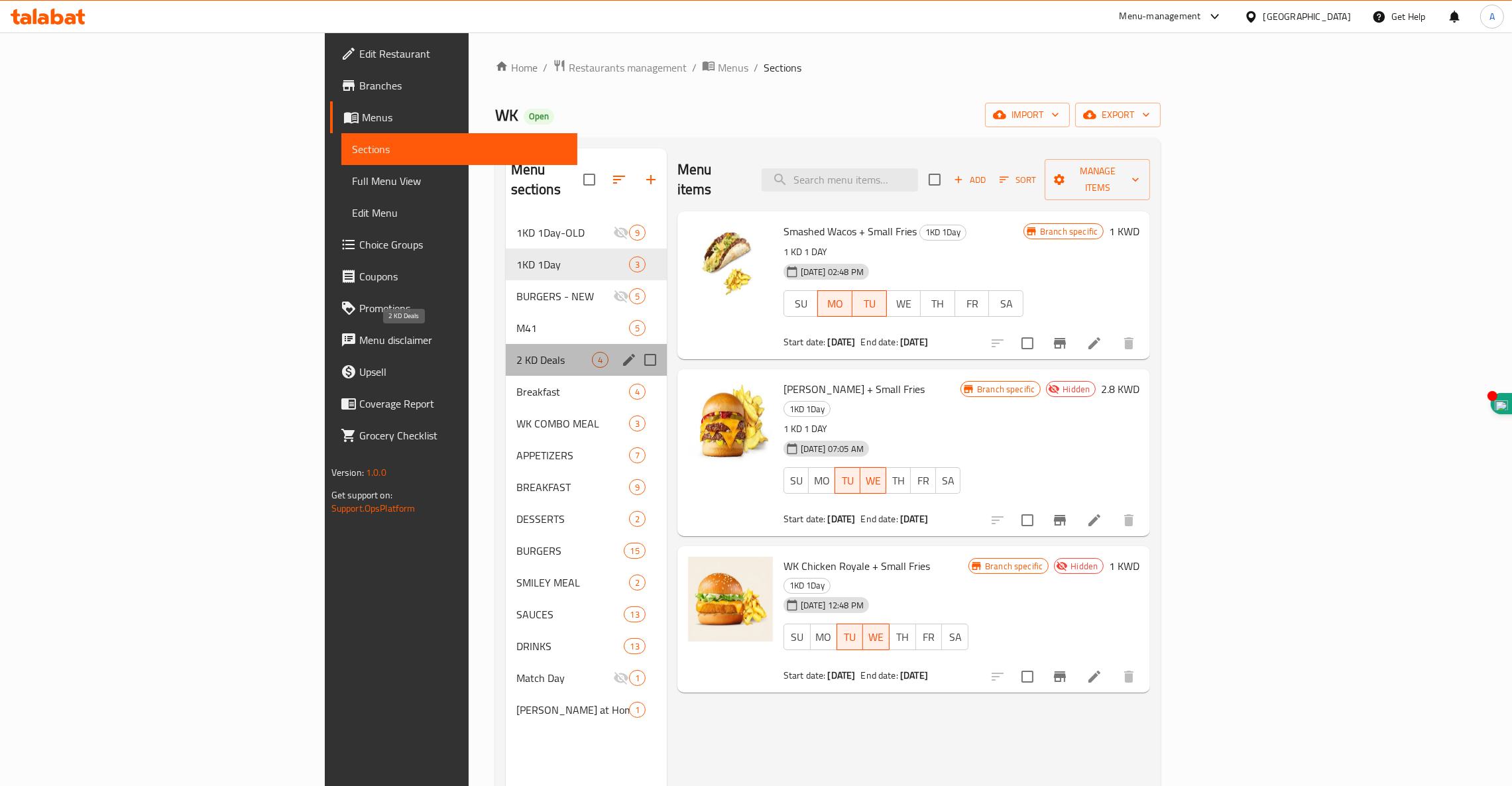
click at [516, 352] on span "2 KD Deals" at bounding box center [553, 360] width 76 height 16
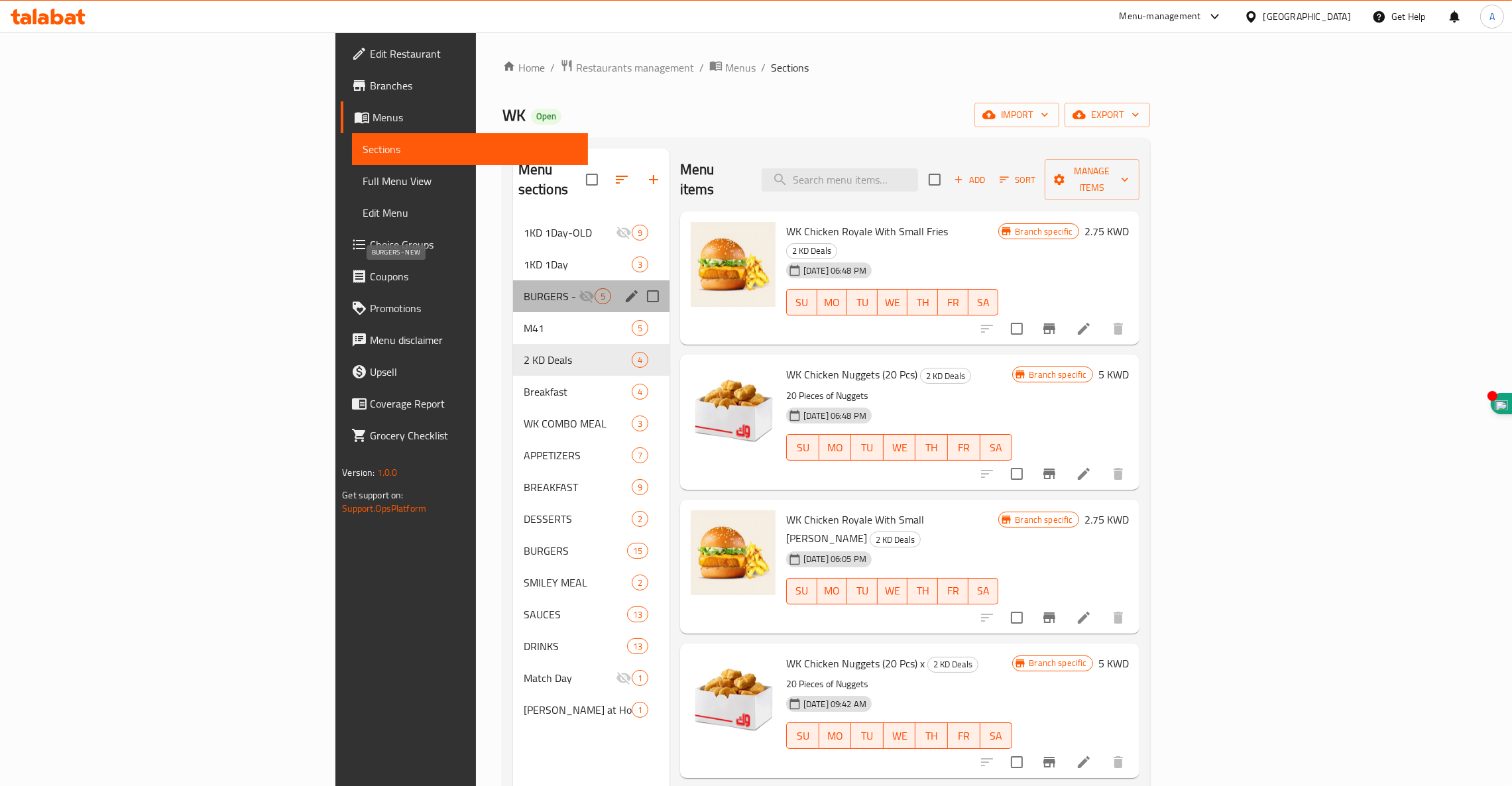
click at [524, 288] on span "BURGERS - NEW" at bounding box center [551, 296] width 55 height 16
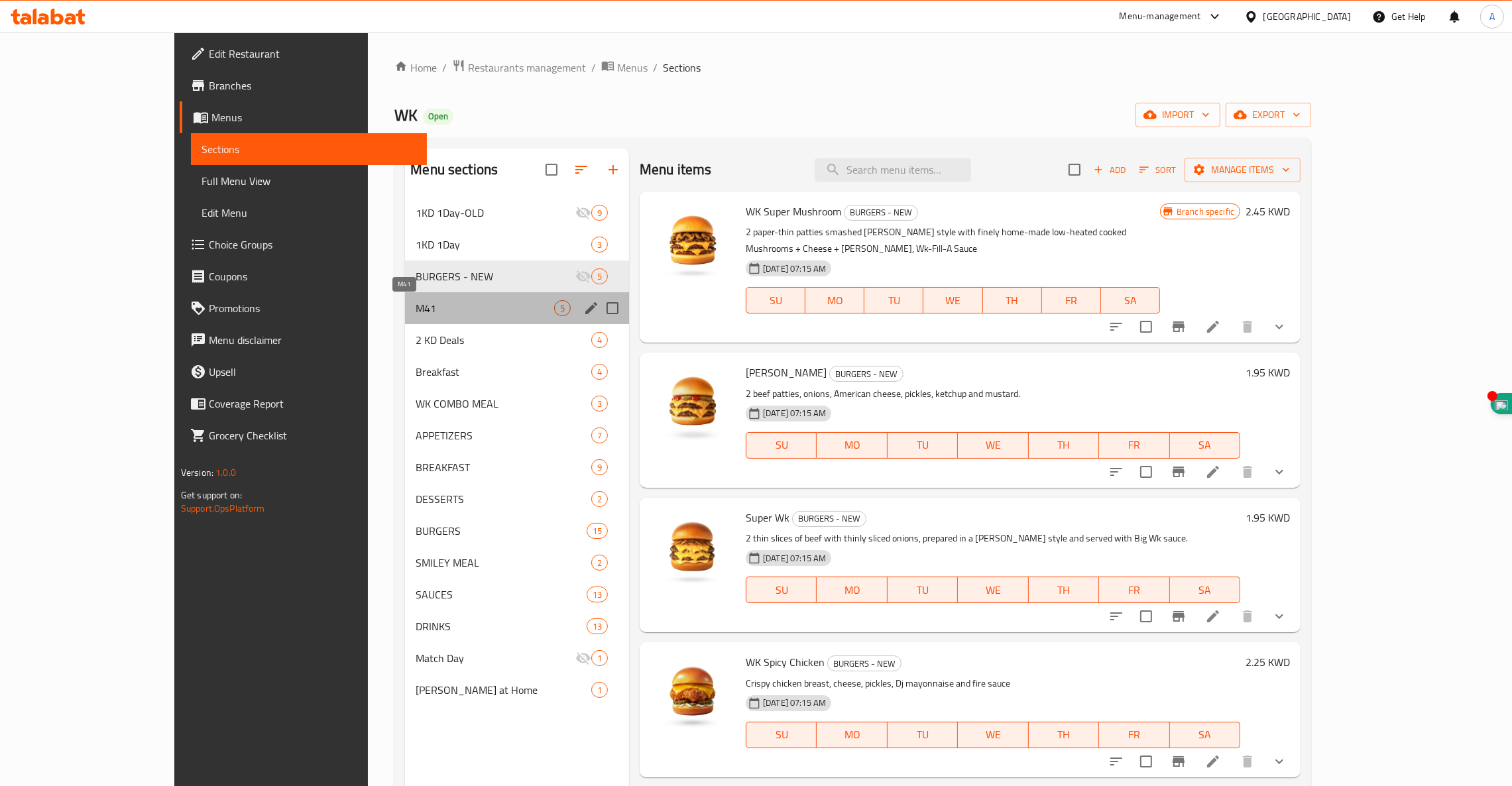
click at [416, 308] on span "M41" at bounding box center [485, 308] width 138 height 16
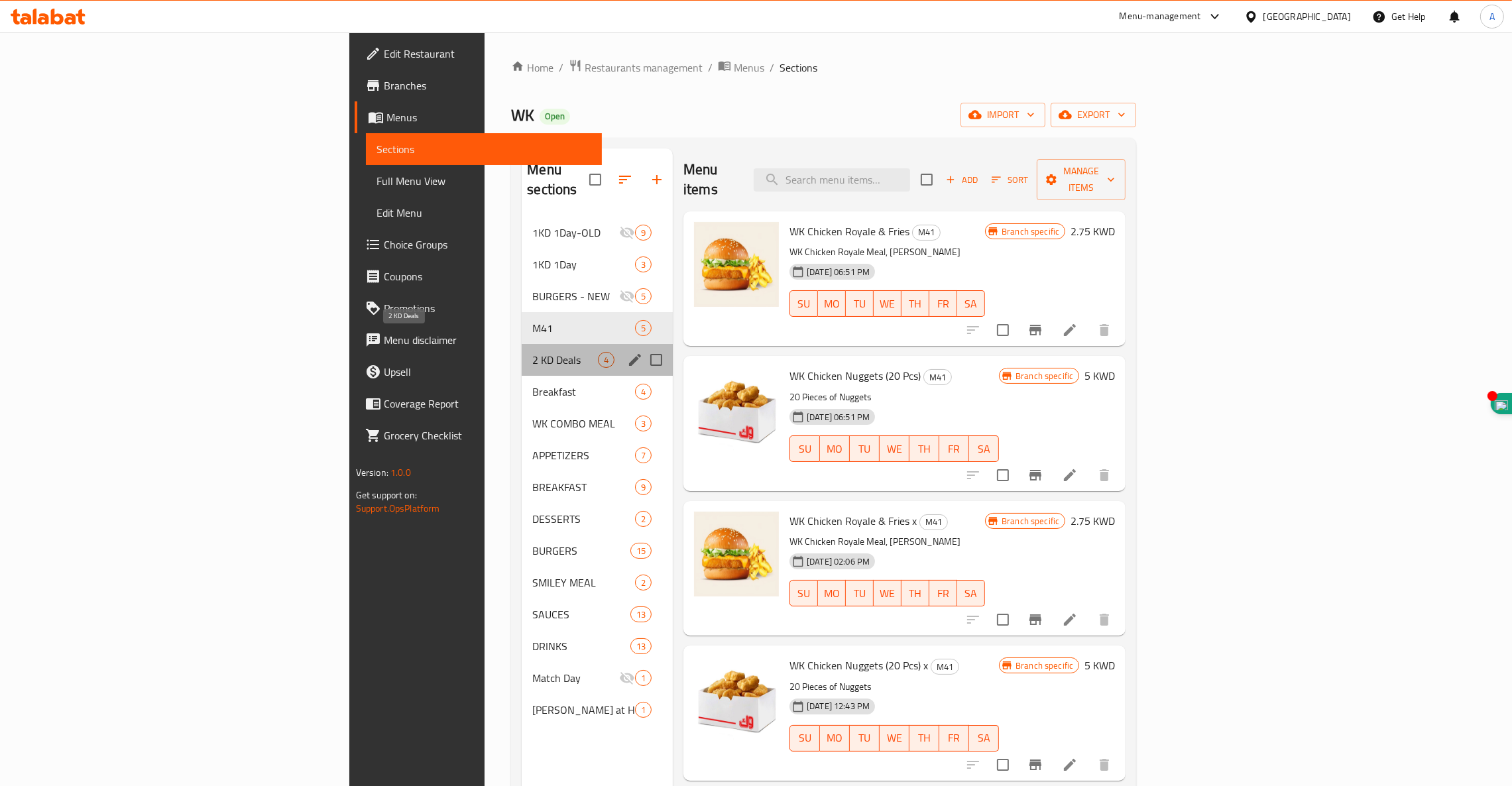
click at [532, 352] on span "2 KD Deals" at bounding box center [565, 360] width 66 height 16
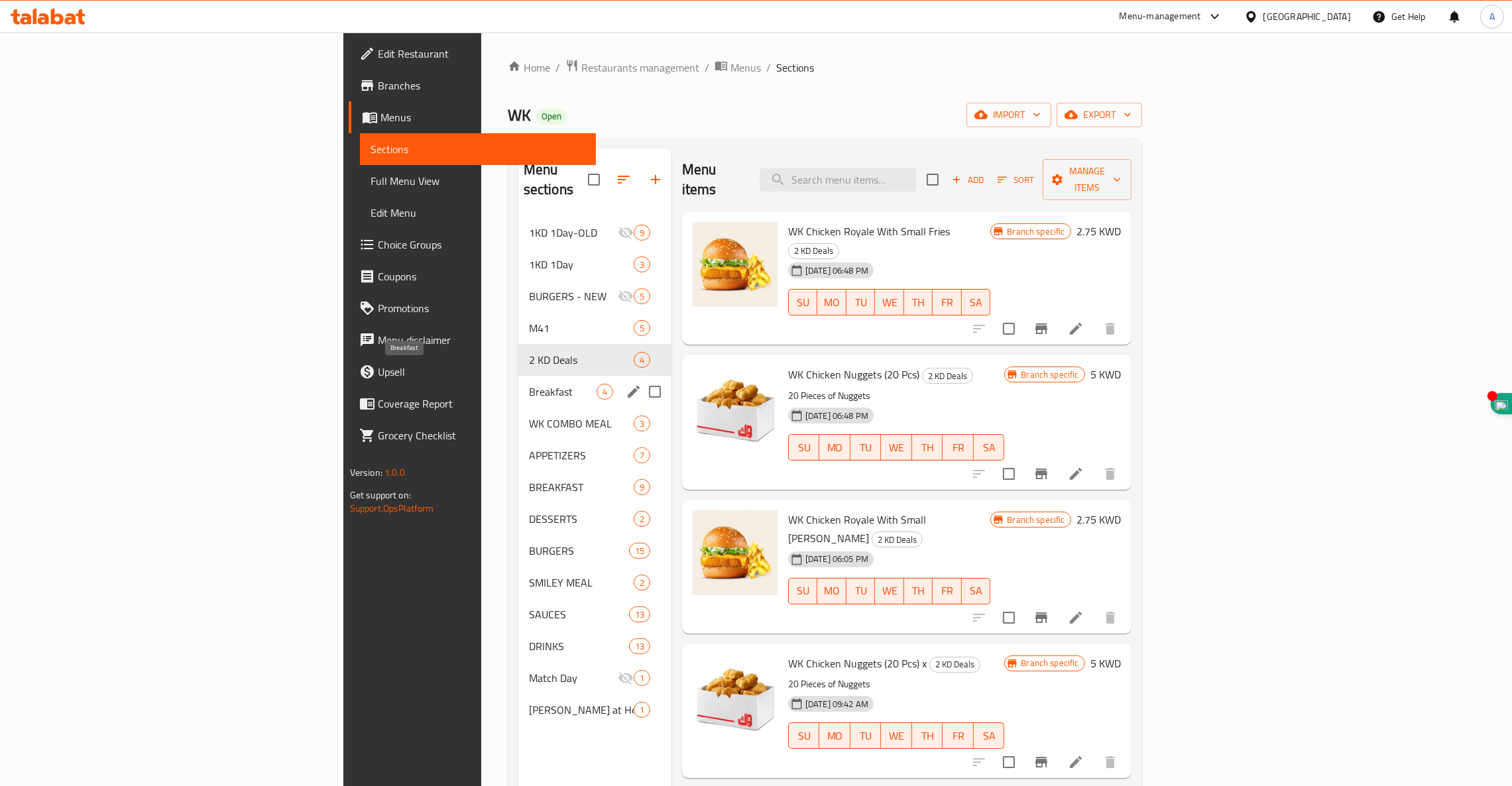
click at [529, 384] on span "Breakfast" at bounding box center [563, 392] width 68 height 16
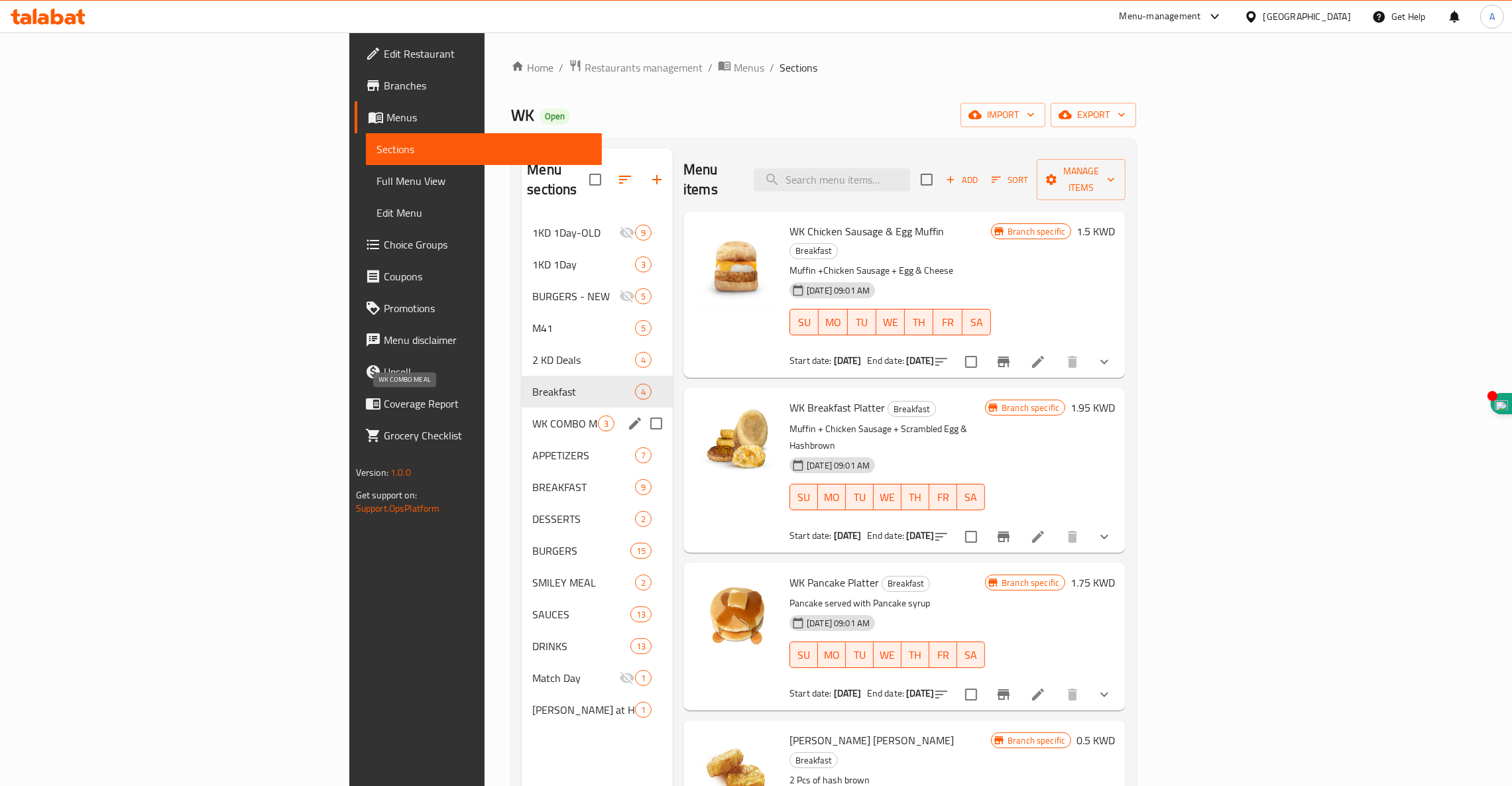
click at [532, 416] on span "WK COMBO MEAL" at bounding box center [565, 423] width 66 height 16
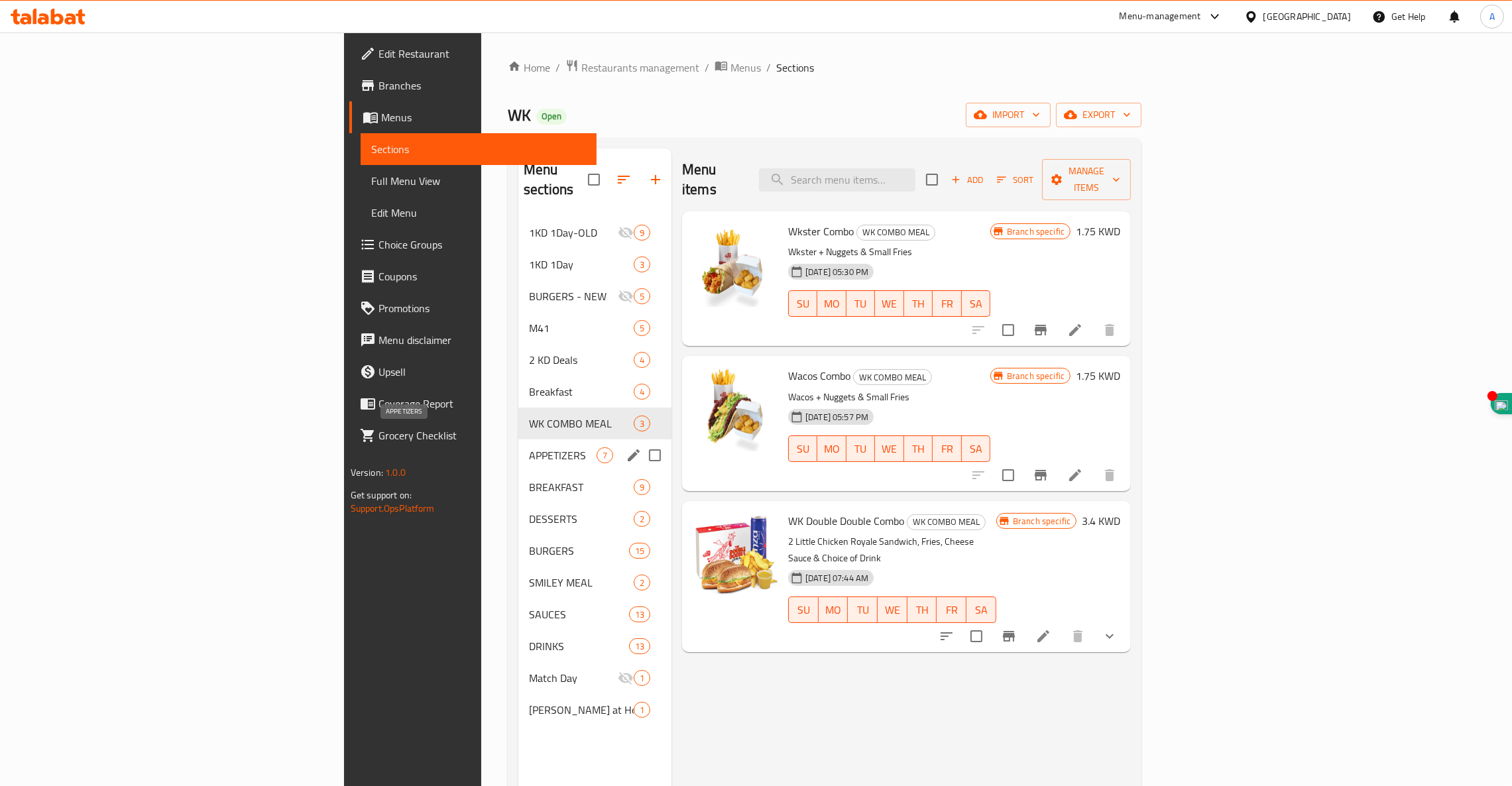
click at [529, 447] on span "APPETIZERS" at bounding box center [563, 455] width 68 height 16
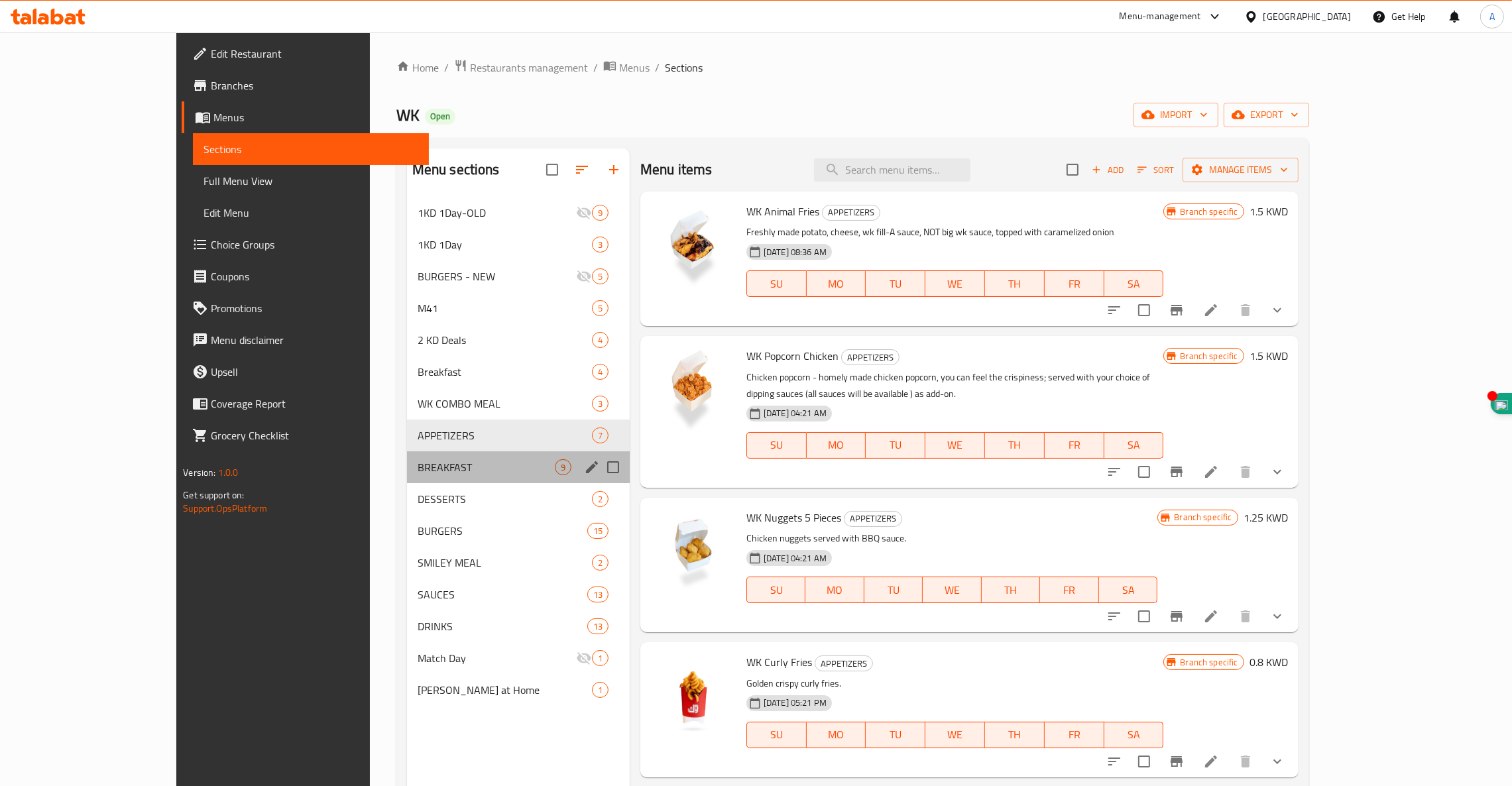
click at [407, 477] on div "BREAKFAST 9" at bounding box center [518, 466] width 222 height 32
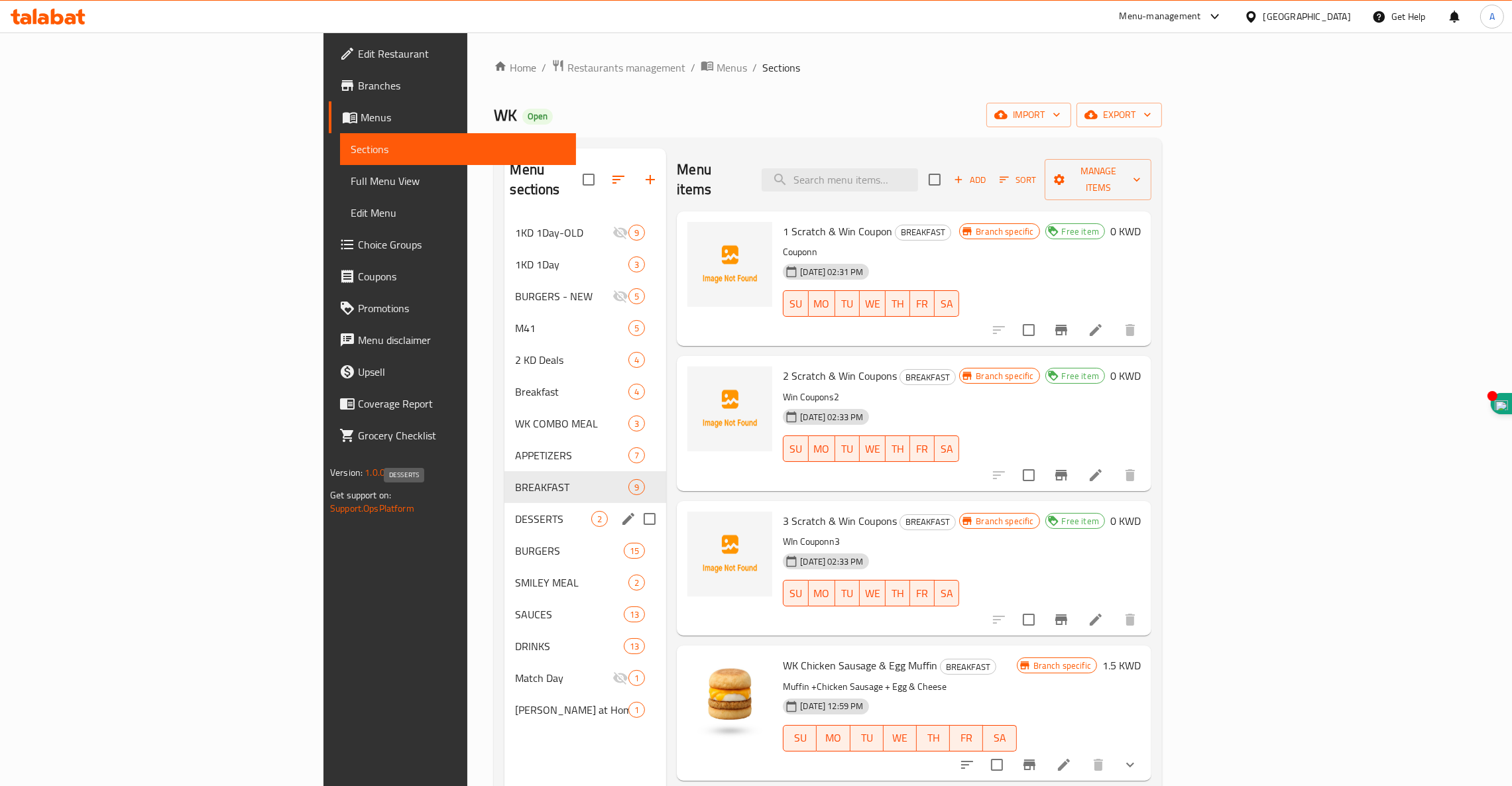
click at [515, 511] on span "DESSERTS" at bounding box center [553, 519] width 76 height 16
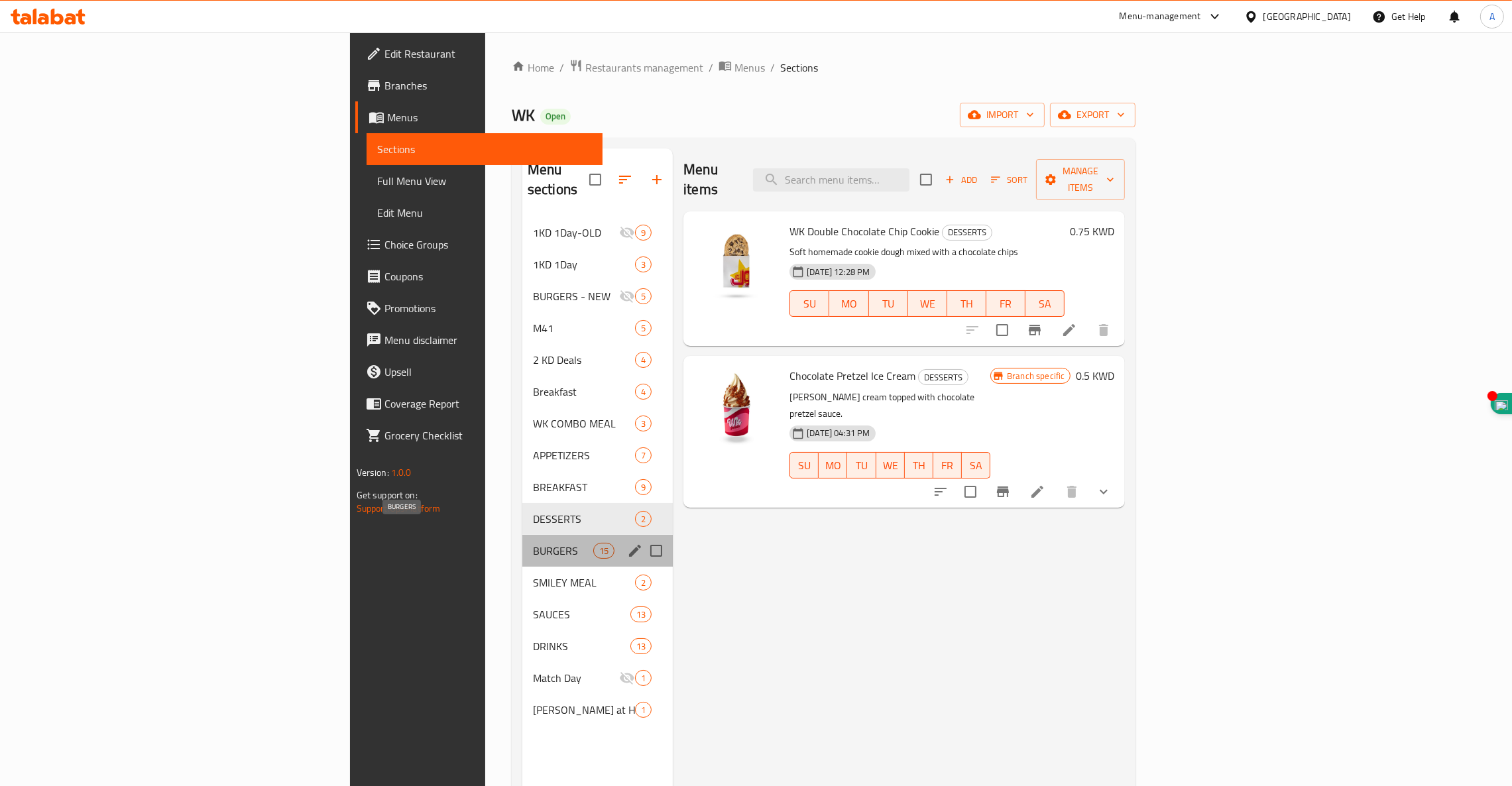
click at [533, 543] on span "BURGERS" at bounding box center [563, 550] width 60 height 16
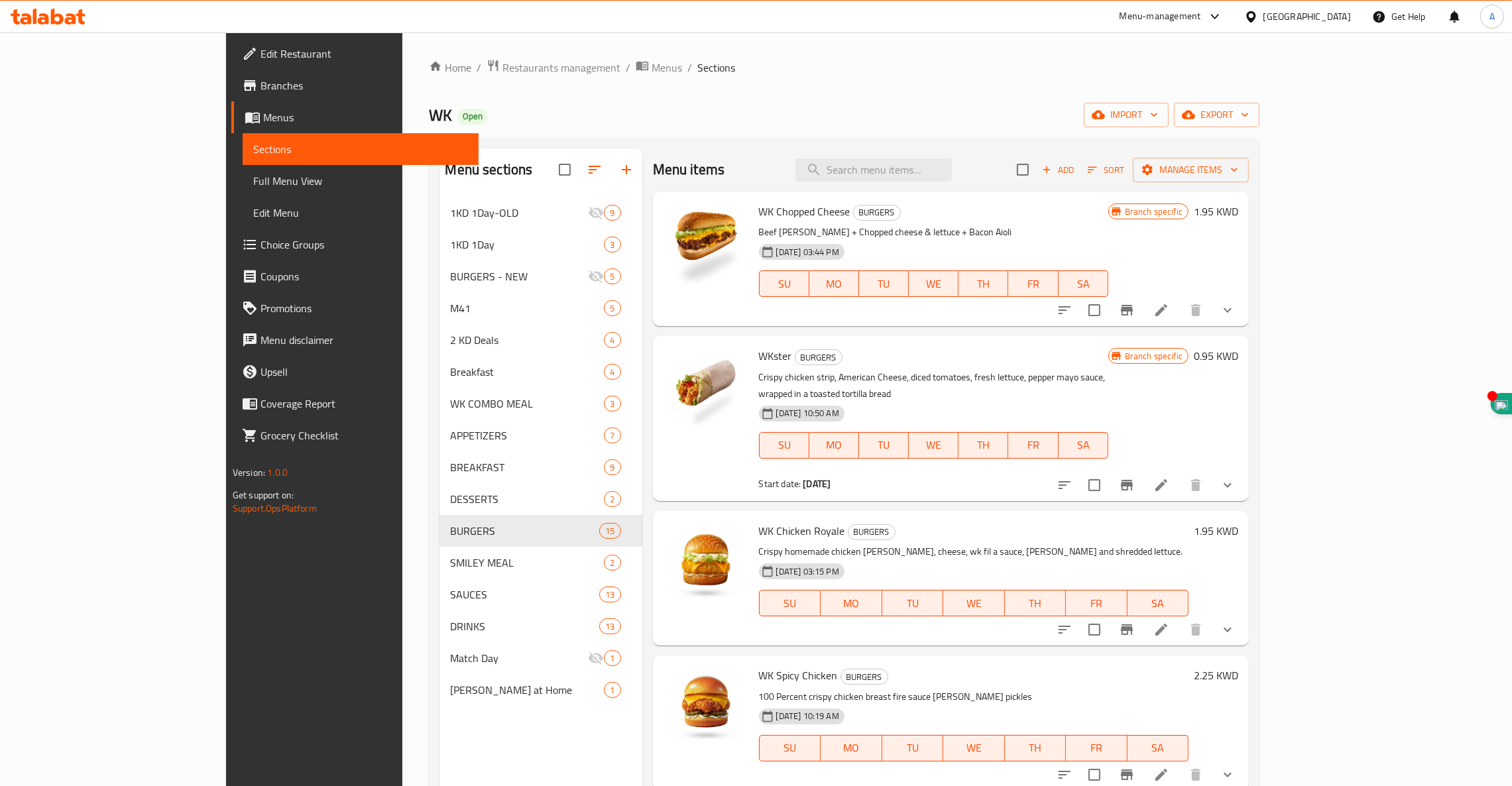
click at [38, 16] on icon at bounding box center [48, 16] width 75 height 16
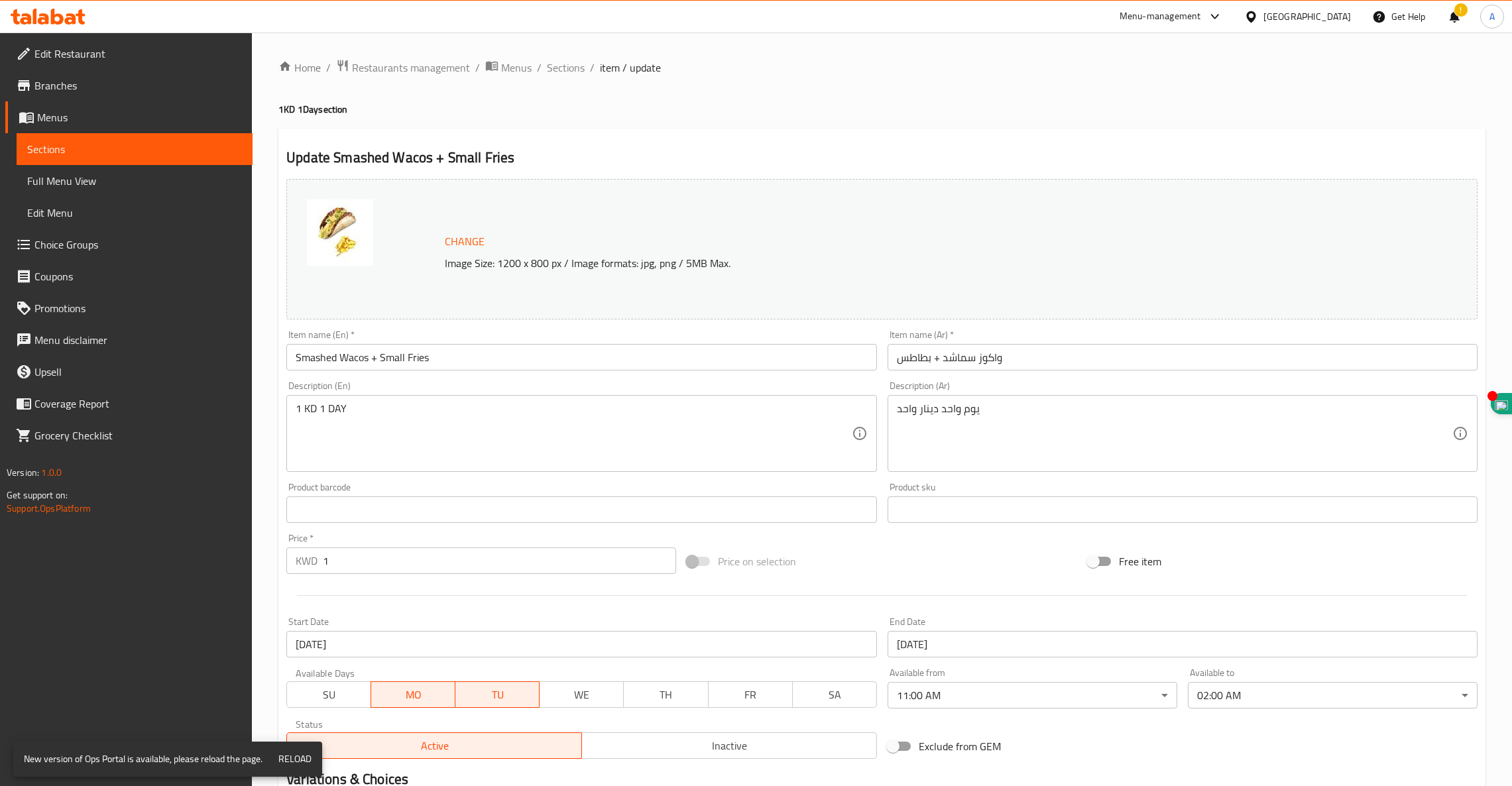
scroll to position [168, 0]
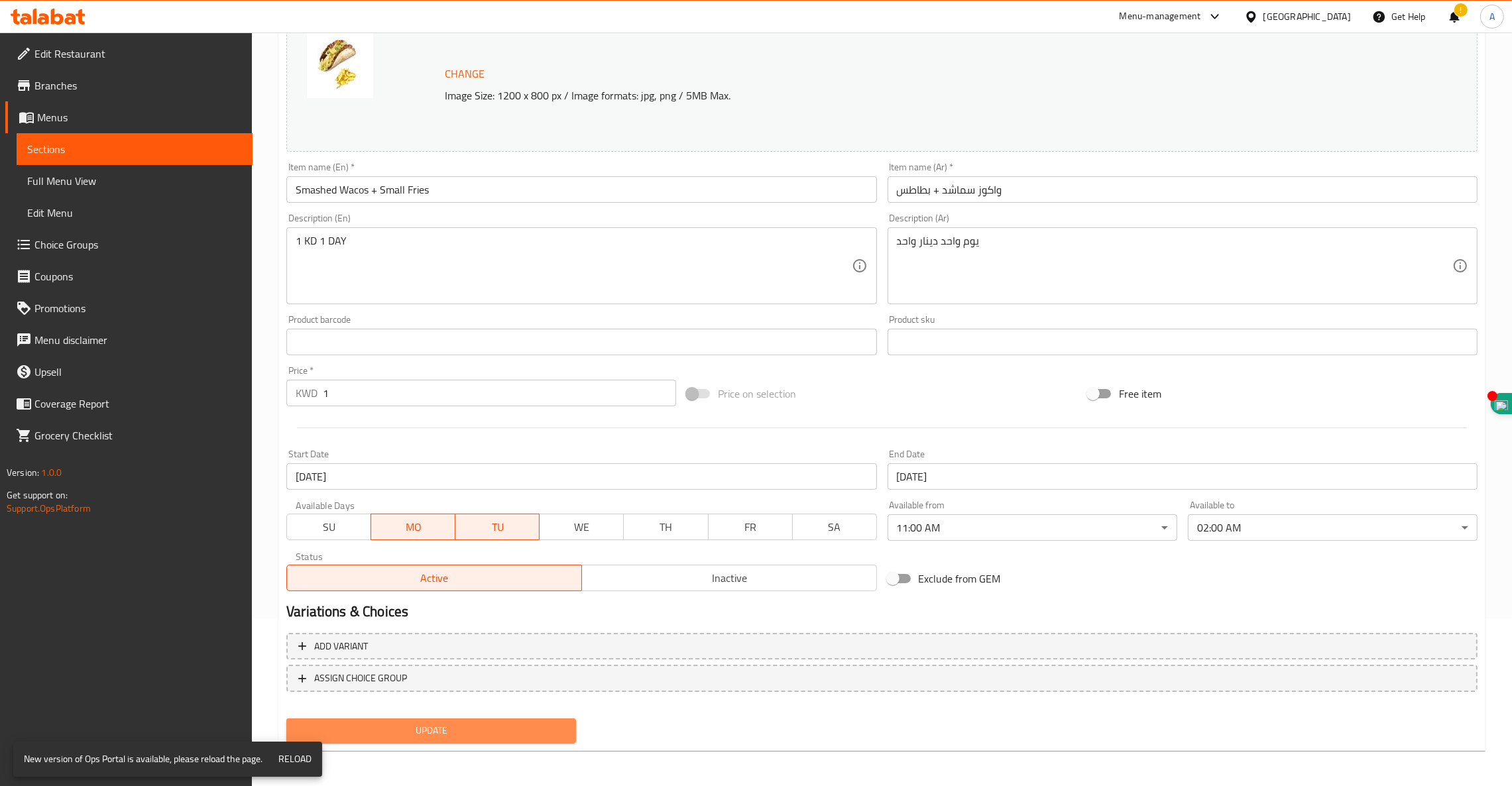
click at [419, 730] on span "Update" at bounding box center [431, 730] width 268 height 16
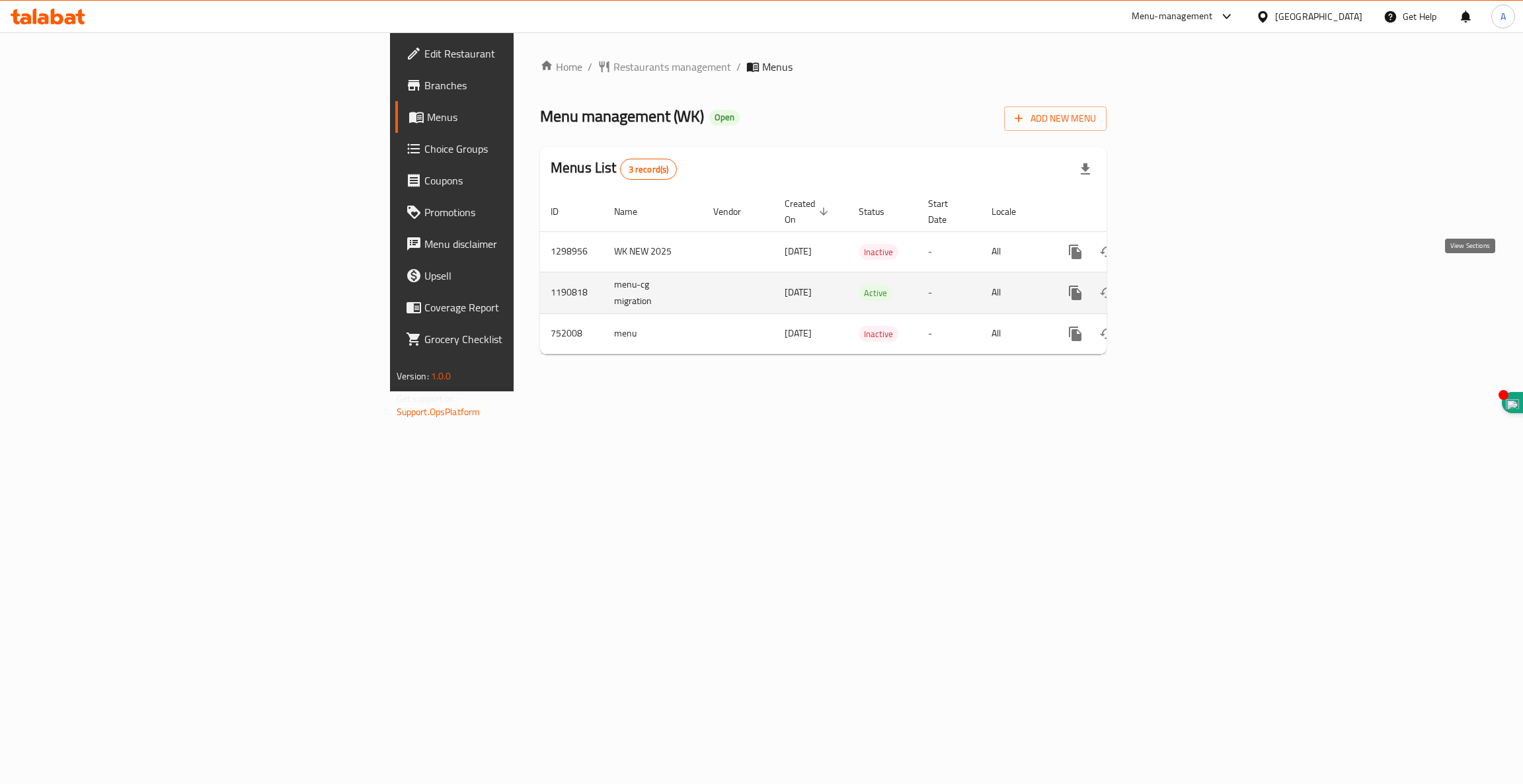
click at [1179, 285] on icon "enhanced table" at bounding box center [1171, 293] width 16 height 16
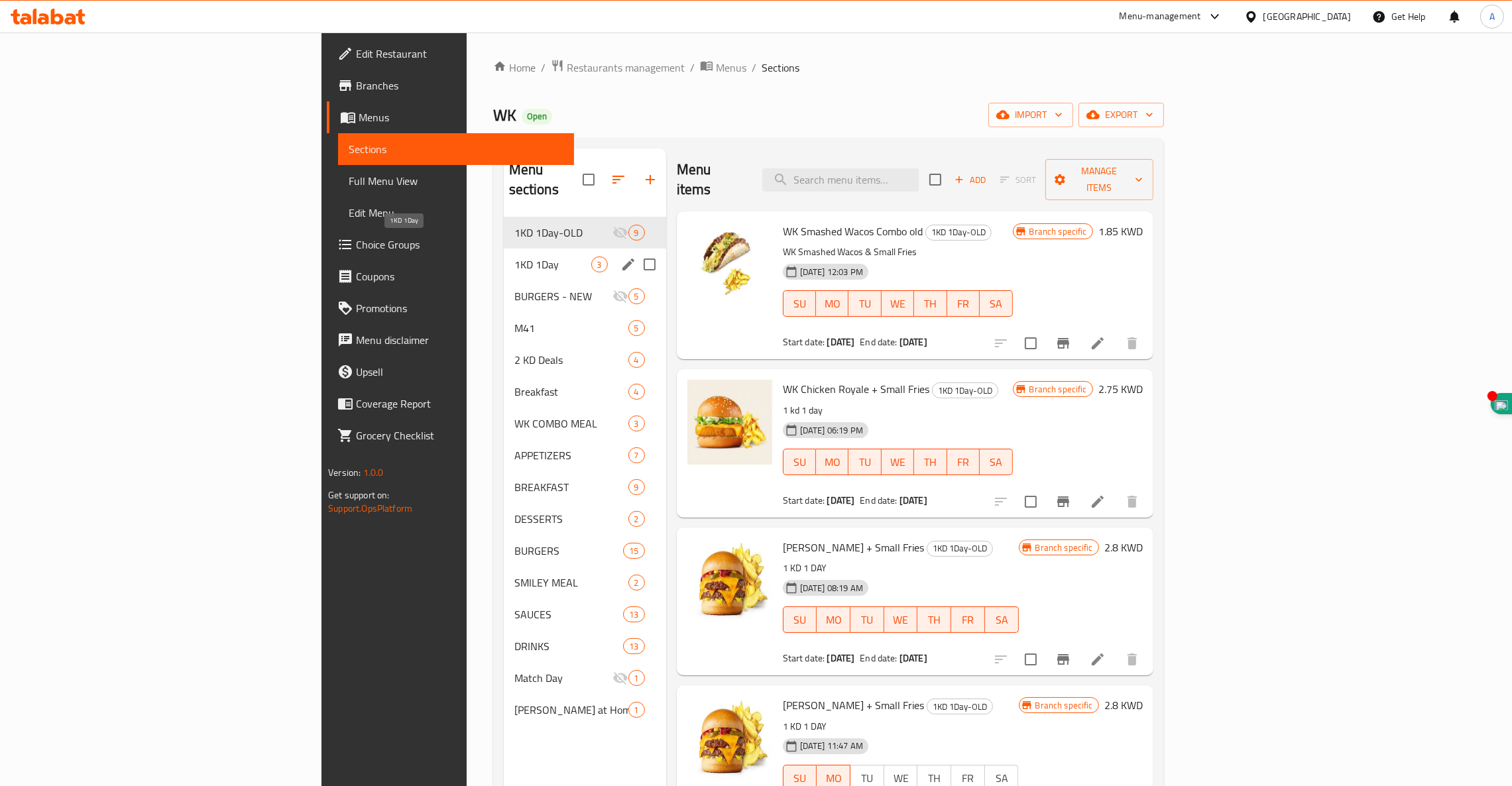
click at [515, 256] on span "1KD 1Day" at bounding box center [553, 264] width 77 height 16
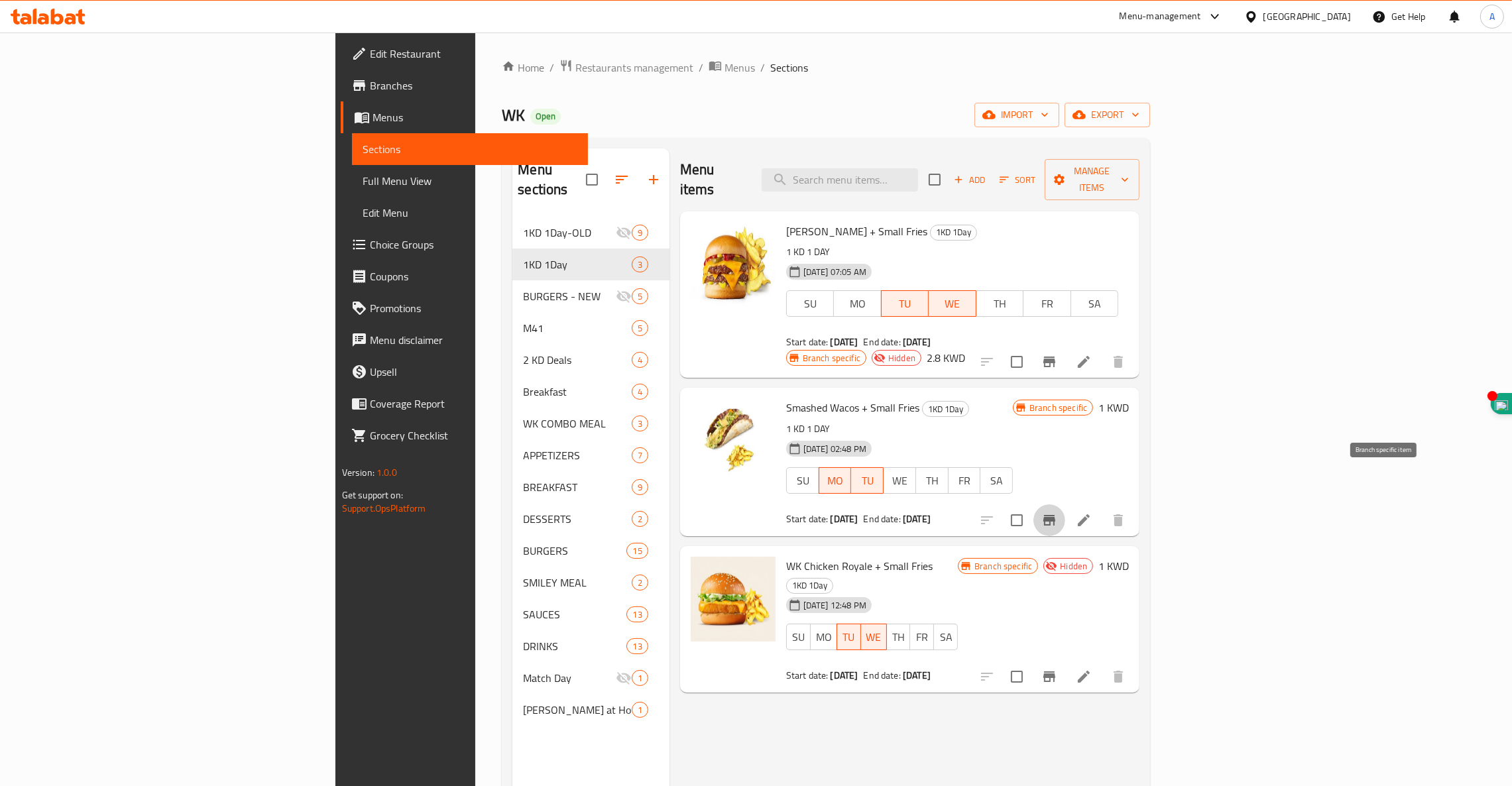
click at [1055, 515] on icon "Branch-specific-item" at bounding box center [1049, 520] width 12 height 11
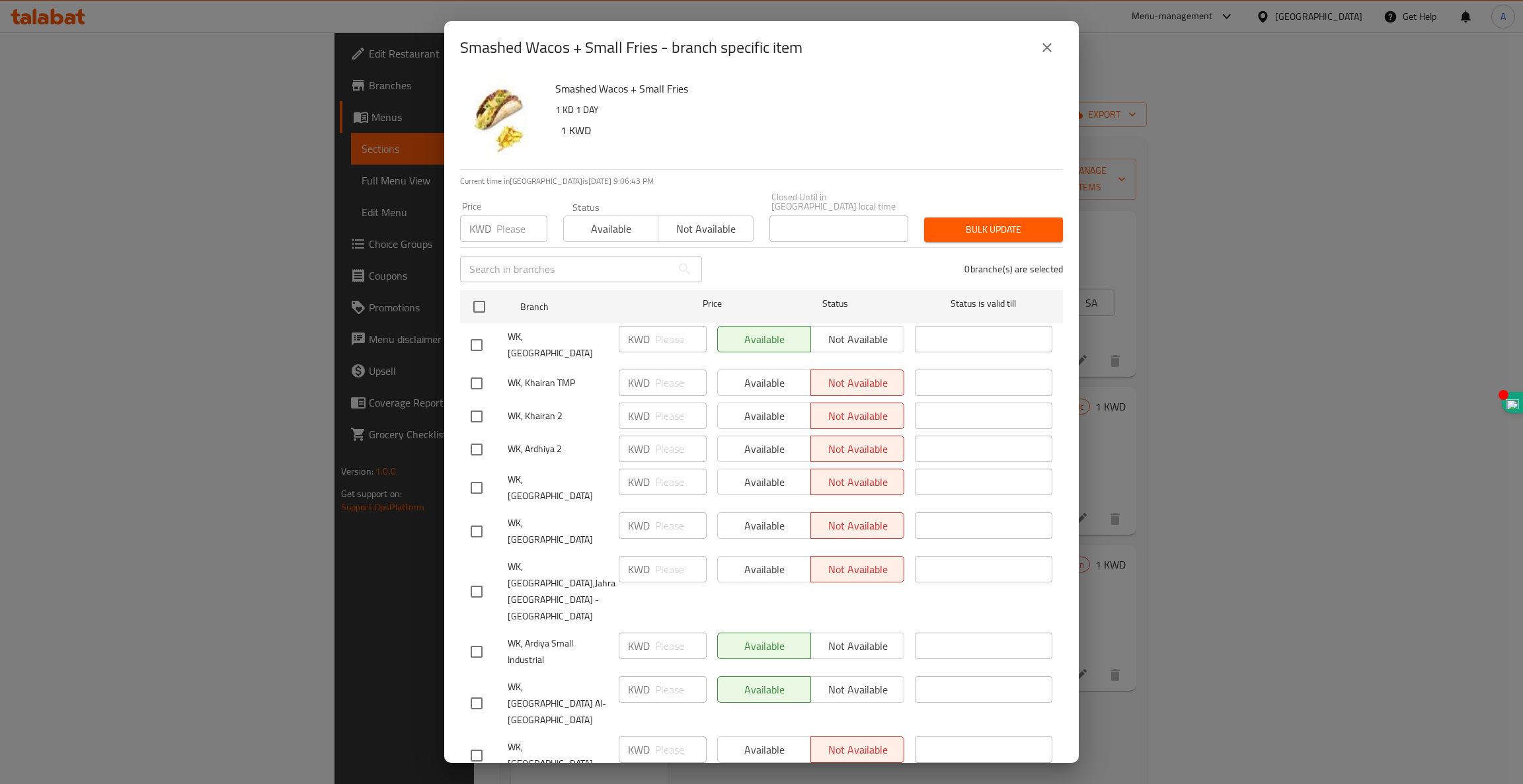
click at [475, 474] on input "checkbox" at bounding box center [476, 487] width 27 height 27
checkbox input "true"
click at [506, 220] on input "number" at bounding box center [522, 229] width 51 height 27
type input "1"
click at [594, 221] on span "Available" at bounding box center [610, 229] width 84 height 19
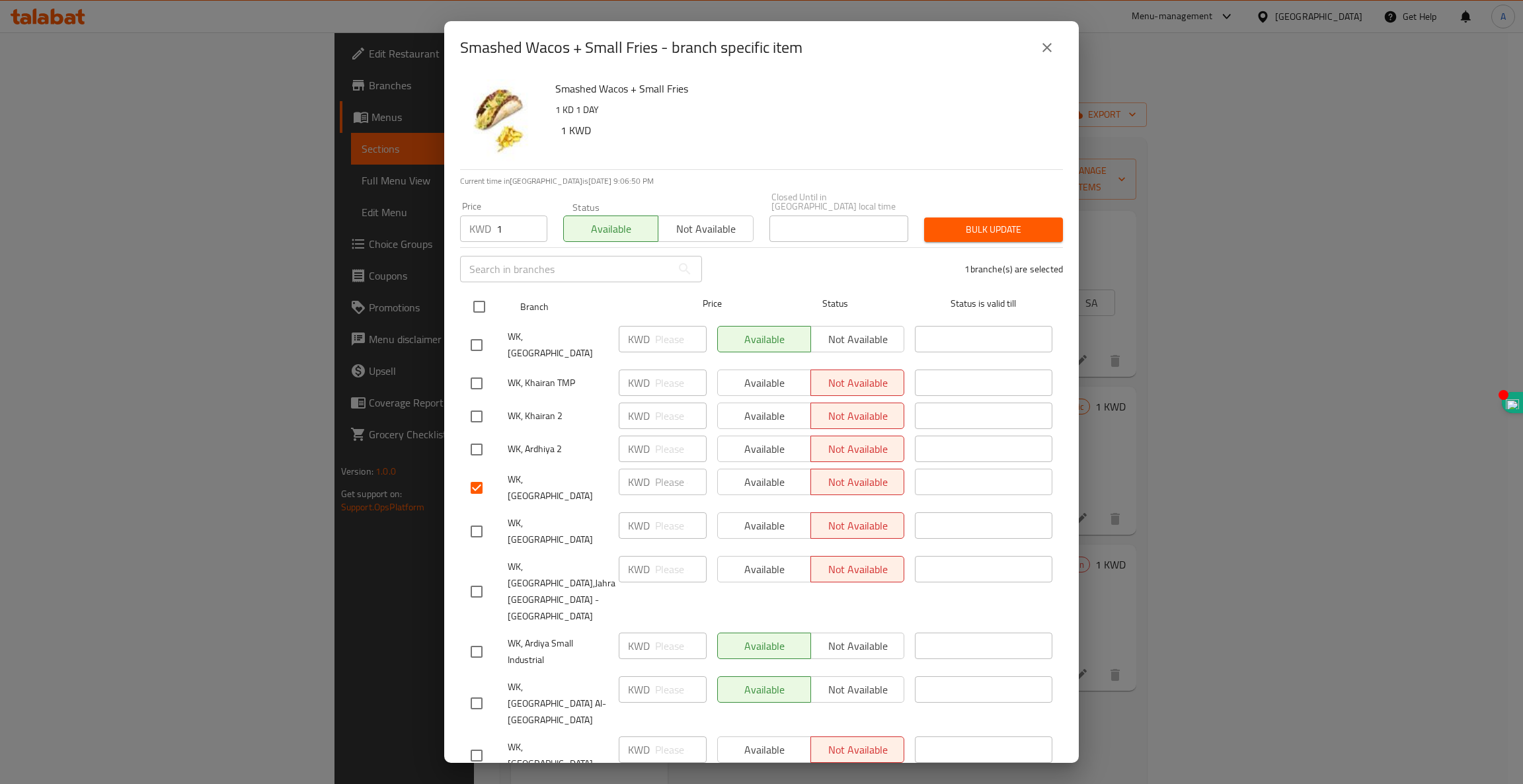
click at [477, 298] on input "checkbox" at bounding box center [479, 306] width 27 height 27
checkbox input "true"
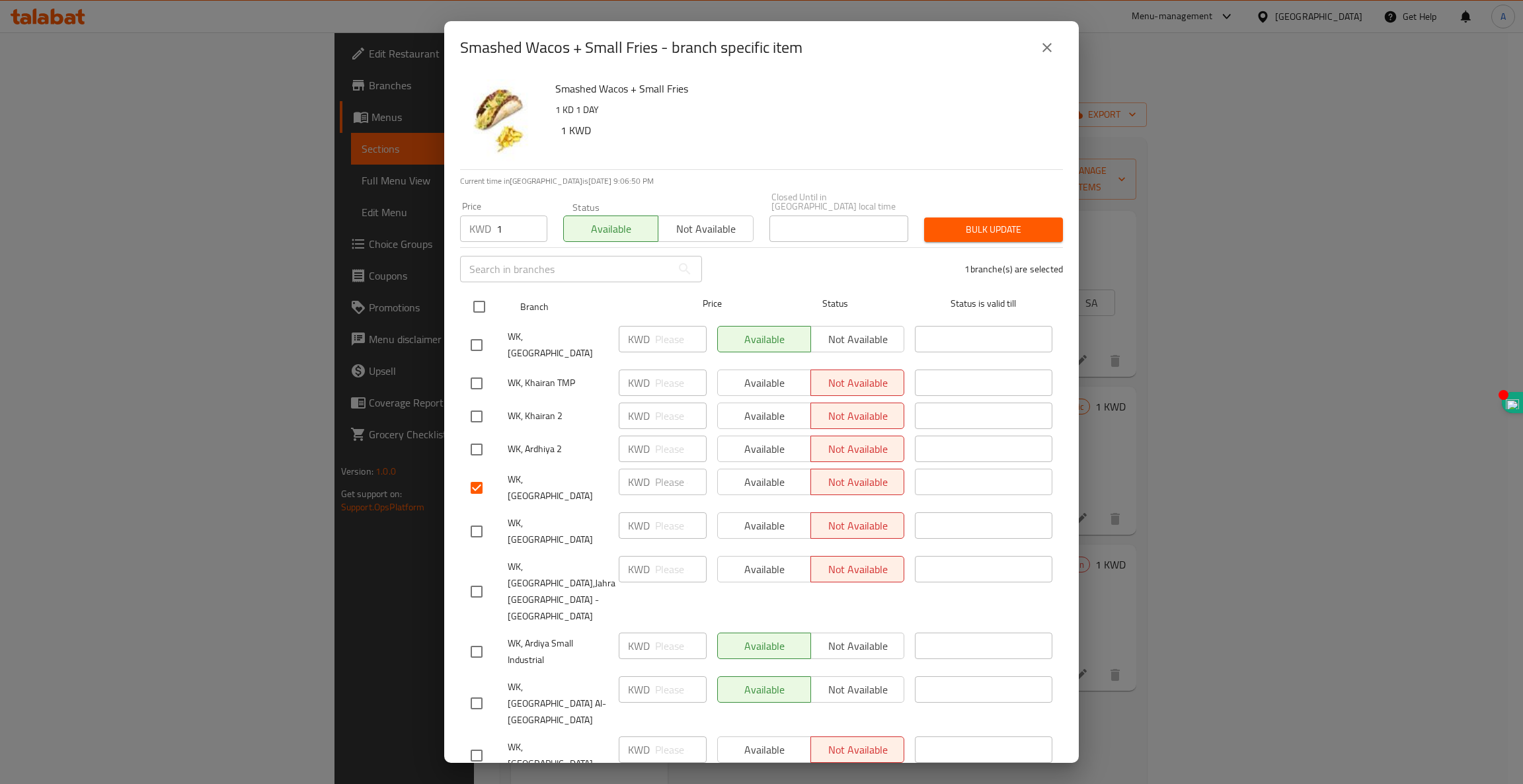
checkbox input "true"
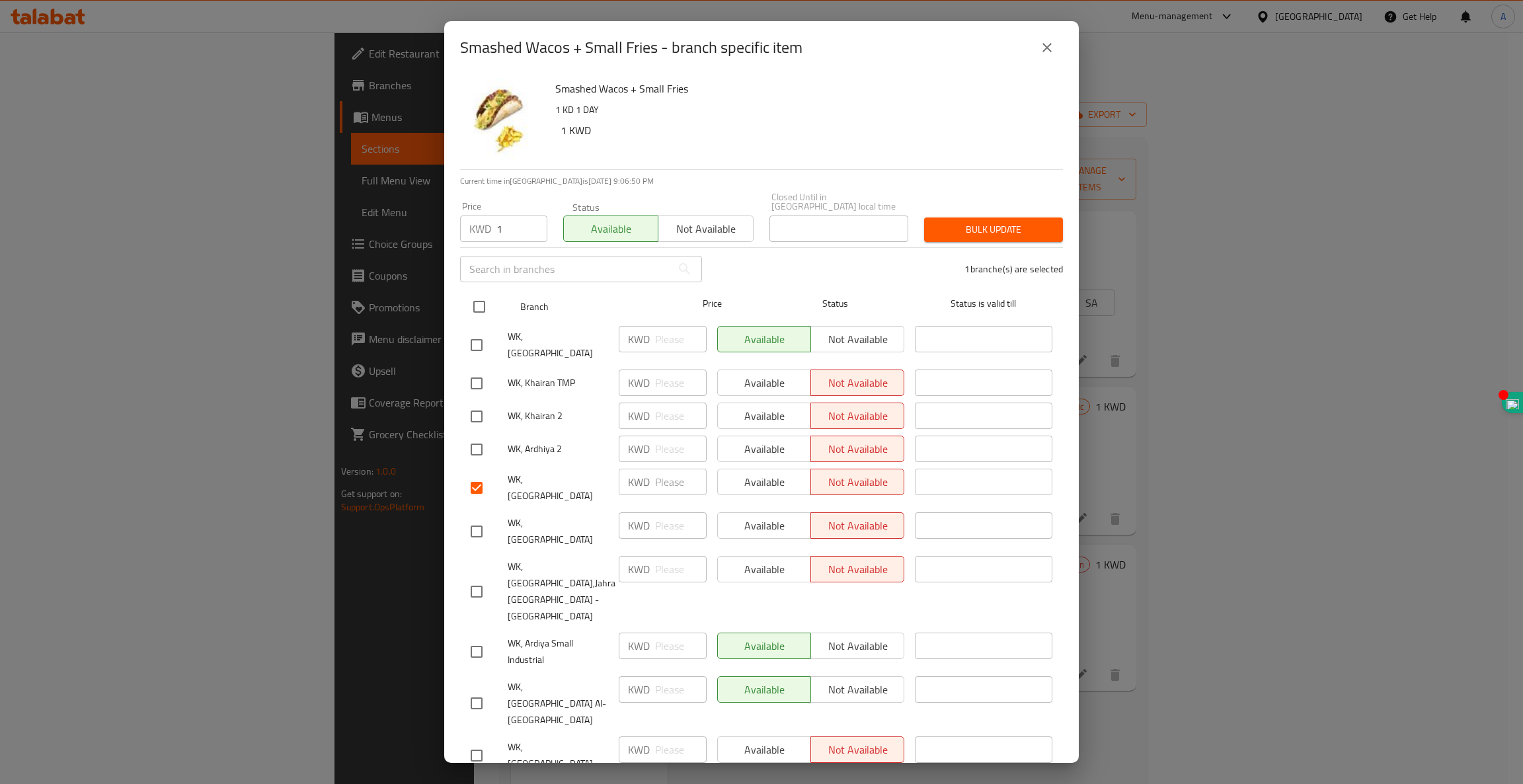
checkbox input "true"
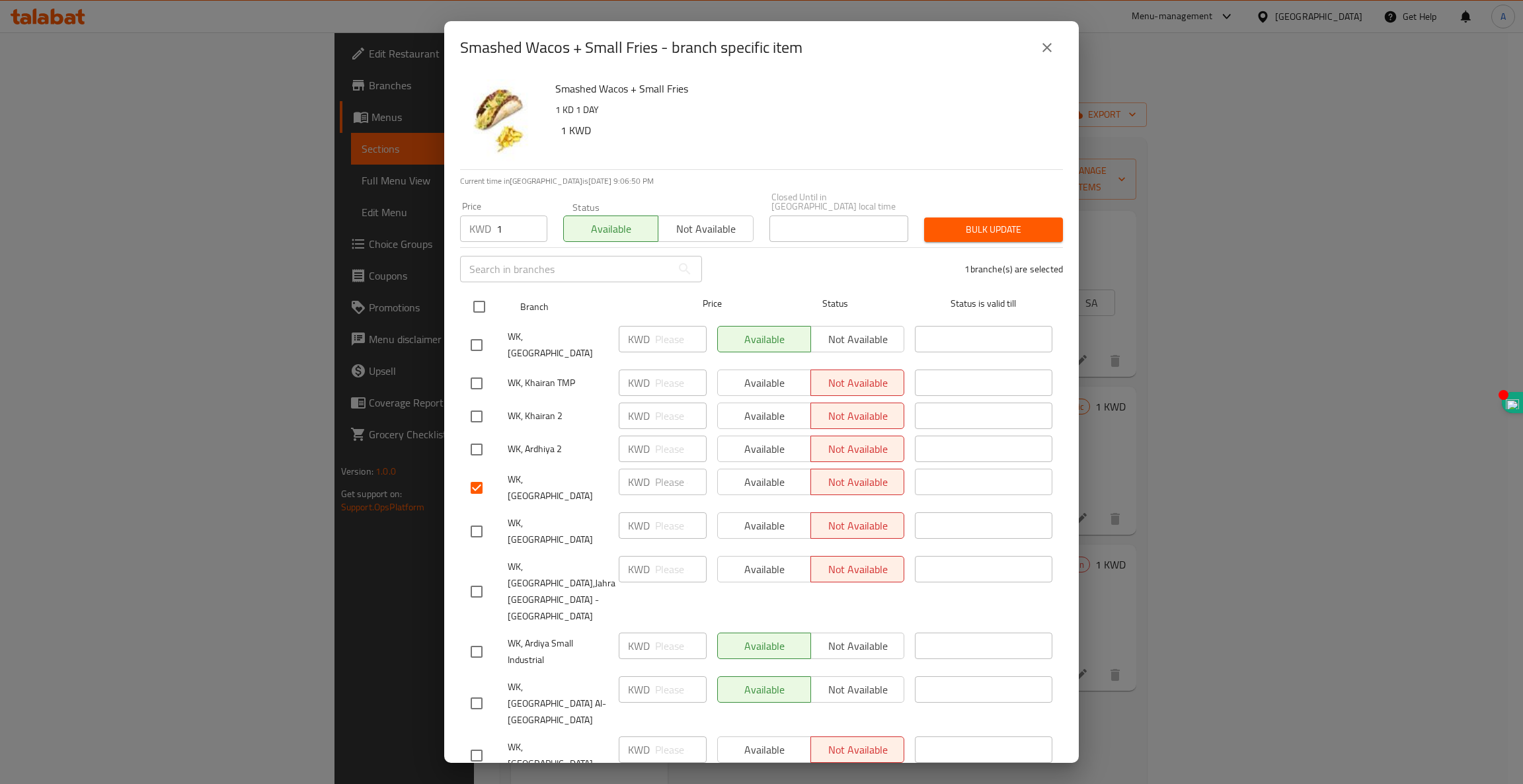
checkbox input "true"
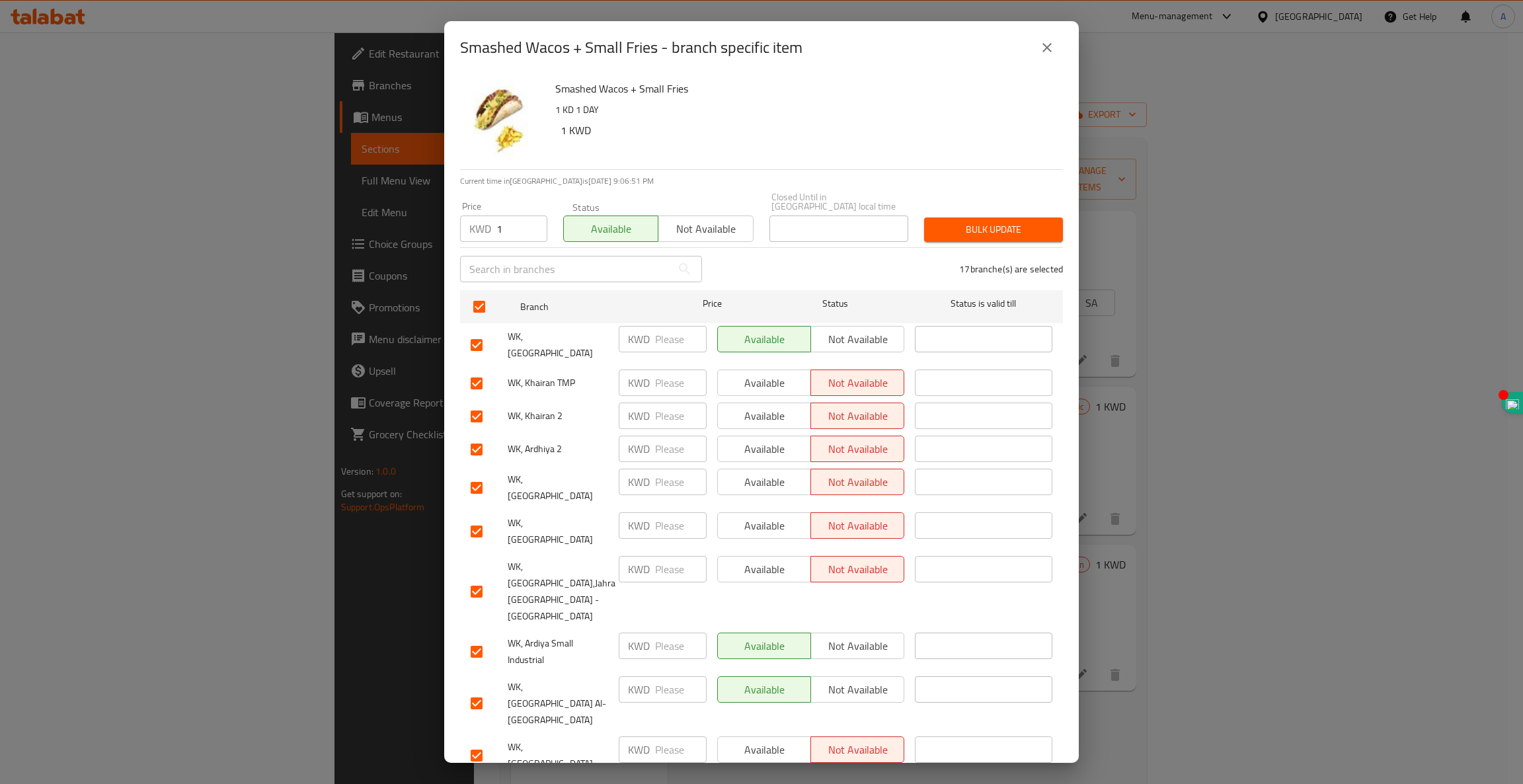
click at [1009, 225] on span "Bulk update" at bounding box center [994, 229] width 118 height 16
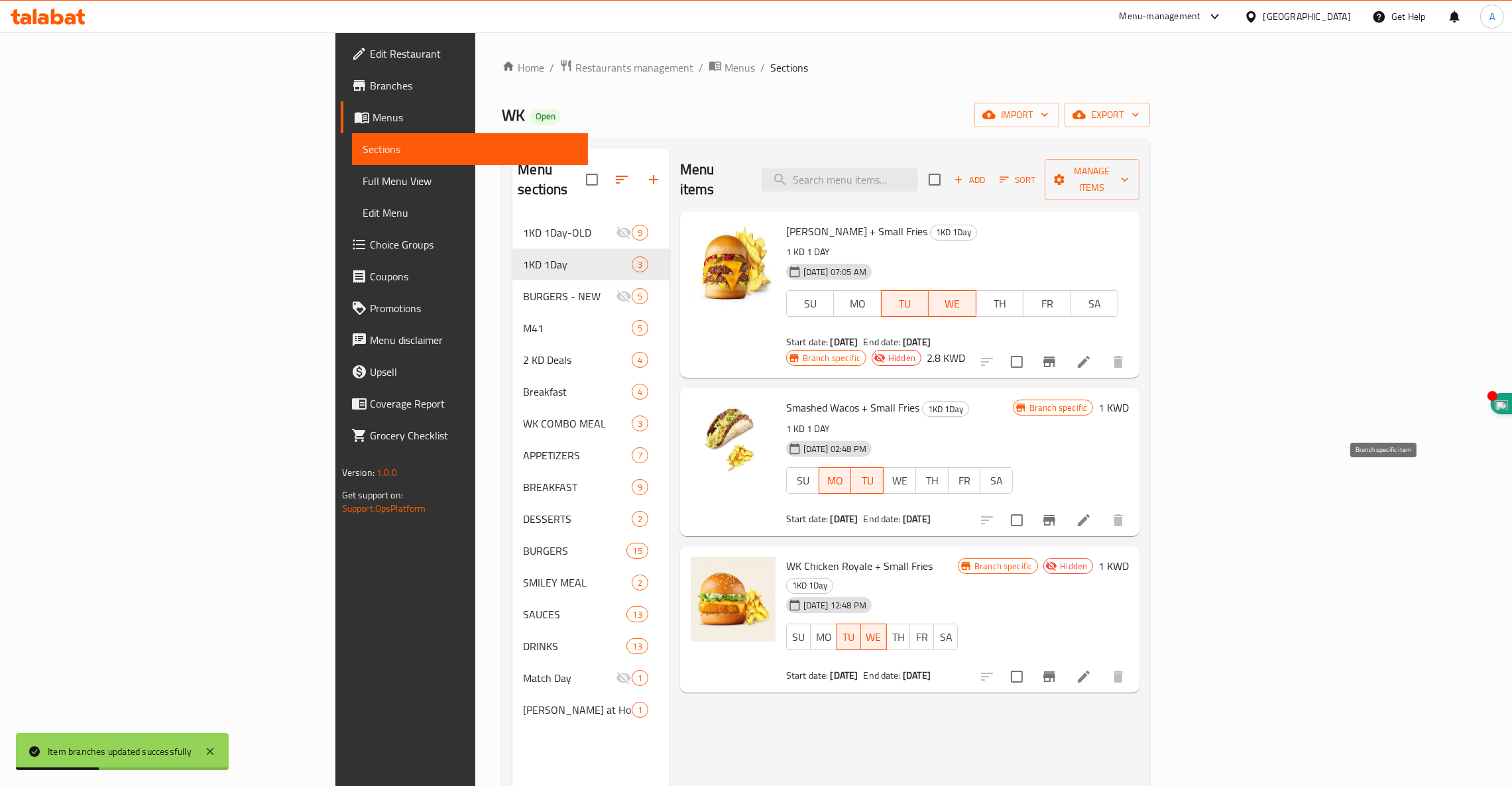
click at [1055, 515] on icon "Branch-specific-item" at bounding box center [1049, 520] width 12 height 11
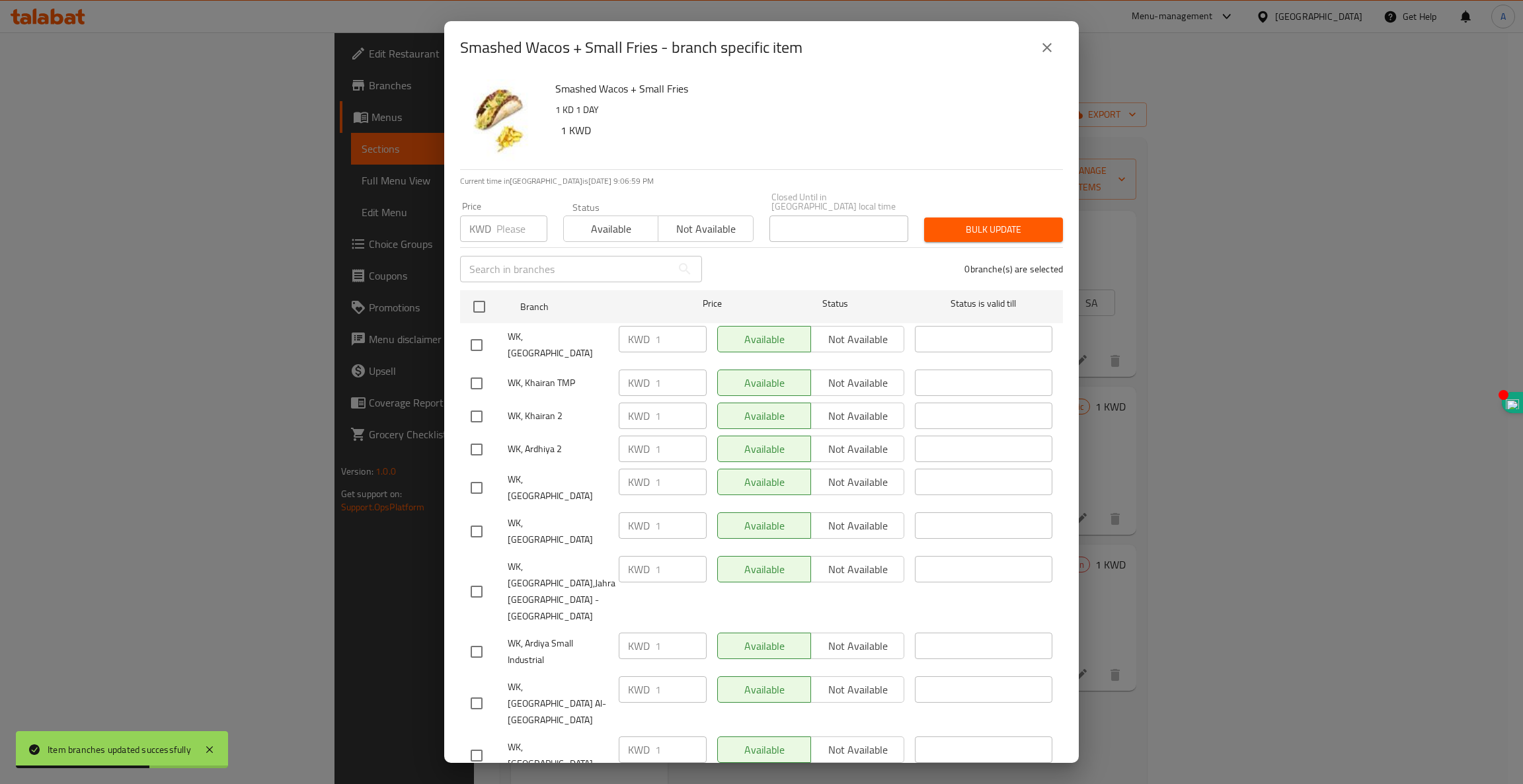
click at [477, 369] on input "checkbox" at bounding box center [476, 383] width 27 height 27
checkbox input "true"
click at [477, 403] on input "checkbox" at bounding box center [476, 416] width 27 height 27
checkbox input "true"
click at [474, 436] on input "checkbox" at bounding box center [476, 449] width 27 height 27
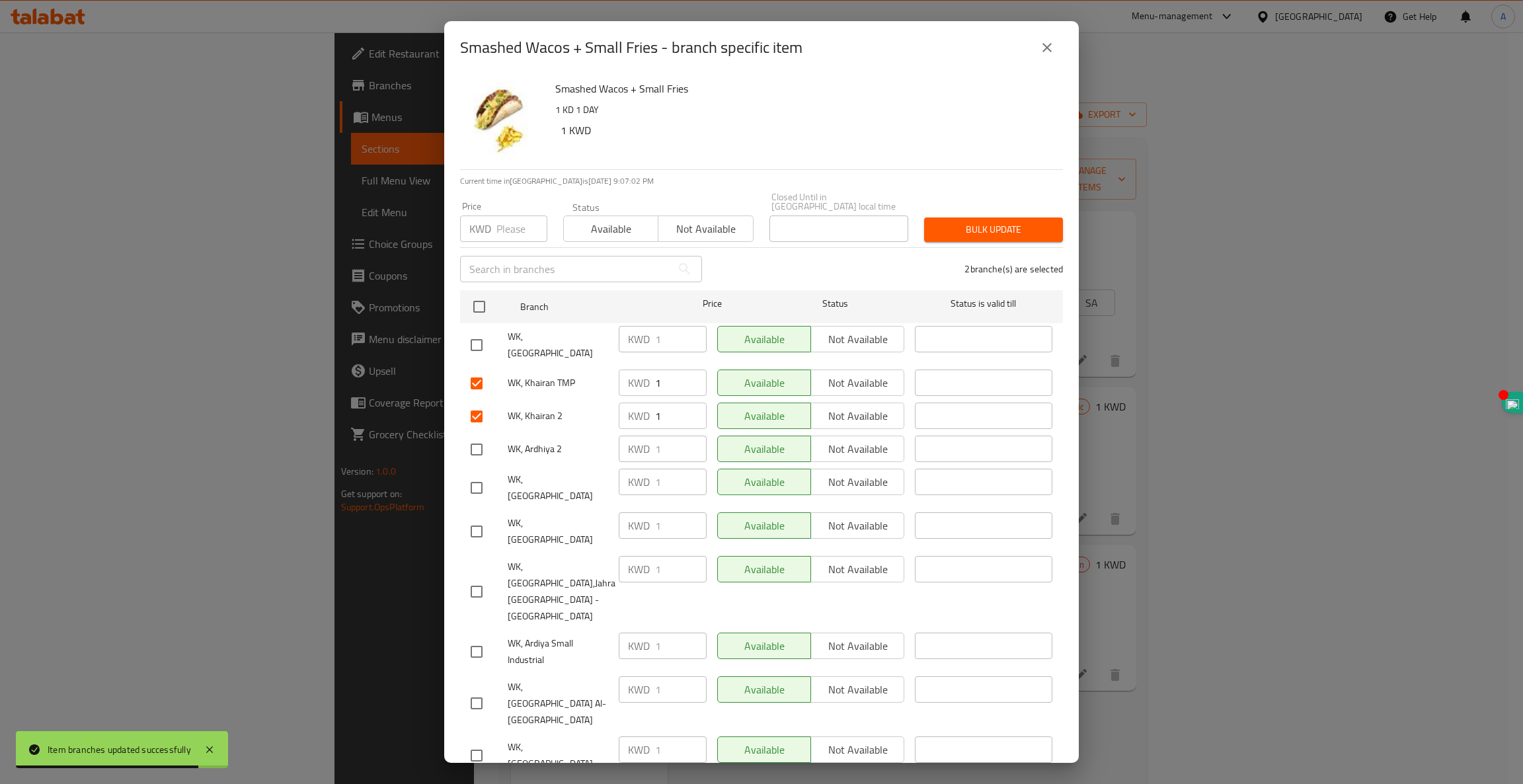
checkbox input "true"
click at [478, 517] on input "checkbox" at bounding box center [476, 531] width 27 height 27
checkbox input "true"
click at [475, 578] on input "checkbox" at bounding box center [476, 591] width 27 height 27
checkbox input "true"
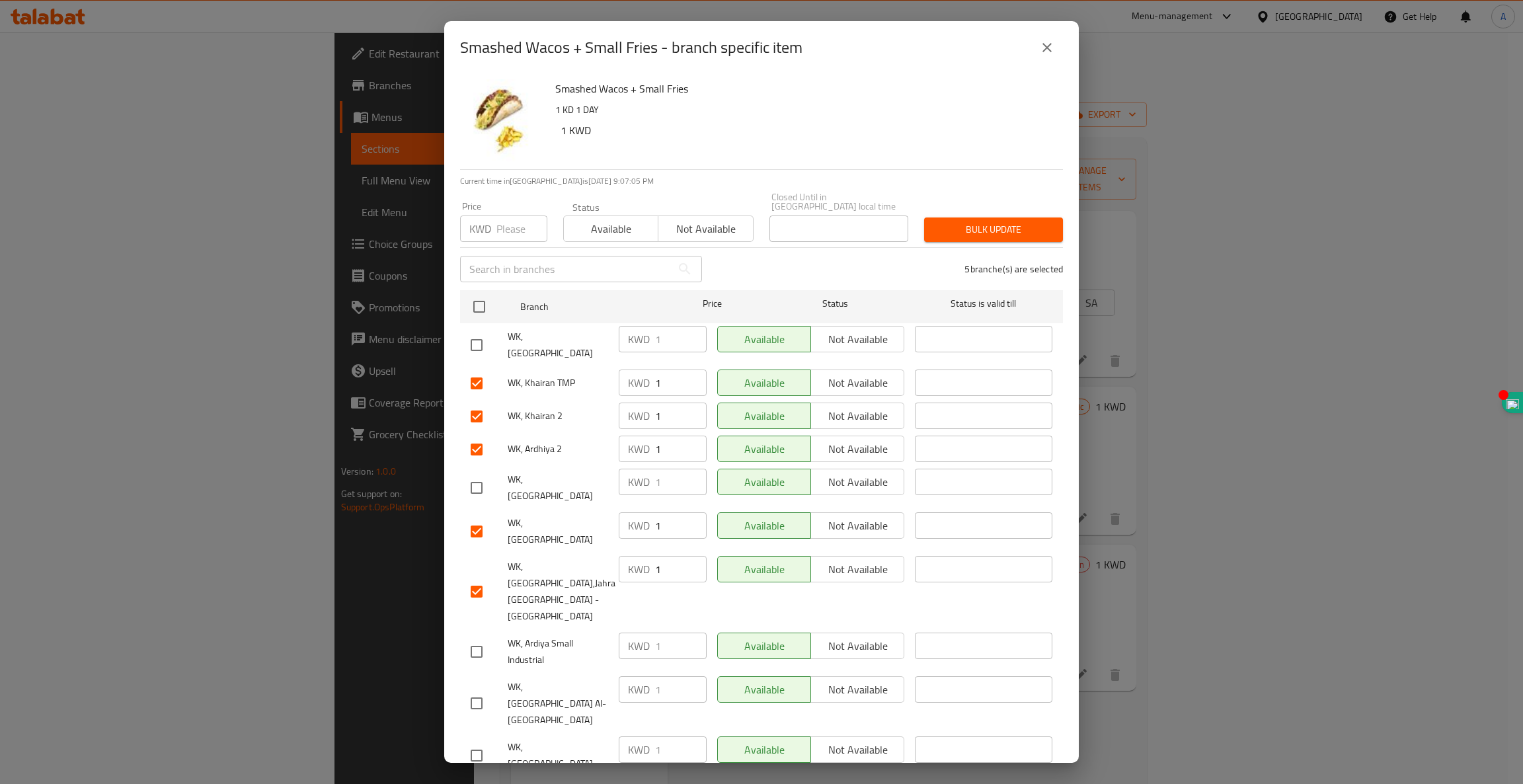
click at [470, 638] on input "checkbox" at bounding box center [476, 651] width 27 height 27
checkbox input "true"
click at [475, 689] on input "checkbox" at bounding box center [476, 702] width 27 height 27
checkbox input "true"
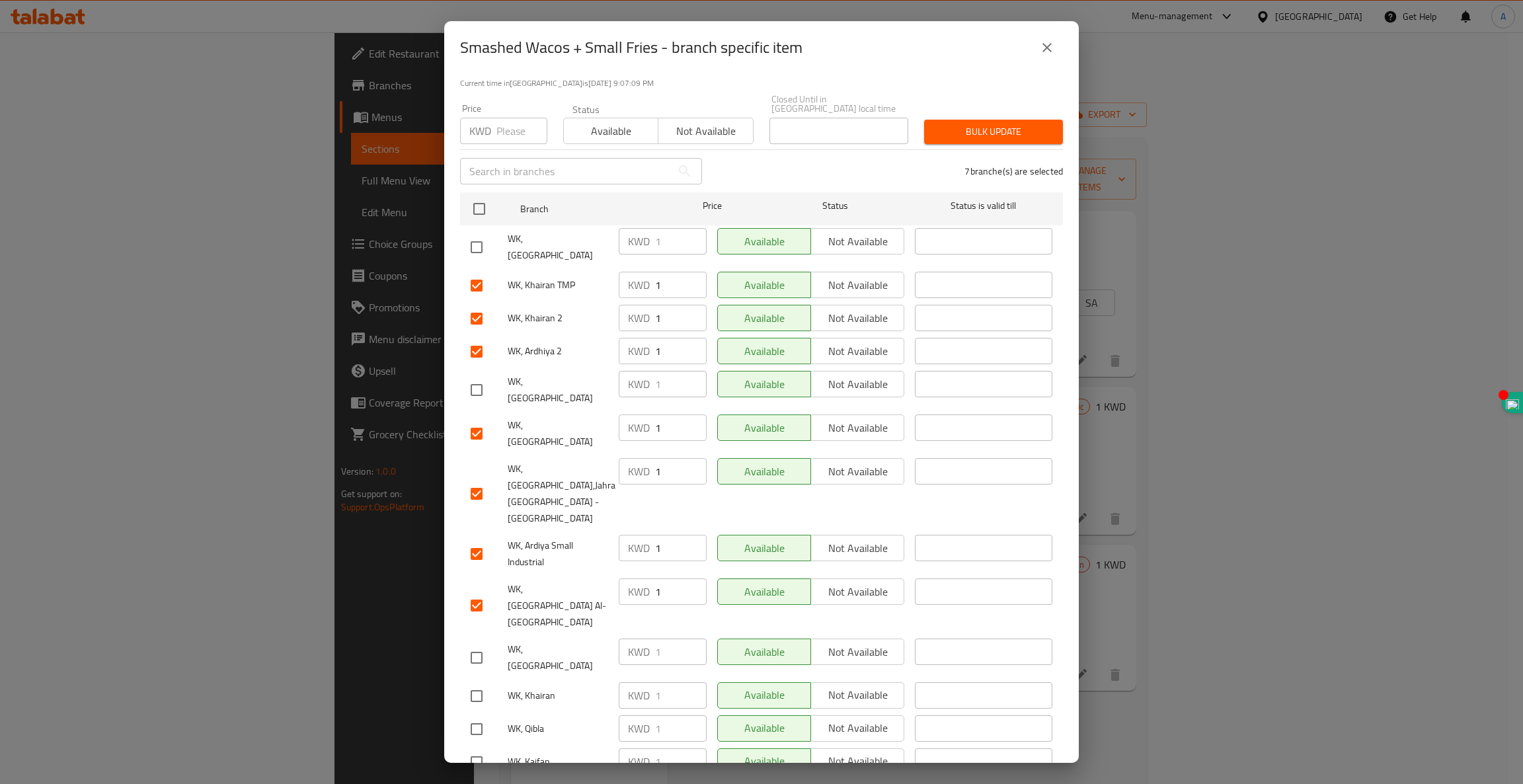
scroll to position [99, 0]
checkbox input "true"
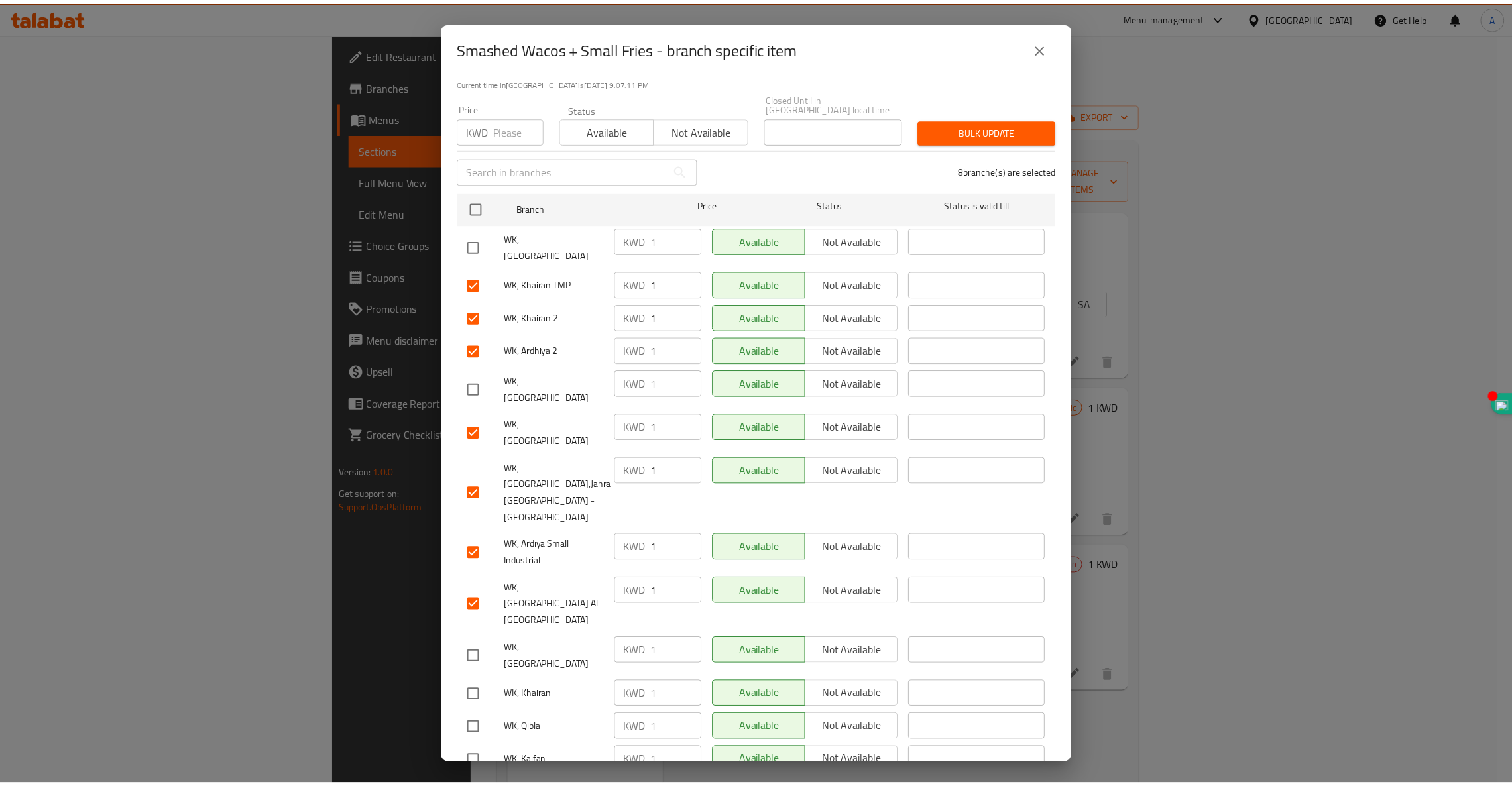
scroll to position [179, 0]
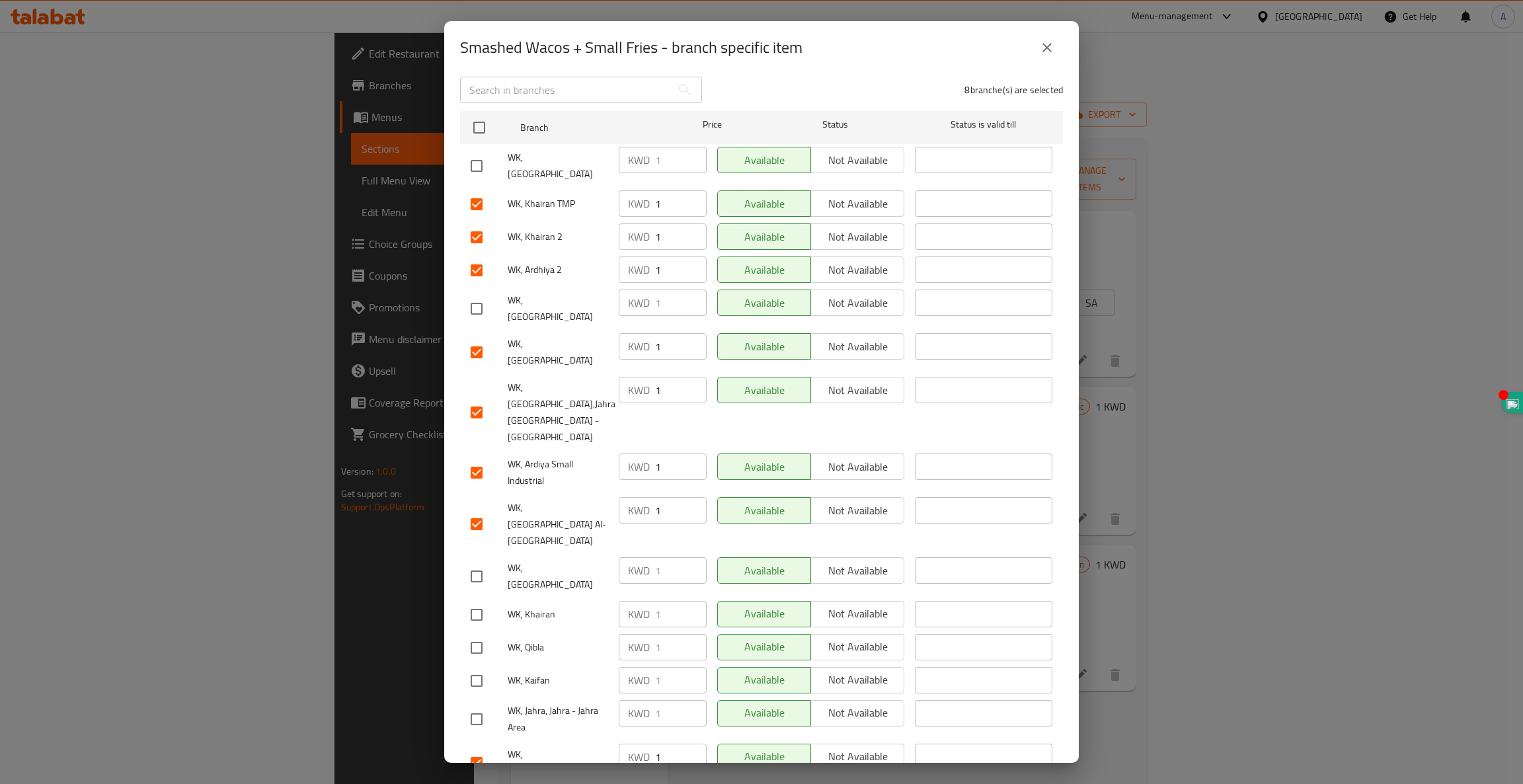
click at [848, 747] on span "Not available" at bounding box center [858, 756] width 82 height 19
click at [858, 497] on button "Not available" at bounding box center [857, 510] width 94 height 27
click at [841, 457] on span "Not available" at bounding box center [858, 467] width 82 height 19
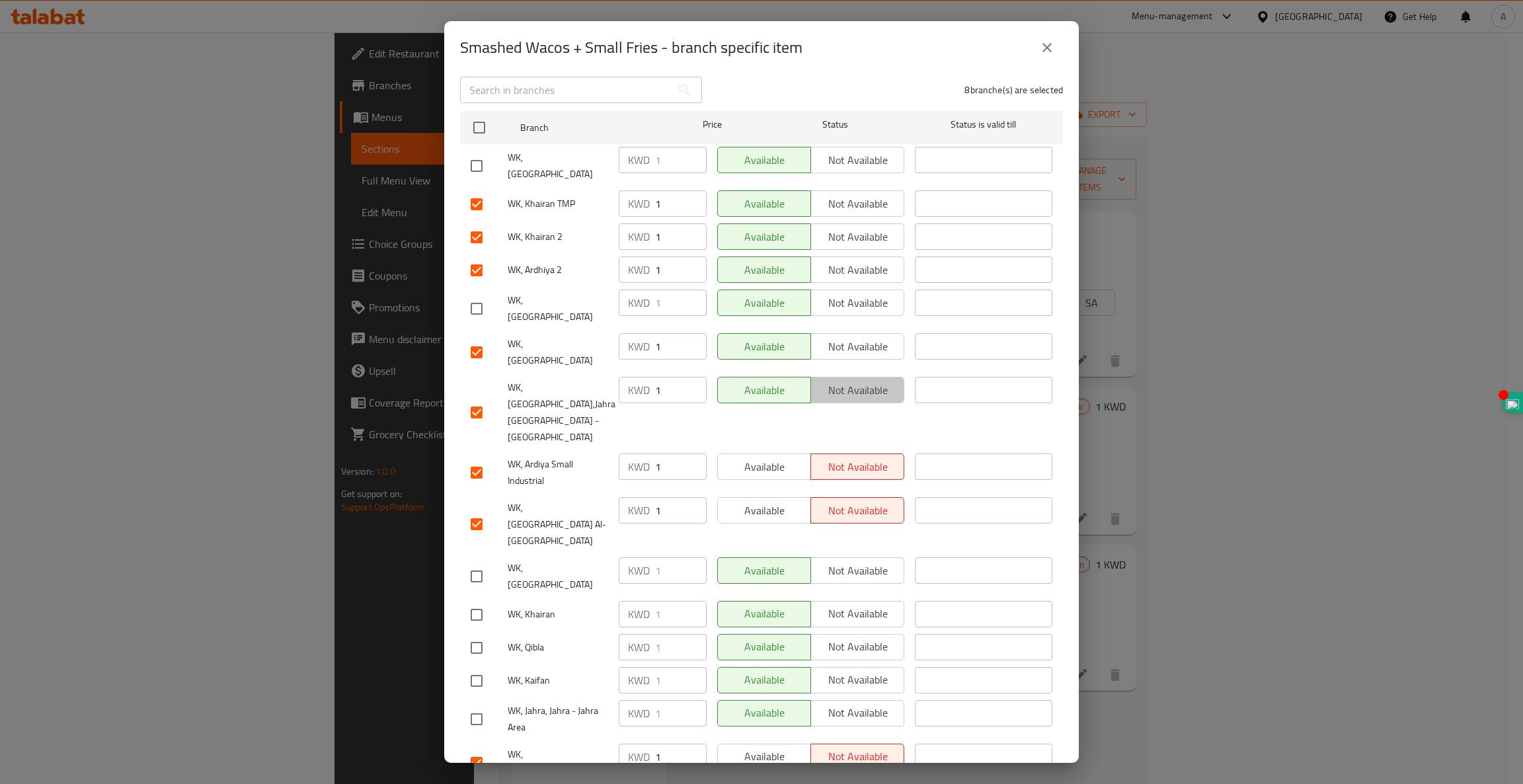
click at [851, 381] on span "Not available" at bounding box center [858, 390] width 82 height 19
click at [858, 337] on span "Not available" at bounding box center [858, 346] width 82 height 19
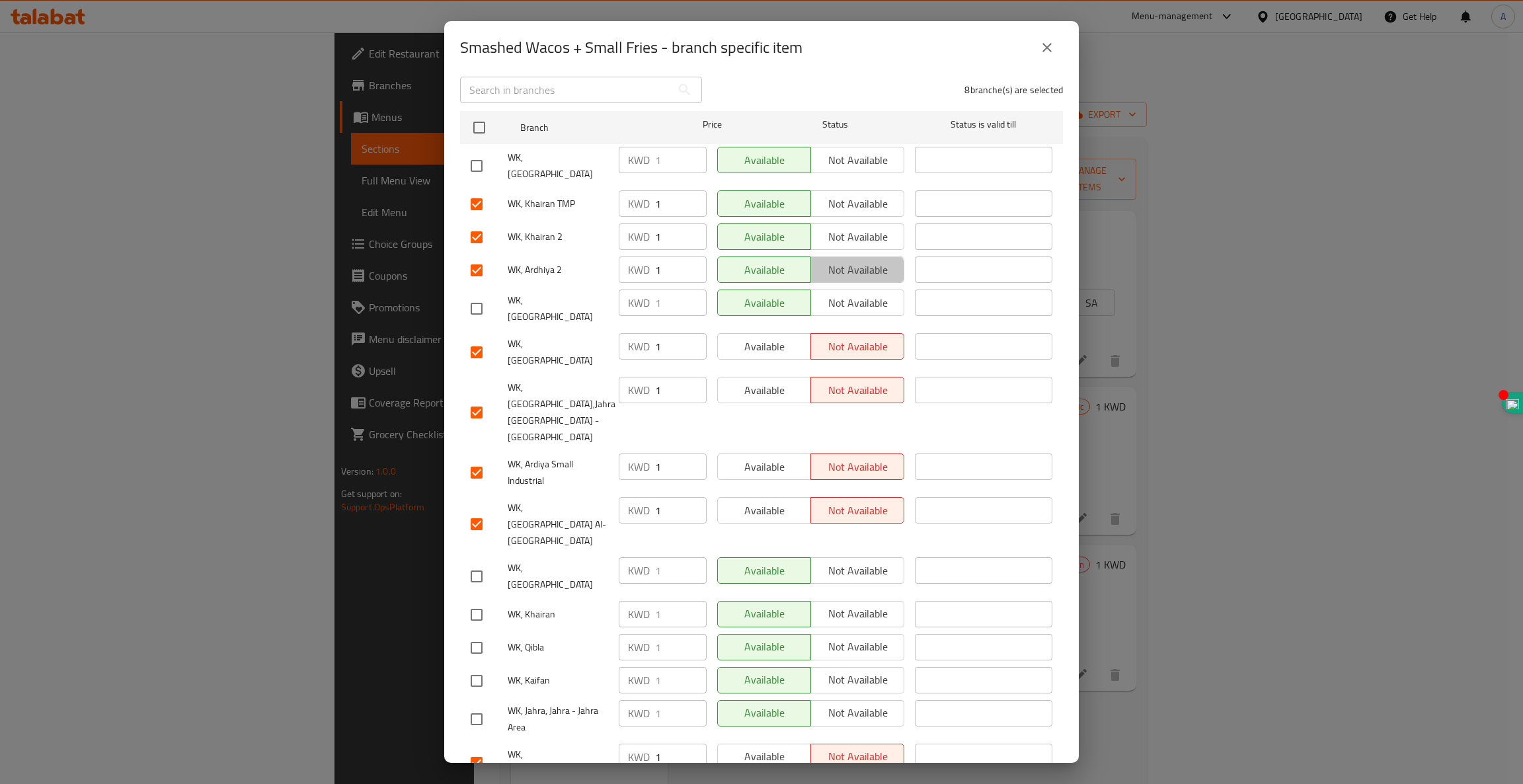
click at [842, 260] on span "Not available" at bounding box center [858, 270] width 82 height 19
click at [846, 227] on span "Not available" at bounding box center [858, 236] width 82 height 19
click at [855, 194] on span "Not available" at bounding box center [858, 203] width 82 height 19
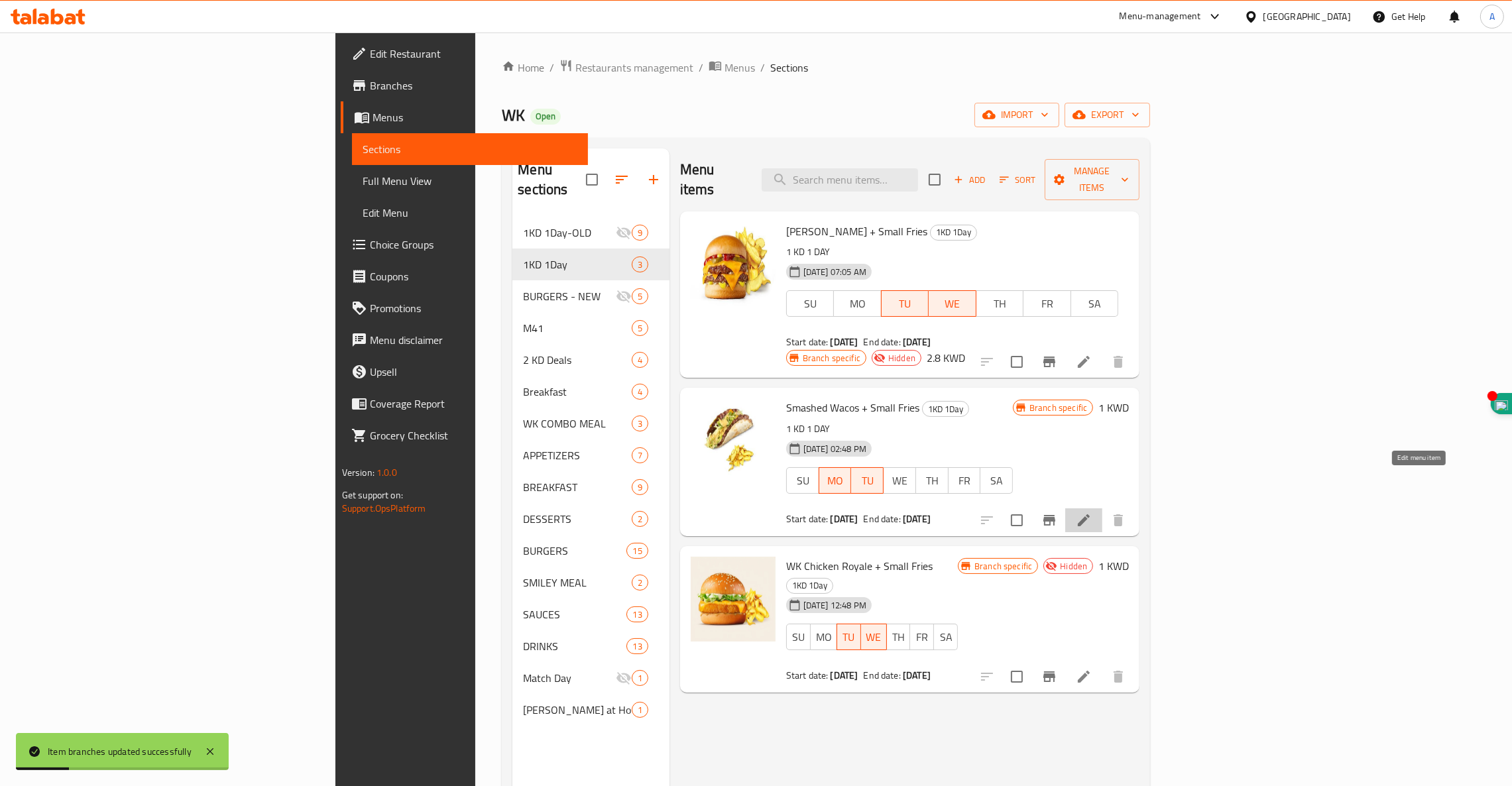
click at [1090, 514] on icon at bounding box center [1084, 520] width 12 height 12
